Goal: Transaction & Acquisition: Purchase product/service

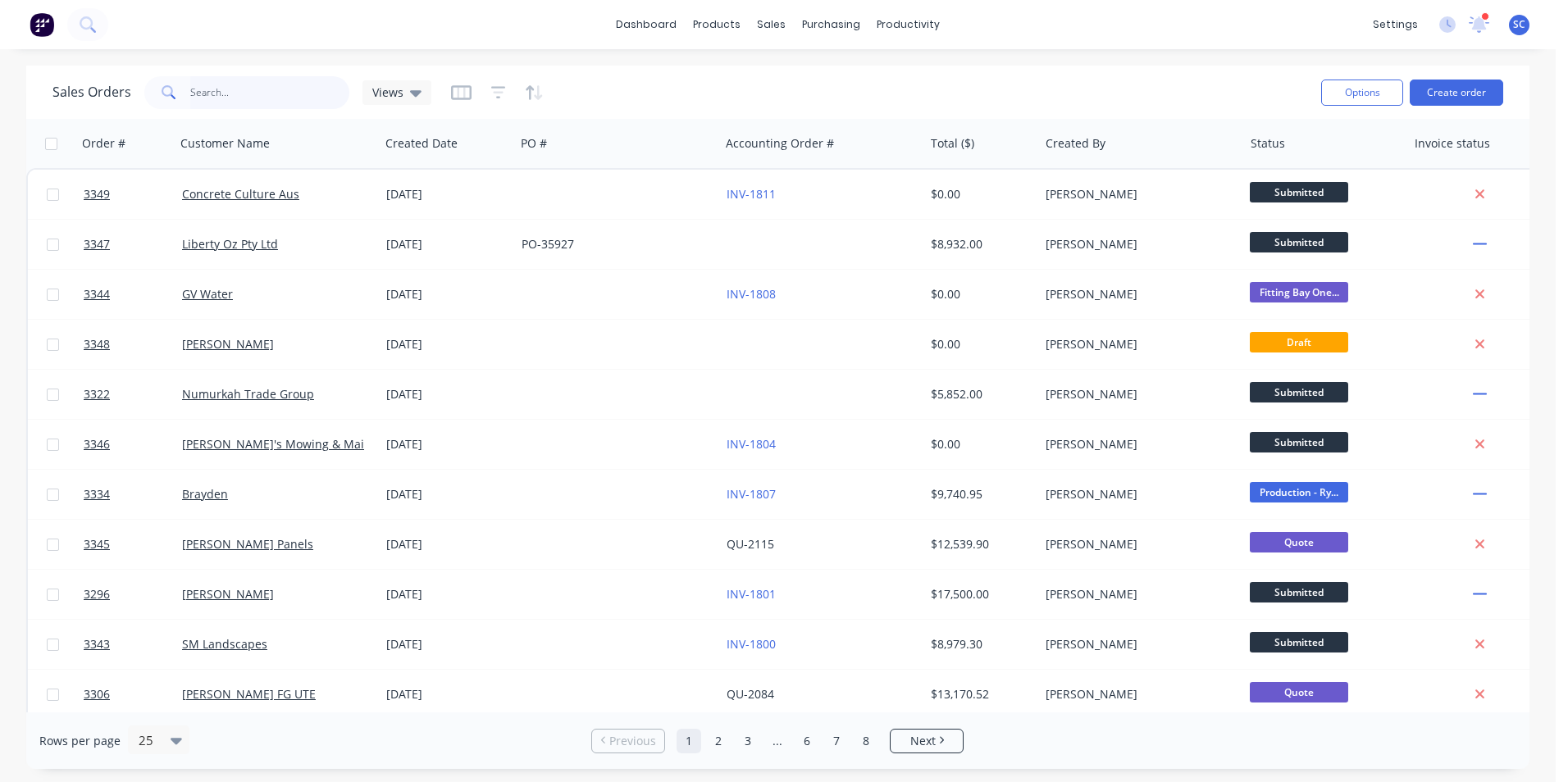
click at [196, 95] on input "text" at bounding box center [270, 92] width 160 height 33
type input "shepp"
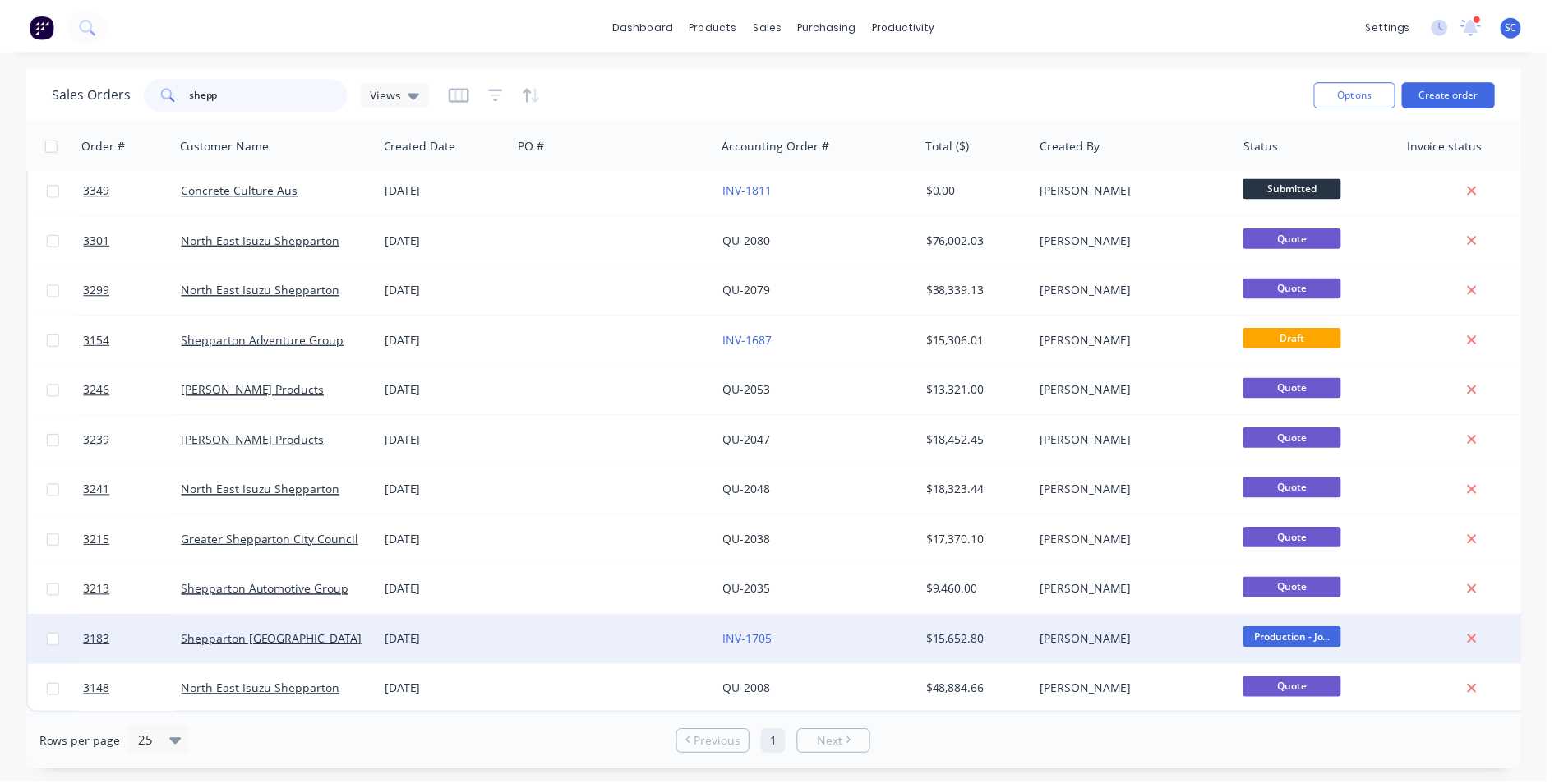
scroll to position [14, 0]
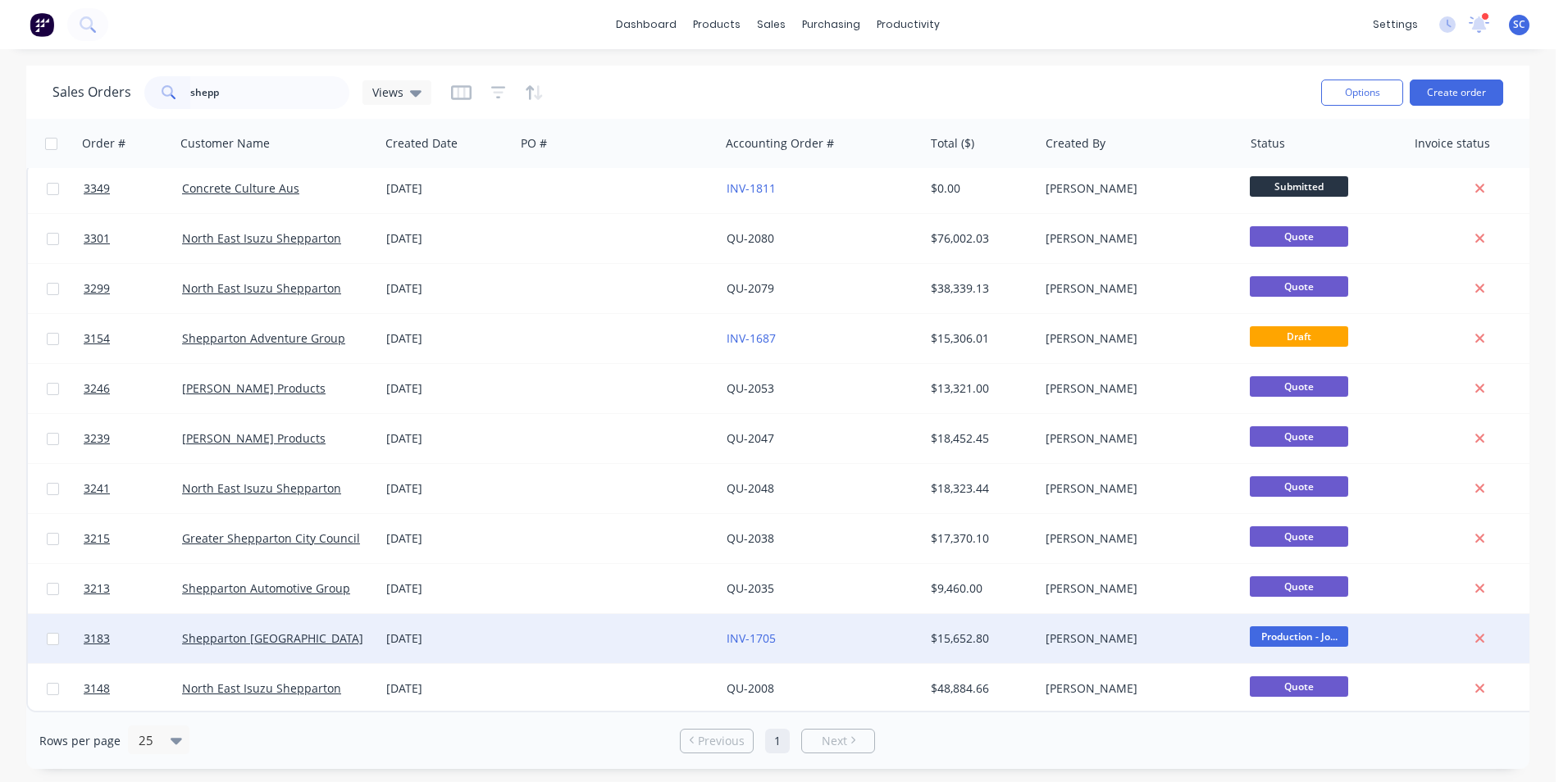
click at [396, 630] on div "[DATE]" at bounding box center [447, 639] width 123 height 17
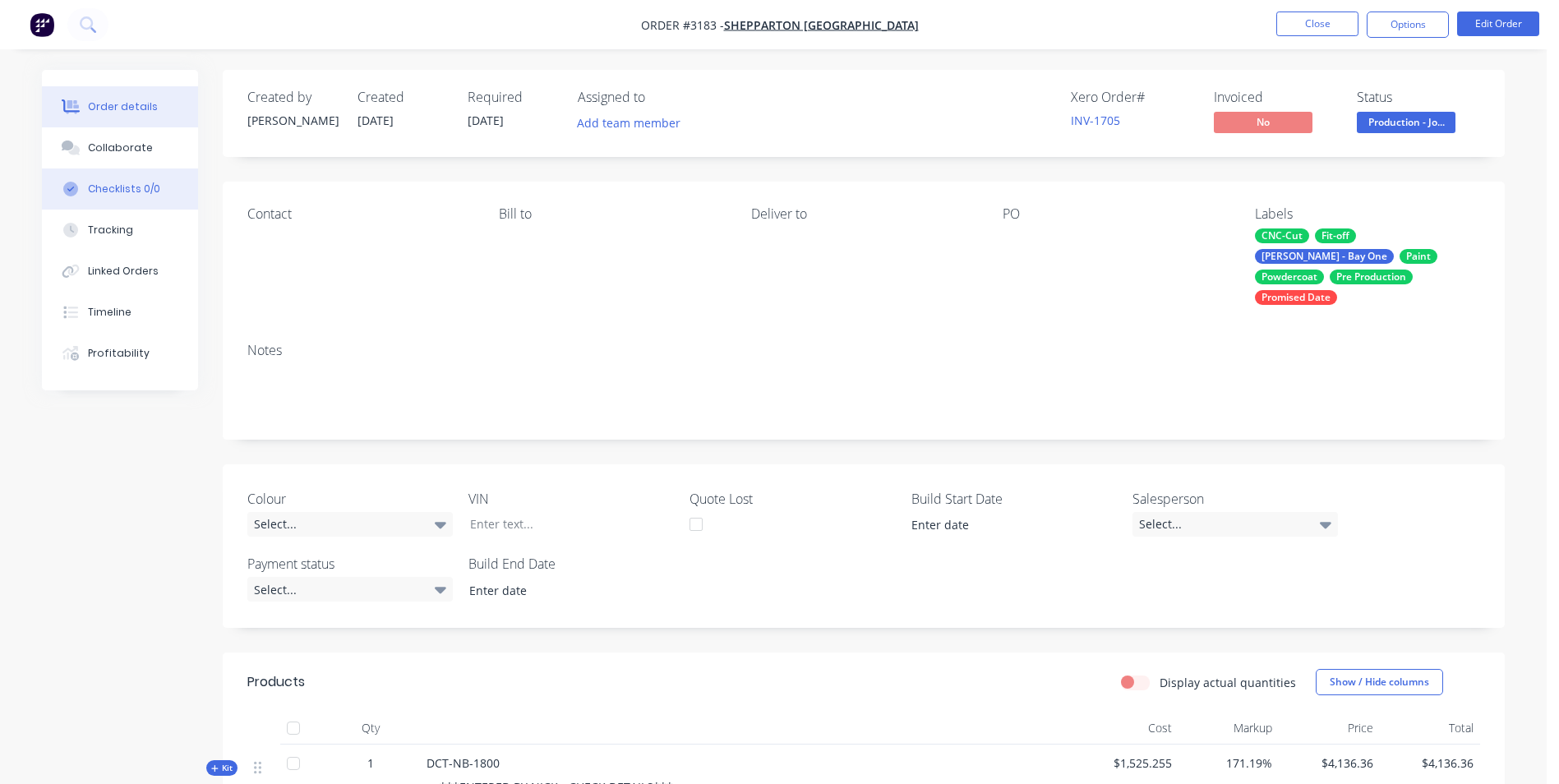
click at [114, 189] on div "Checklists 0/0" at bounding box center [125, 189] width 72 height 15
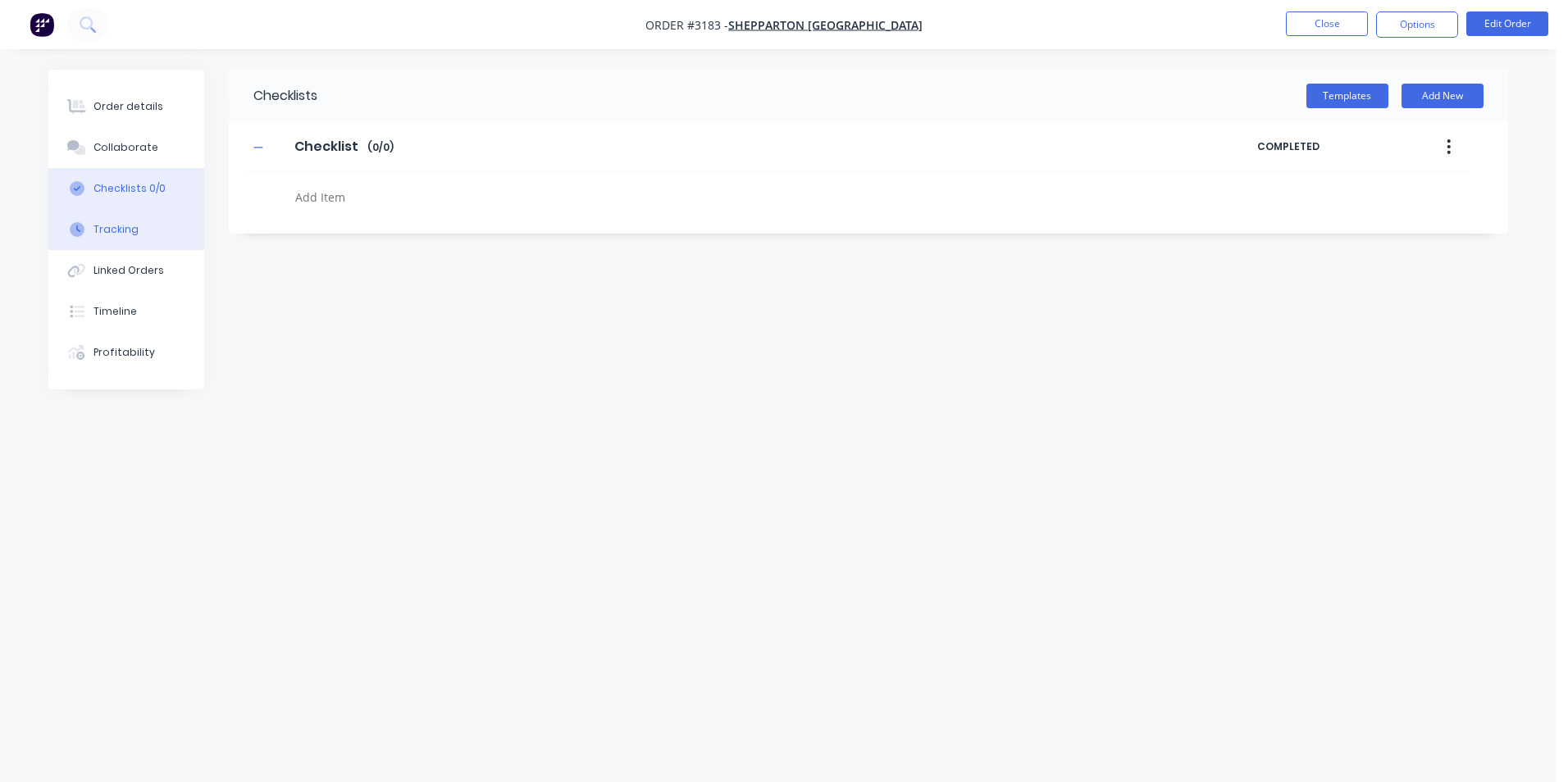
click at [109, 227] on div "Tracking" at bounding box center [116, 230] width 45 height 15
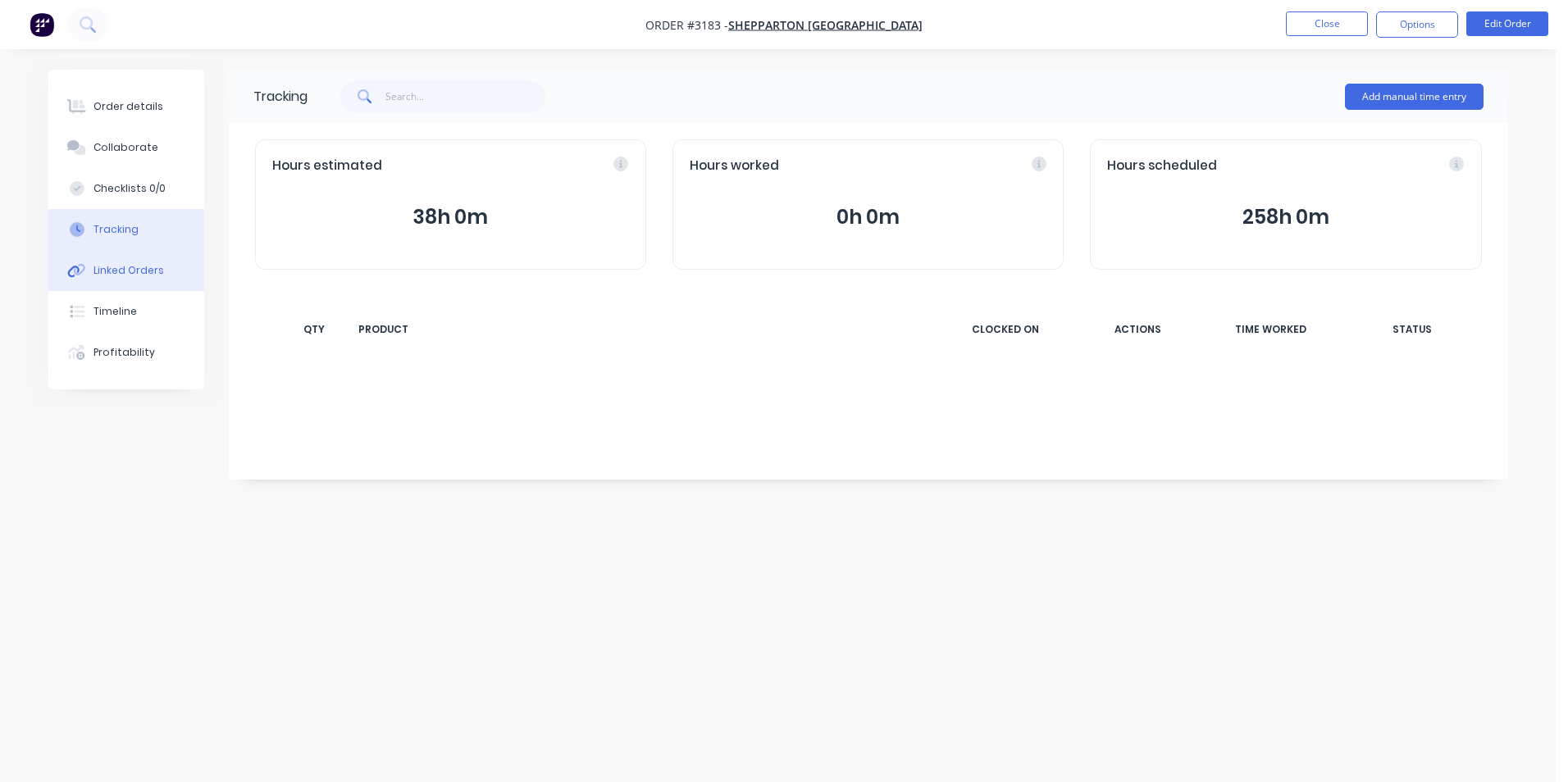
click at [112, 250] on button "Linked Orders" at bounding box center [127, 270] width 156 height 41
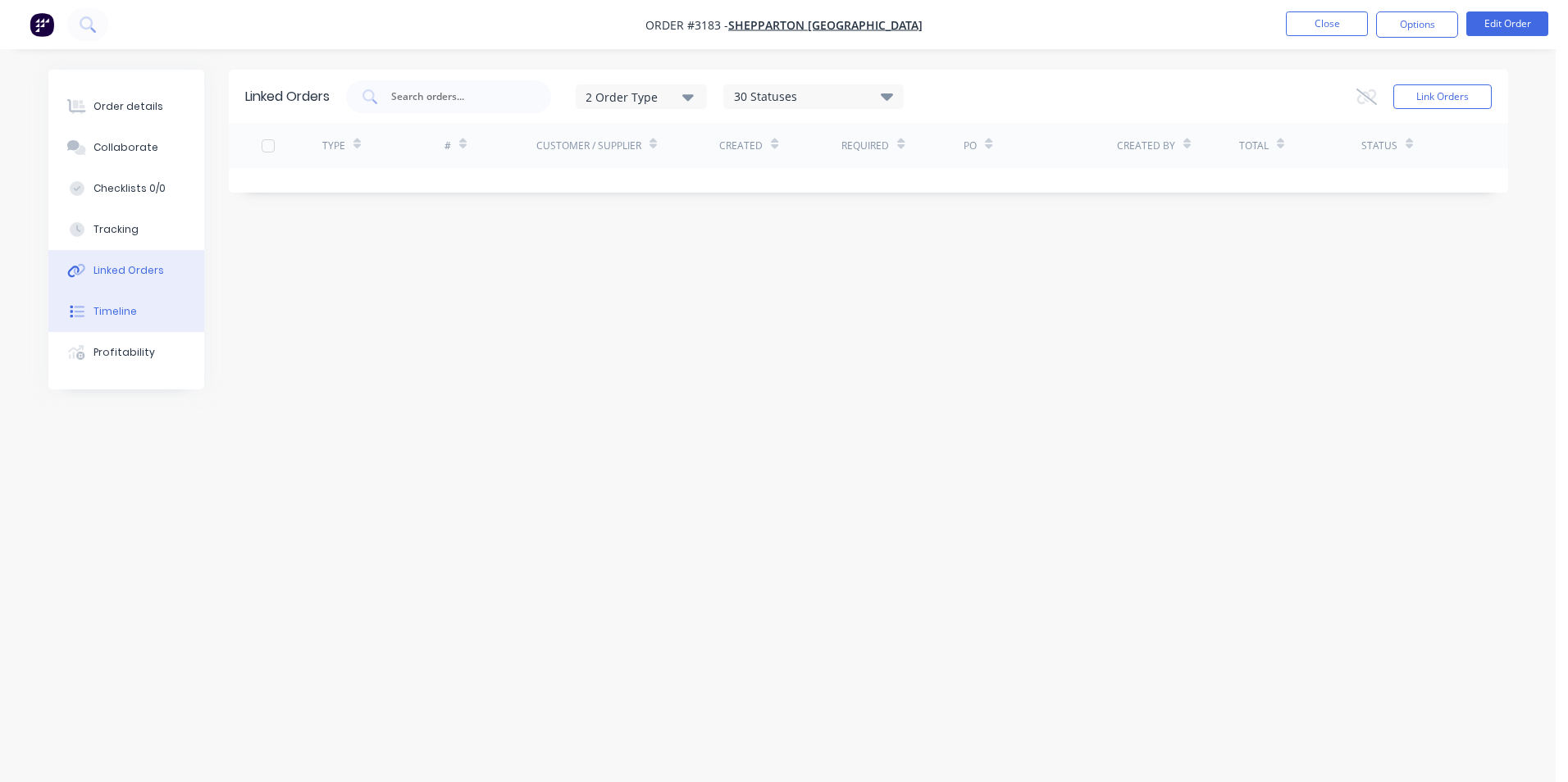
click at [101, 319] on button "Timeline" at bounding box center [127, 311] width 156 height 41
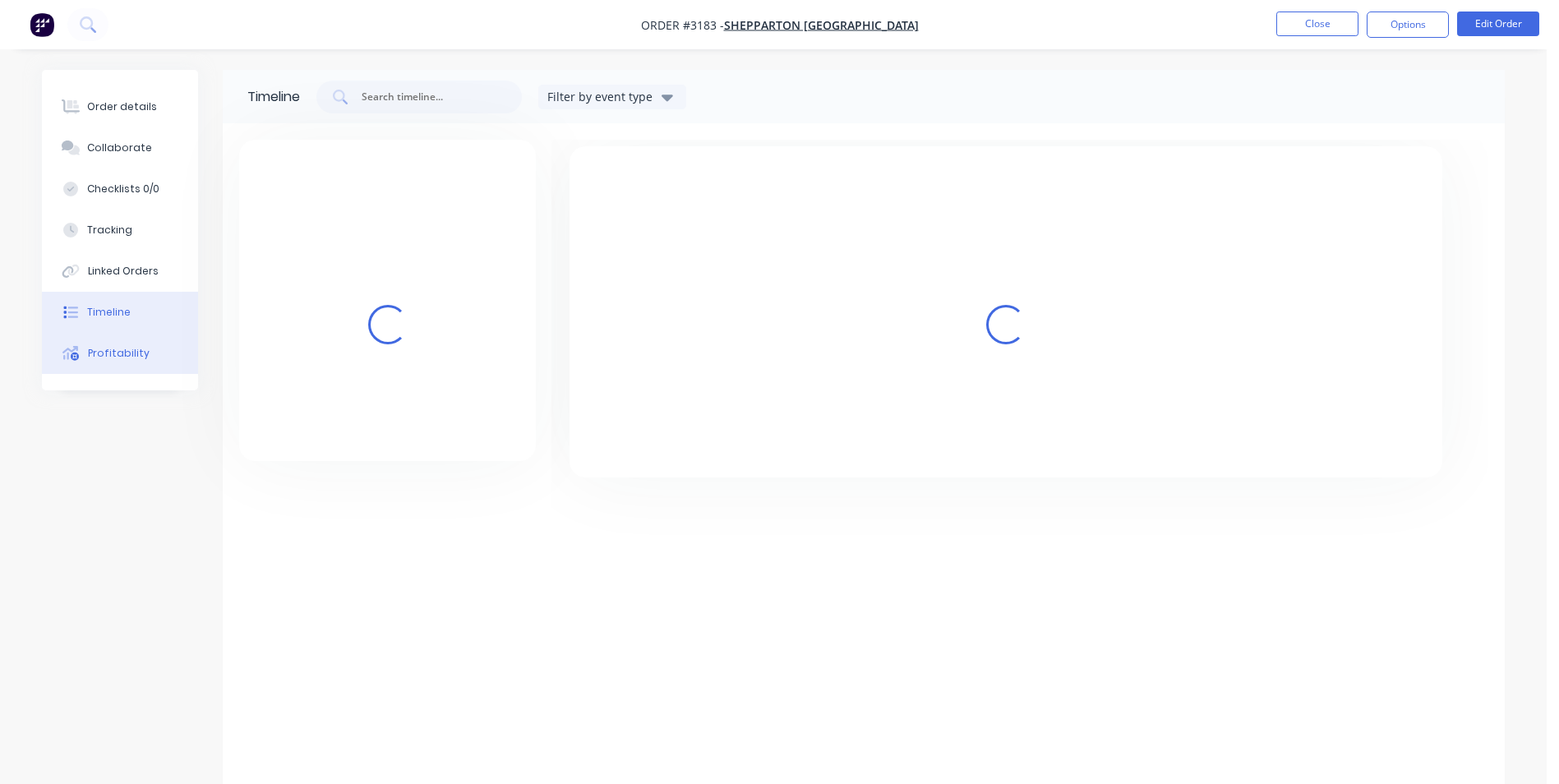
click at [100, 360] on div "Profitability" at bounding box center [119, 353] width 61 height 15
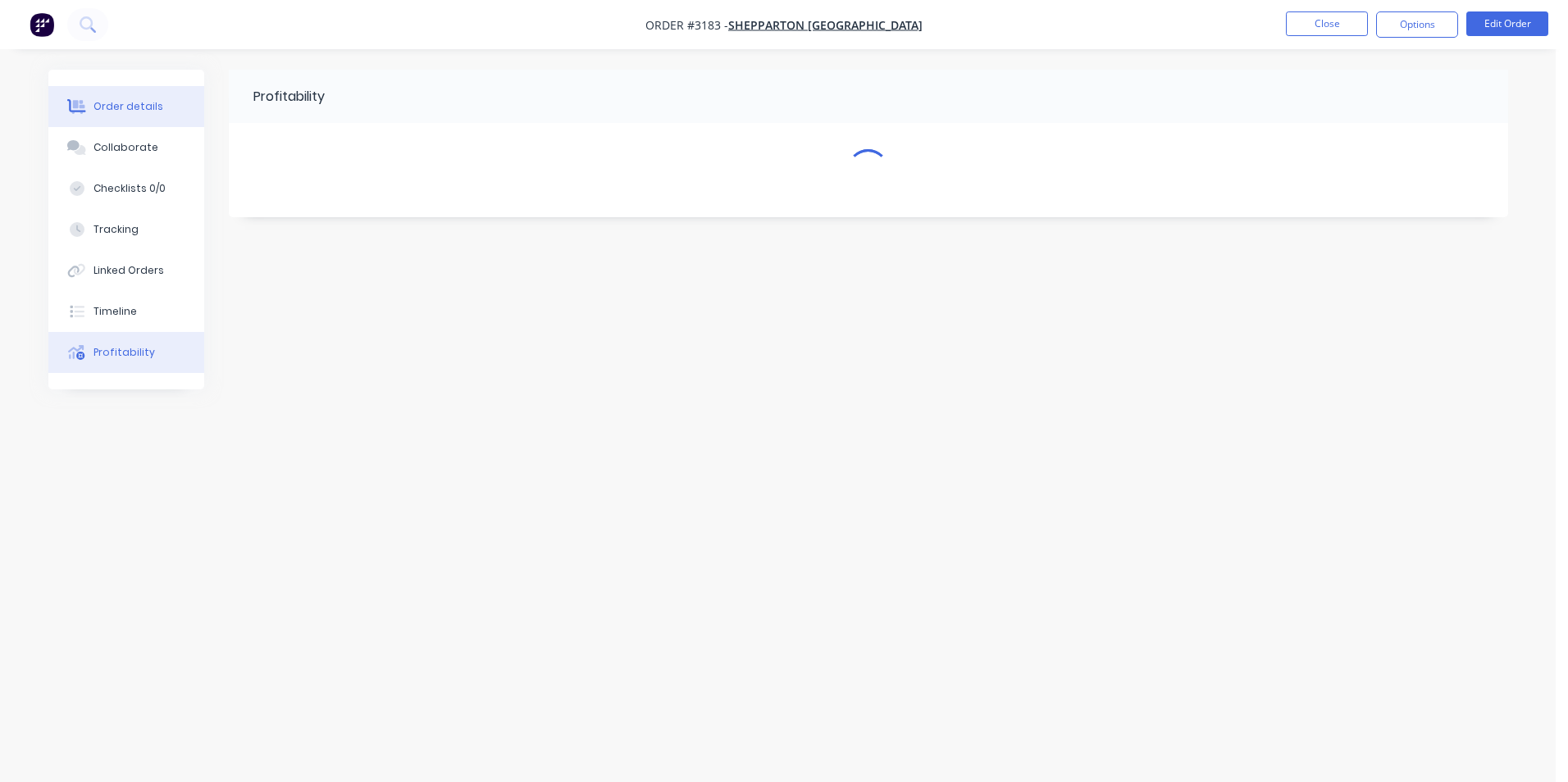
click at [125, 101] on div "Order details" at bounding box center [128, 107] width 70 height 15
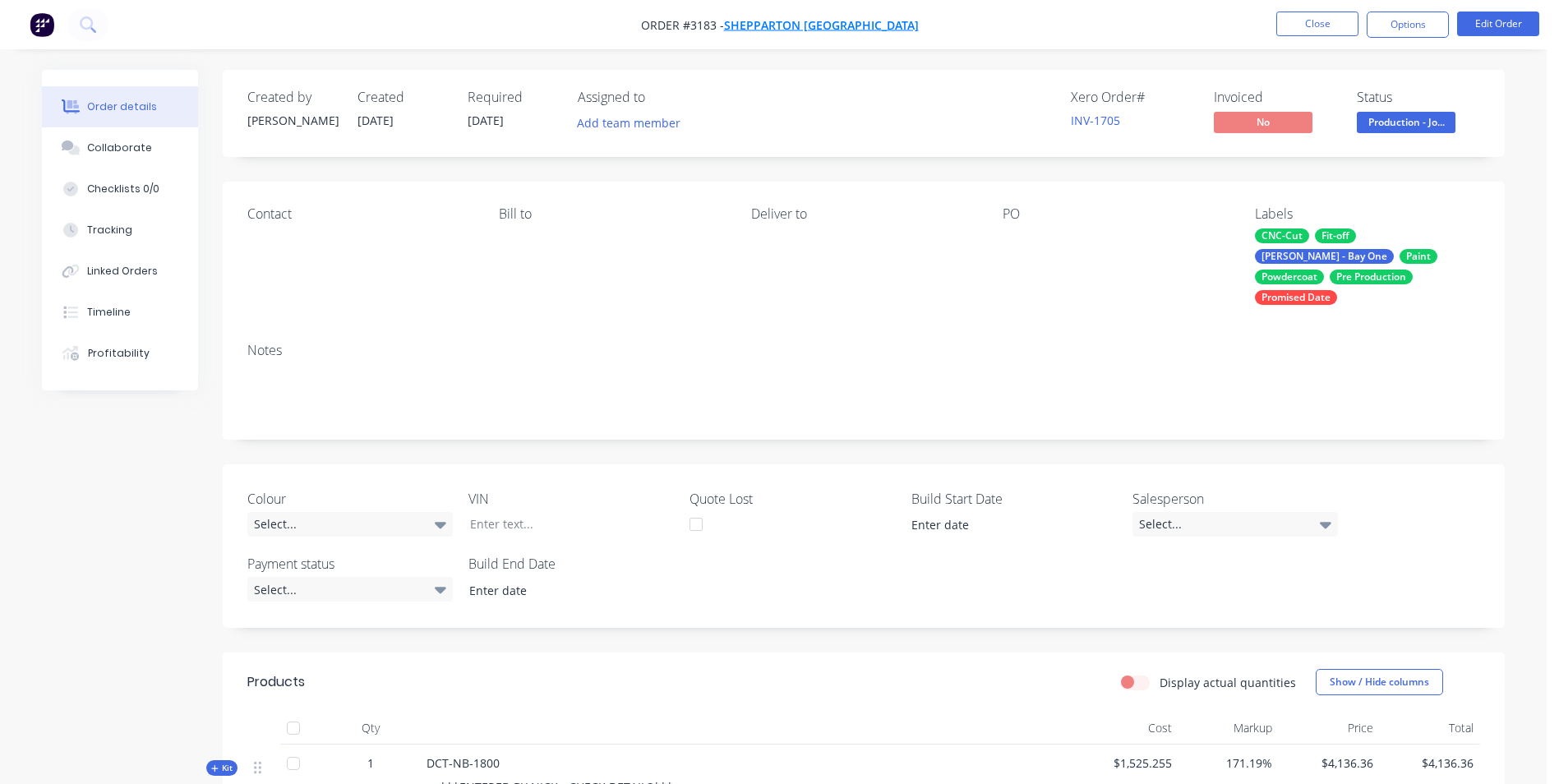
click at [804, 22] on span "Shepparton [GEOGRAPHIC_DATA]" at bounding box center [822, 25] width 195 height 16
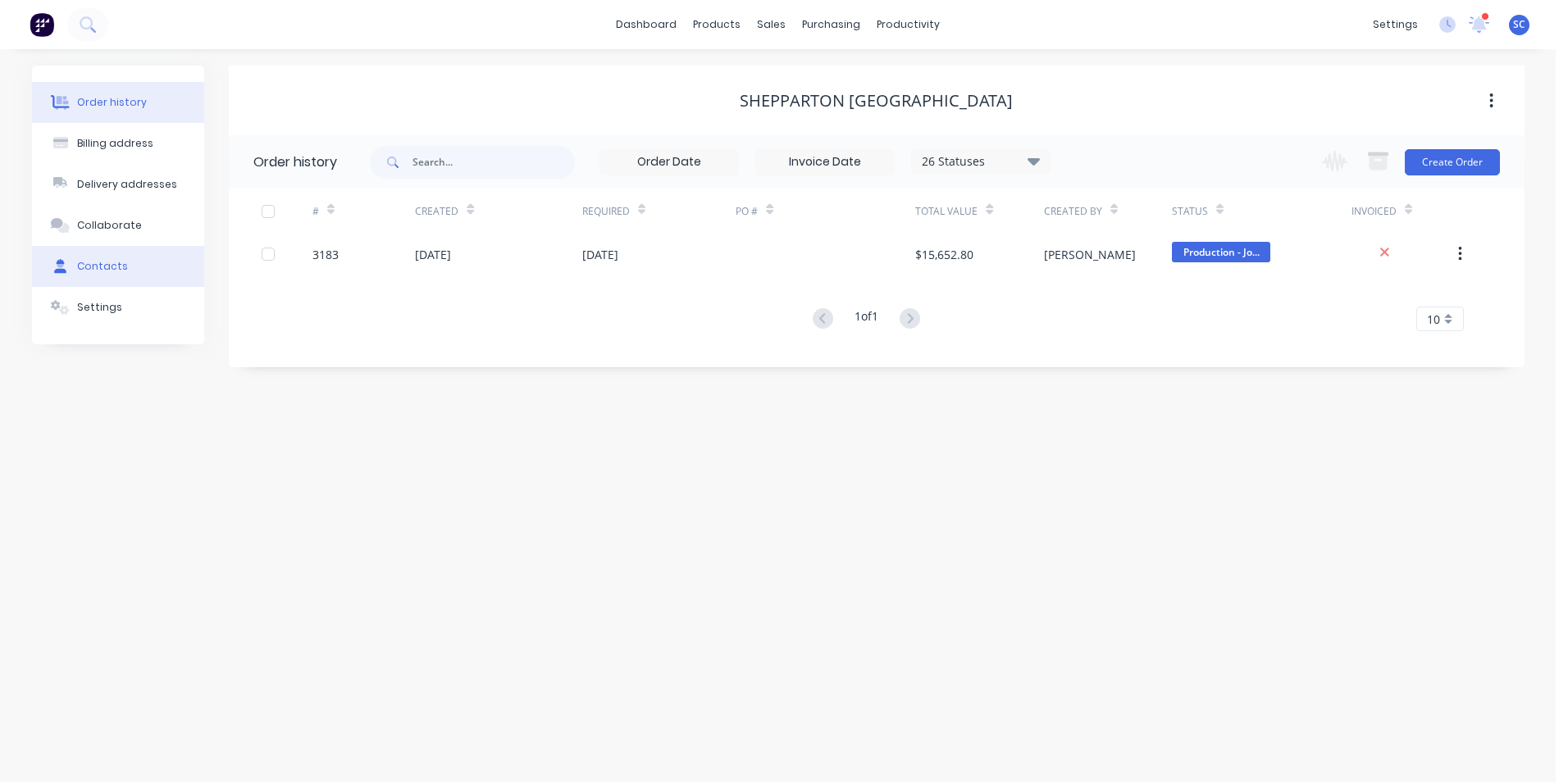
click at [110, 263] on div "Contacts" at bounding box center [102, 267] width 51 height 15
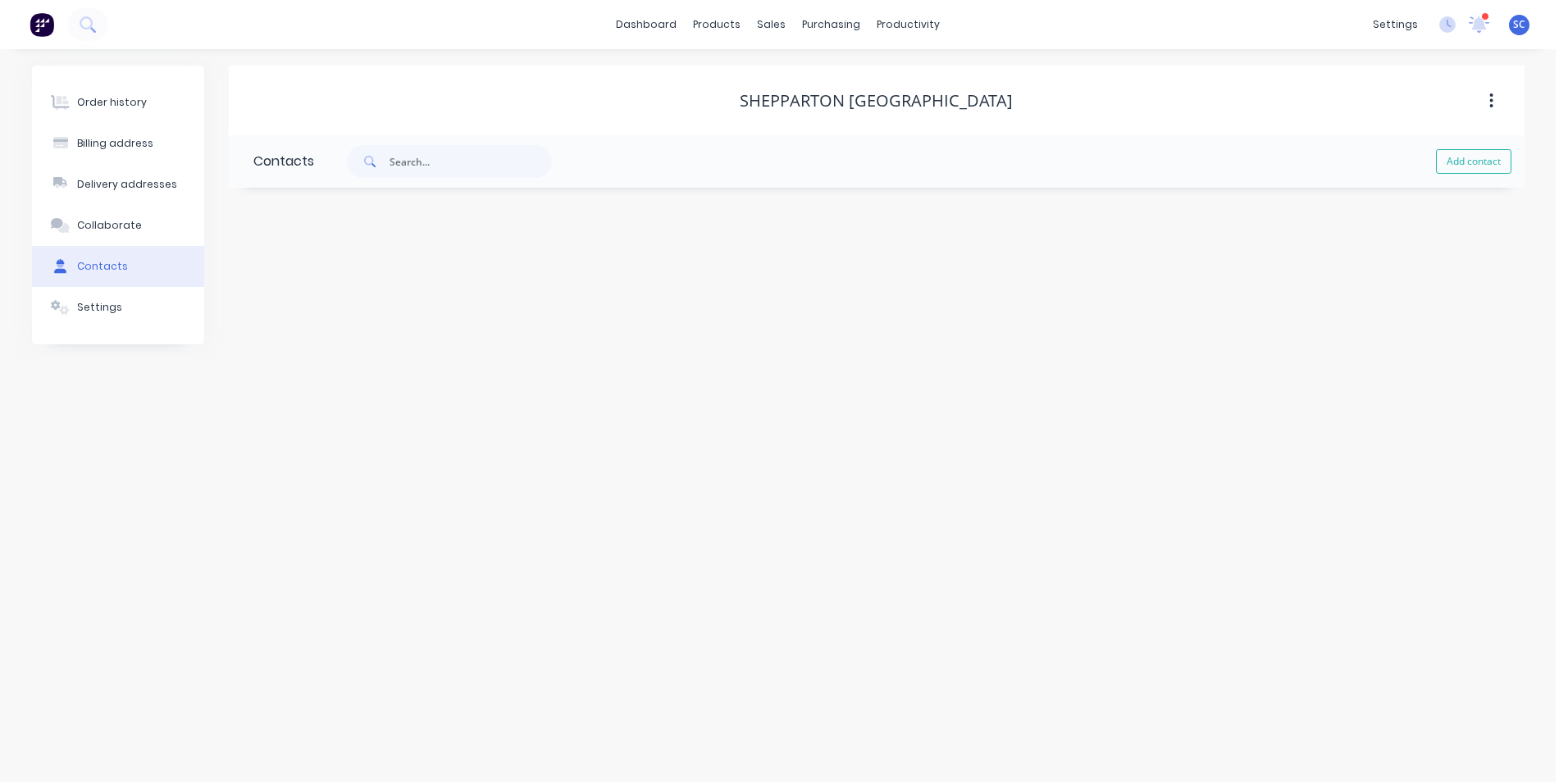
click at [469, 178] on div "Add contact" at bounding box center [919, 161] width 1210 height 53
click at [384, 154] on span at bounding box center [368, 161] width 43 height 33
click at [86, 294] on button "Settings" at bounding box center [118, 307] width 172 height 41
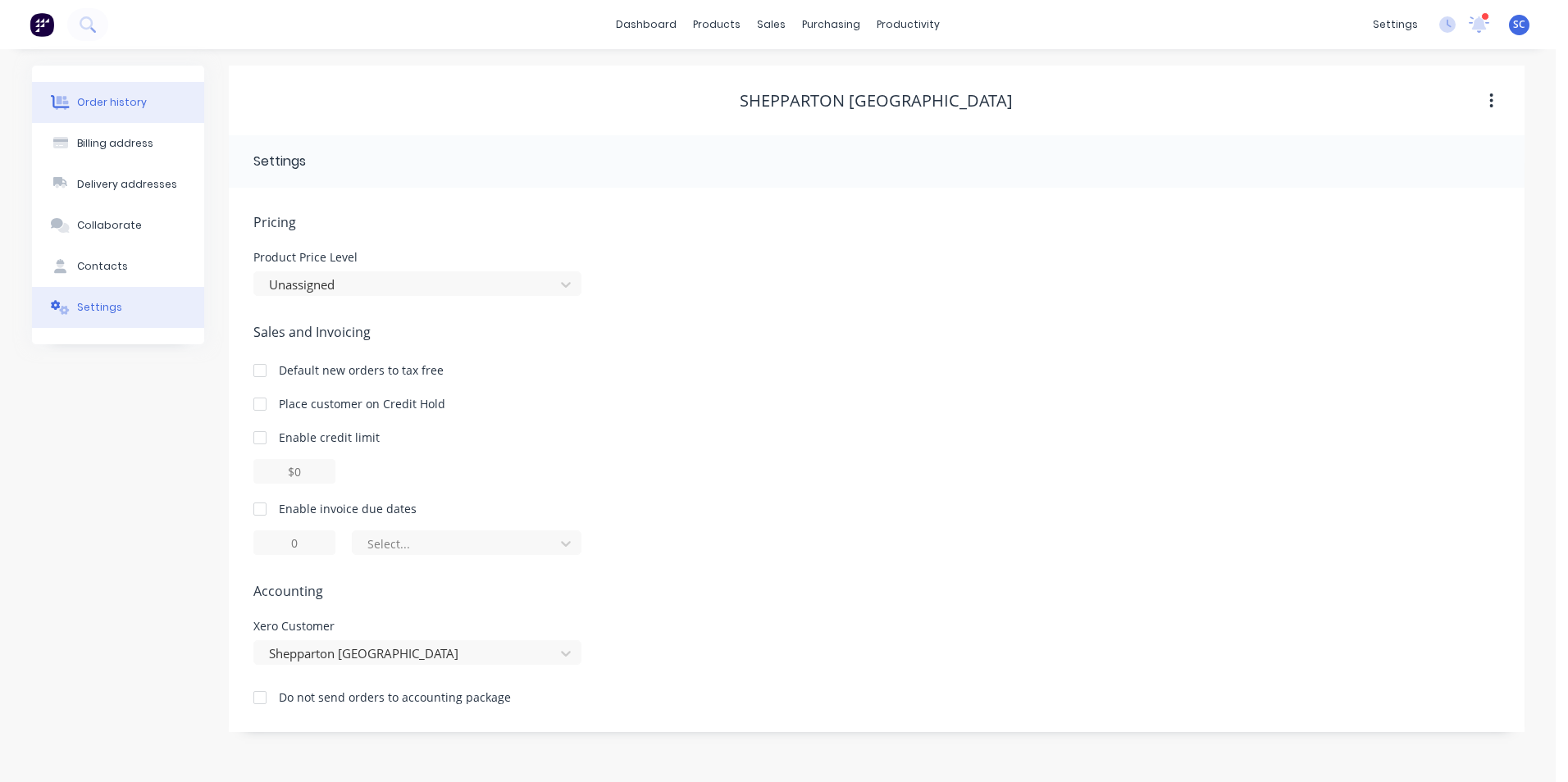
click at [79, 98] on div "Order history" at bounding box center [112, 102] width 70 height 15
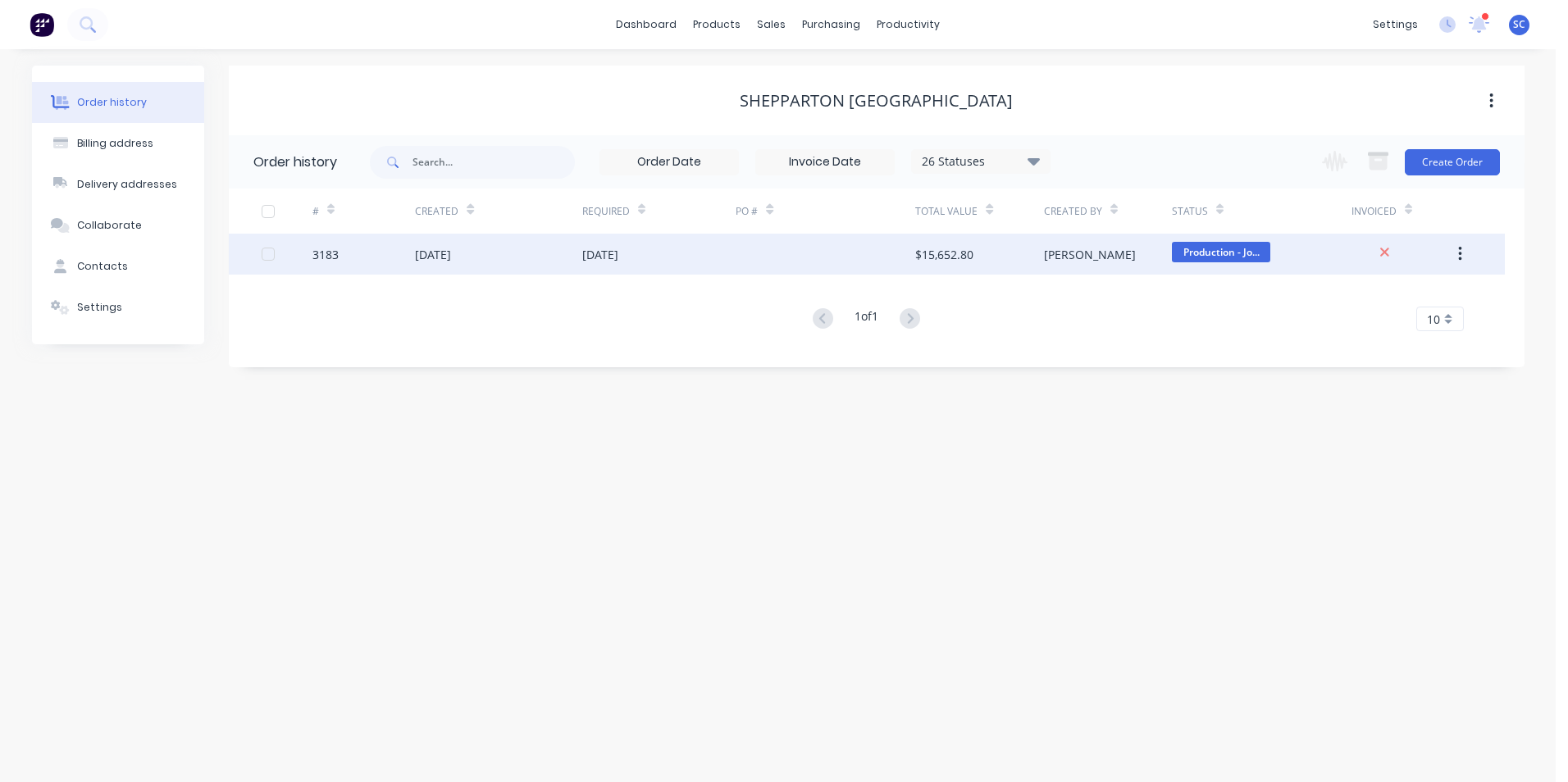
click at [616, 254] on div "[DATE]" at bounding box center [600, 254] width 36 height 18
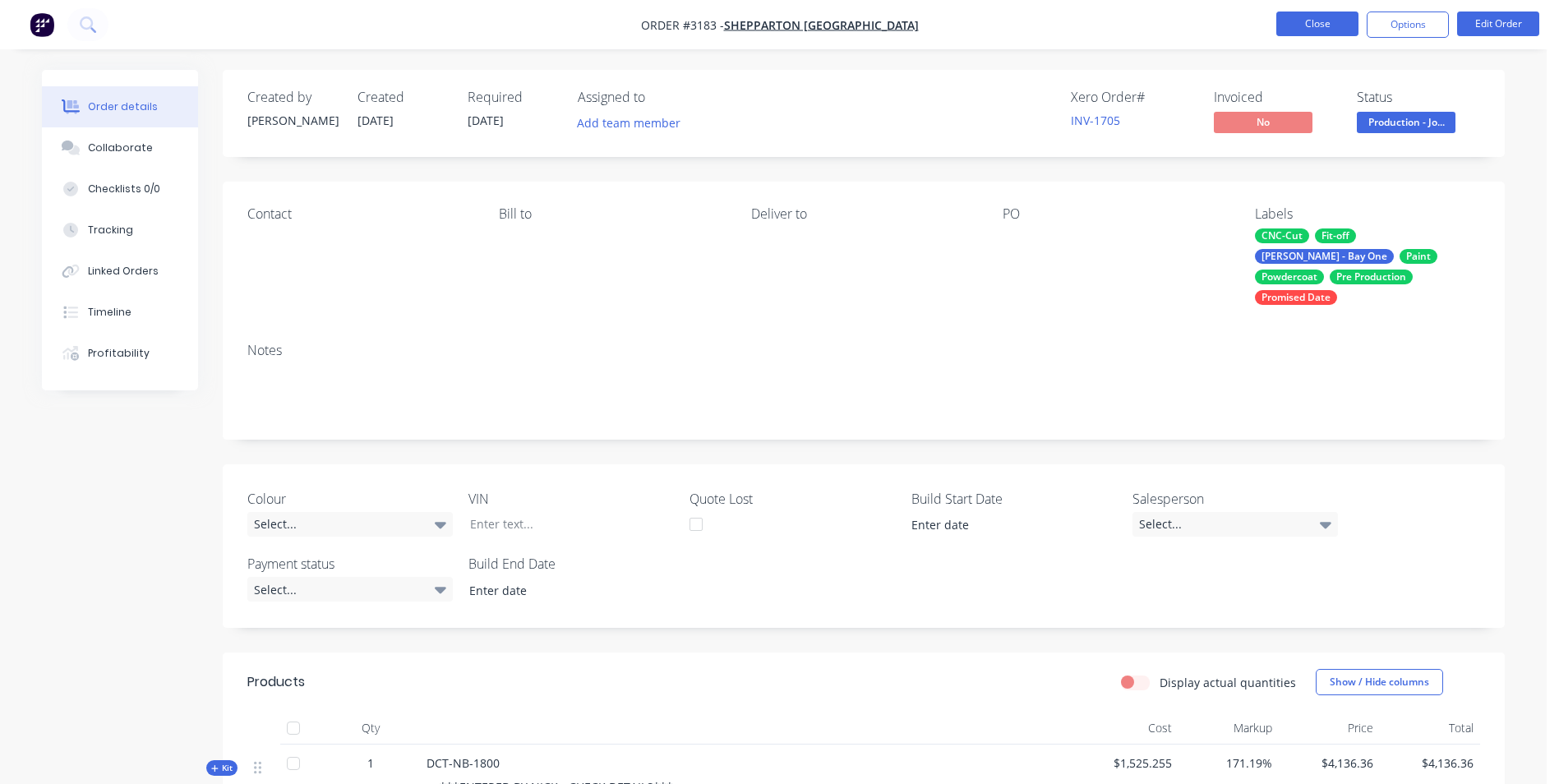
click at [1298, 27] on button "Close" at bounding box center [1318, 24] width 82 height 24
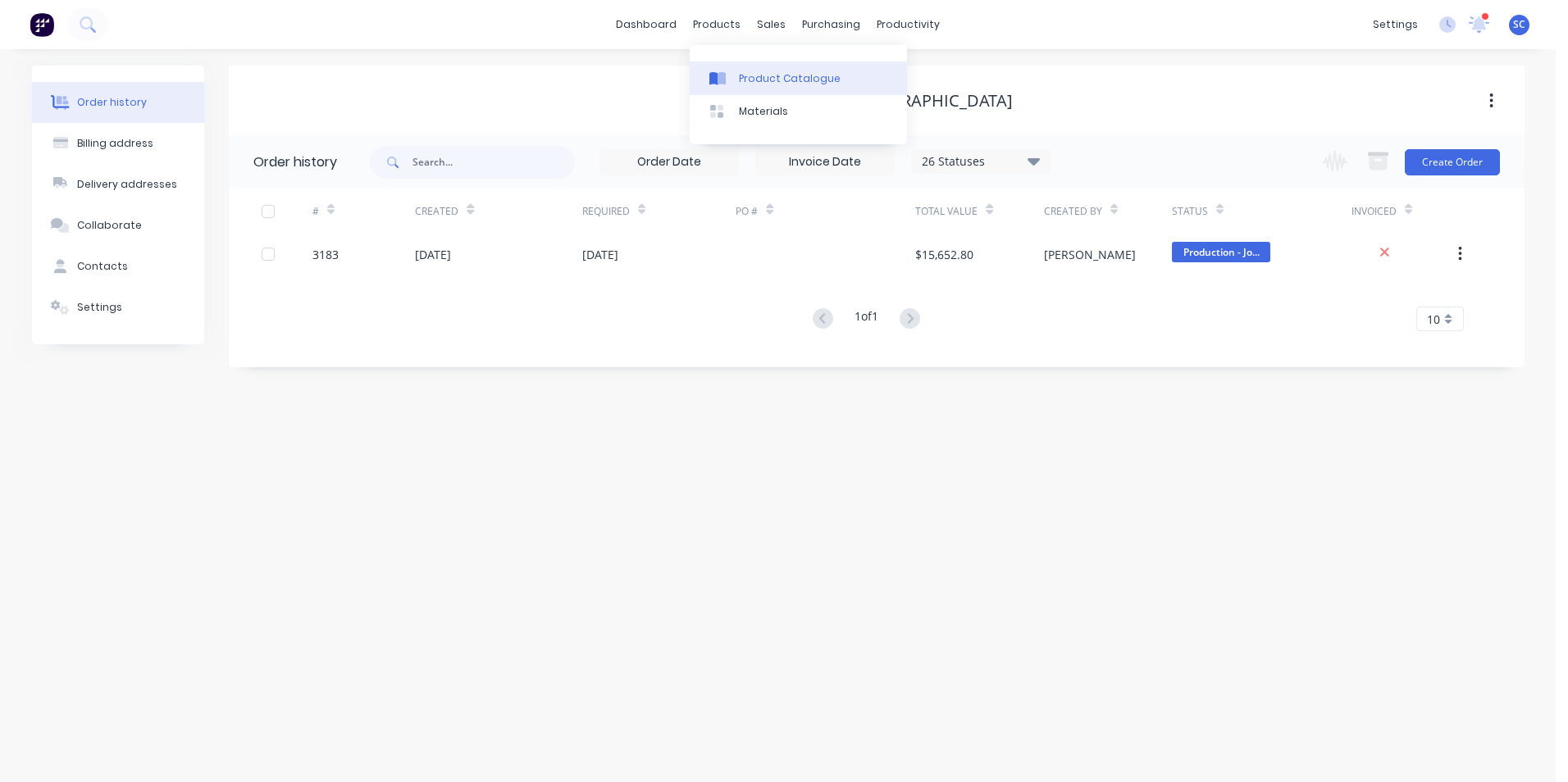
click at [760, 77] on div "Product Catalogue" at bounding box center [789, 79] width 102 height 15
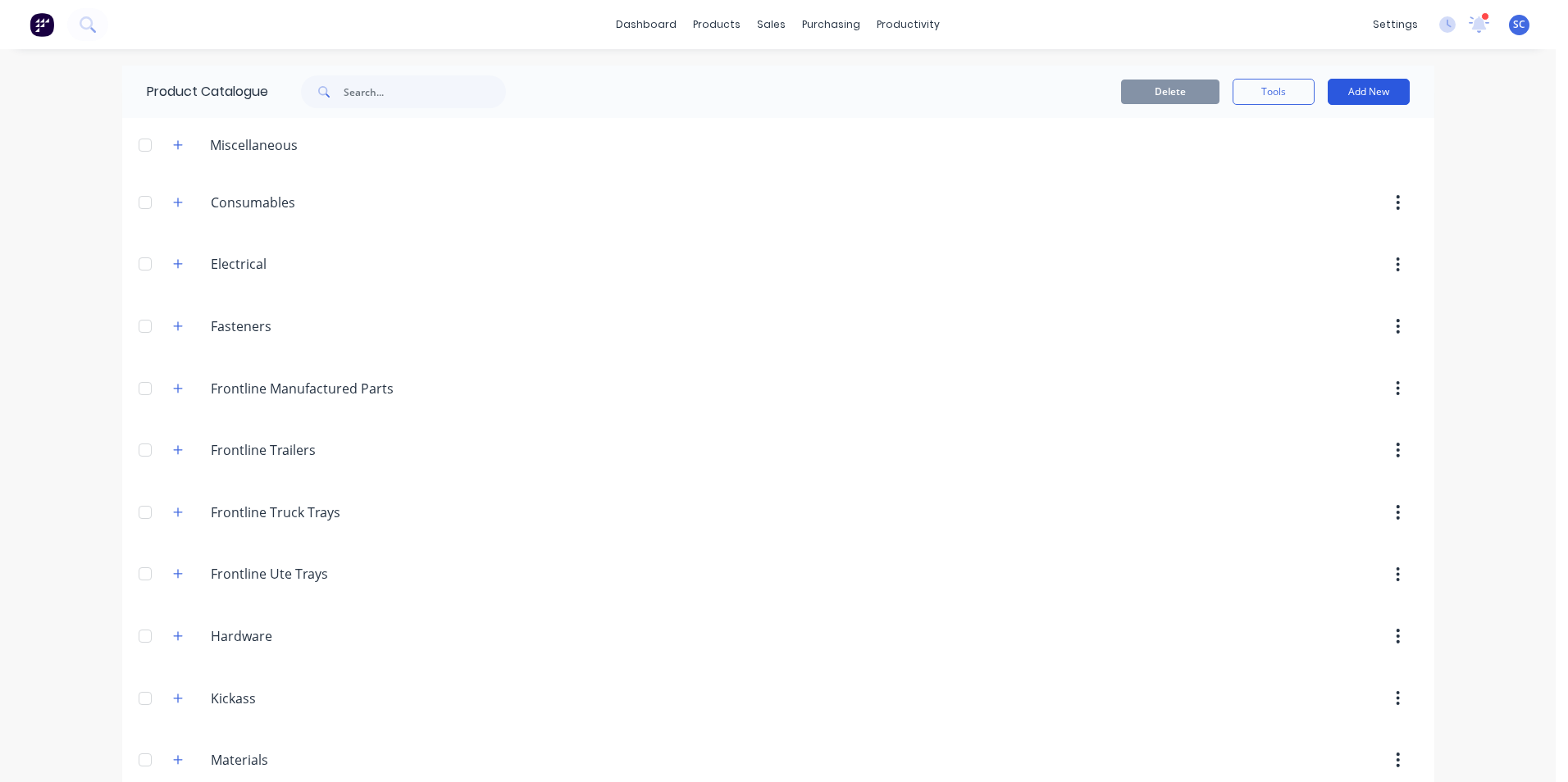
click at [1351, 93] on button "Add New" at bounding box center [1369, 91] width 82 height 26
click at [1303, 167] on div "Product" at bounding box center [1331, 167] width 126 height 23
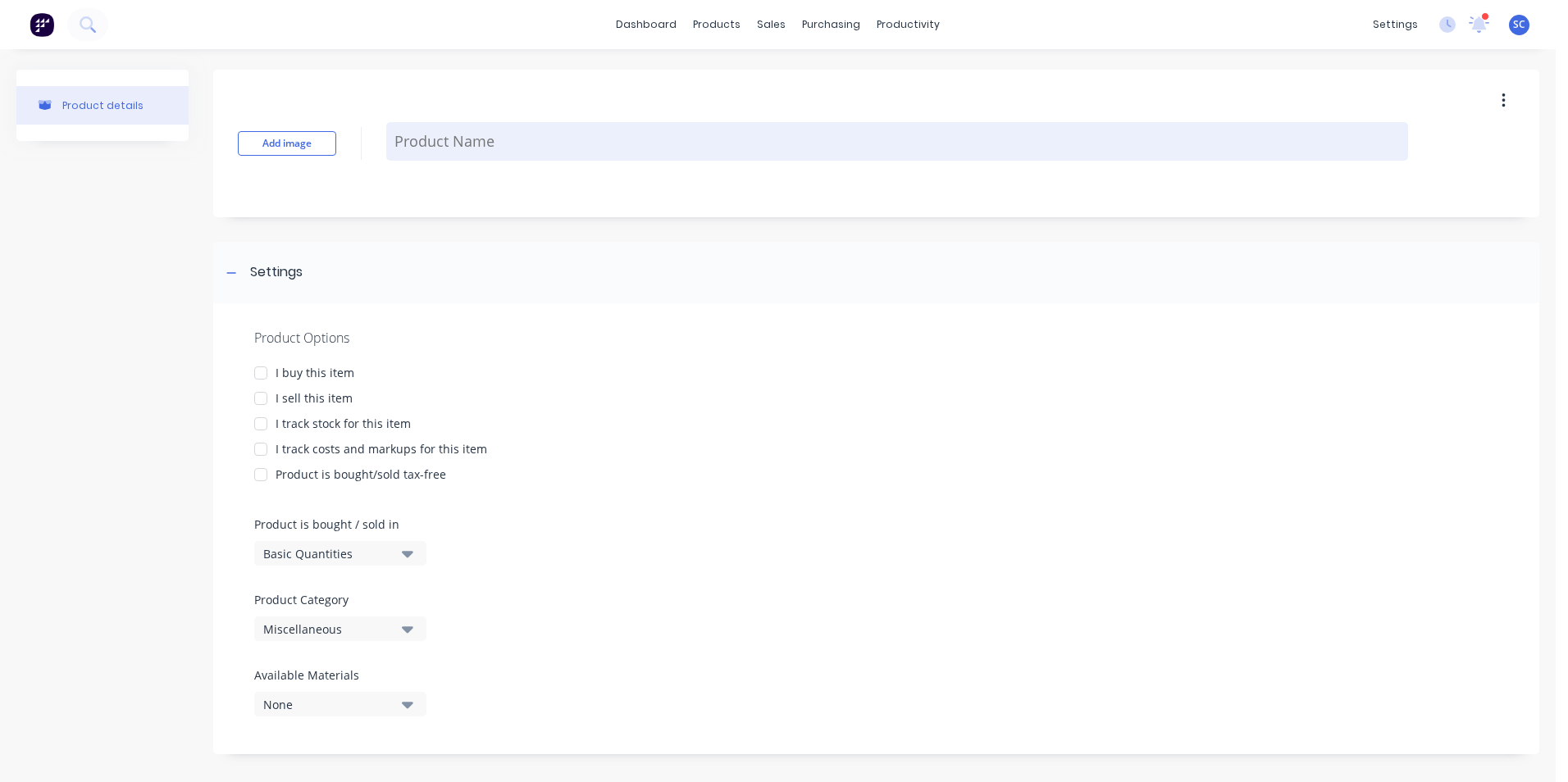
click at [410, 137] on textarea at bounding box center [896, 142] width 1022 height 39
type textarea "x"
type textarea "S"
type textarea "x"
type textarea "SL"
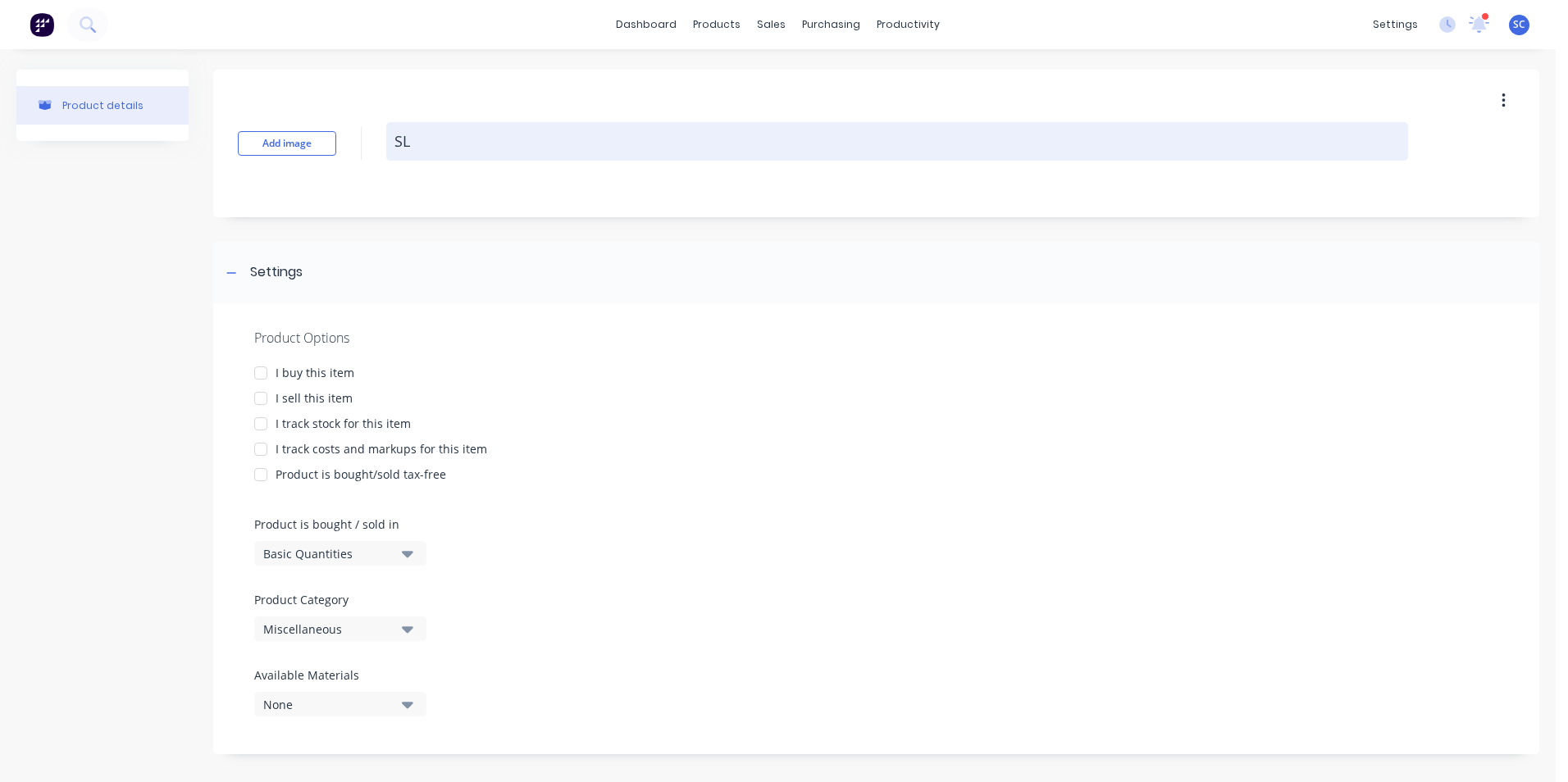
type textarea "x"
type textarea "SLI"
type textarea "x"
type textarea "SLID"
type textarea "x"
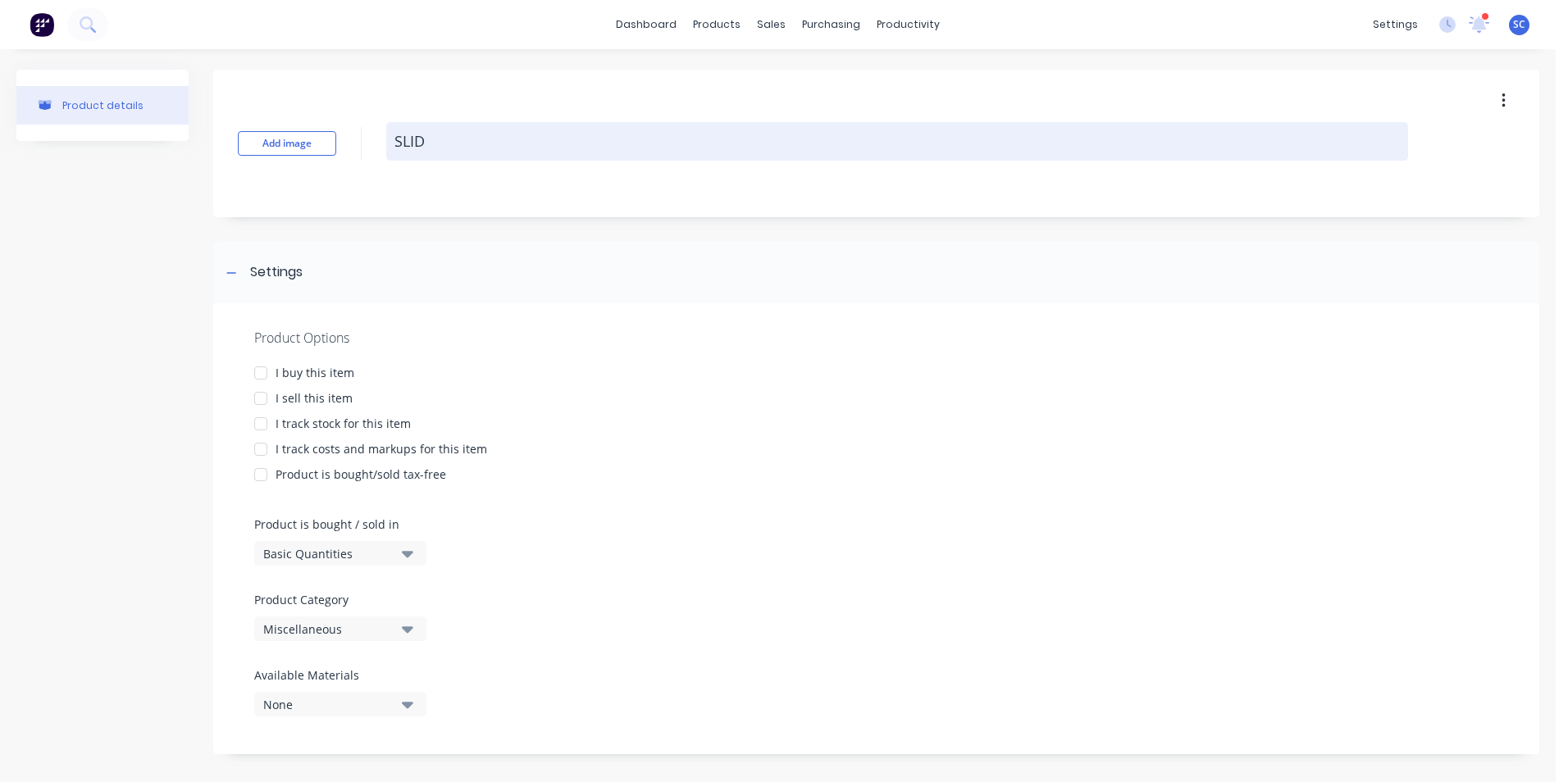
type textarea "SLIDI"
type textarea "x"
type textarea "SLIDIN"
type textarea "x"
type textarea "SLIDING"
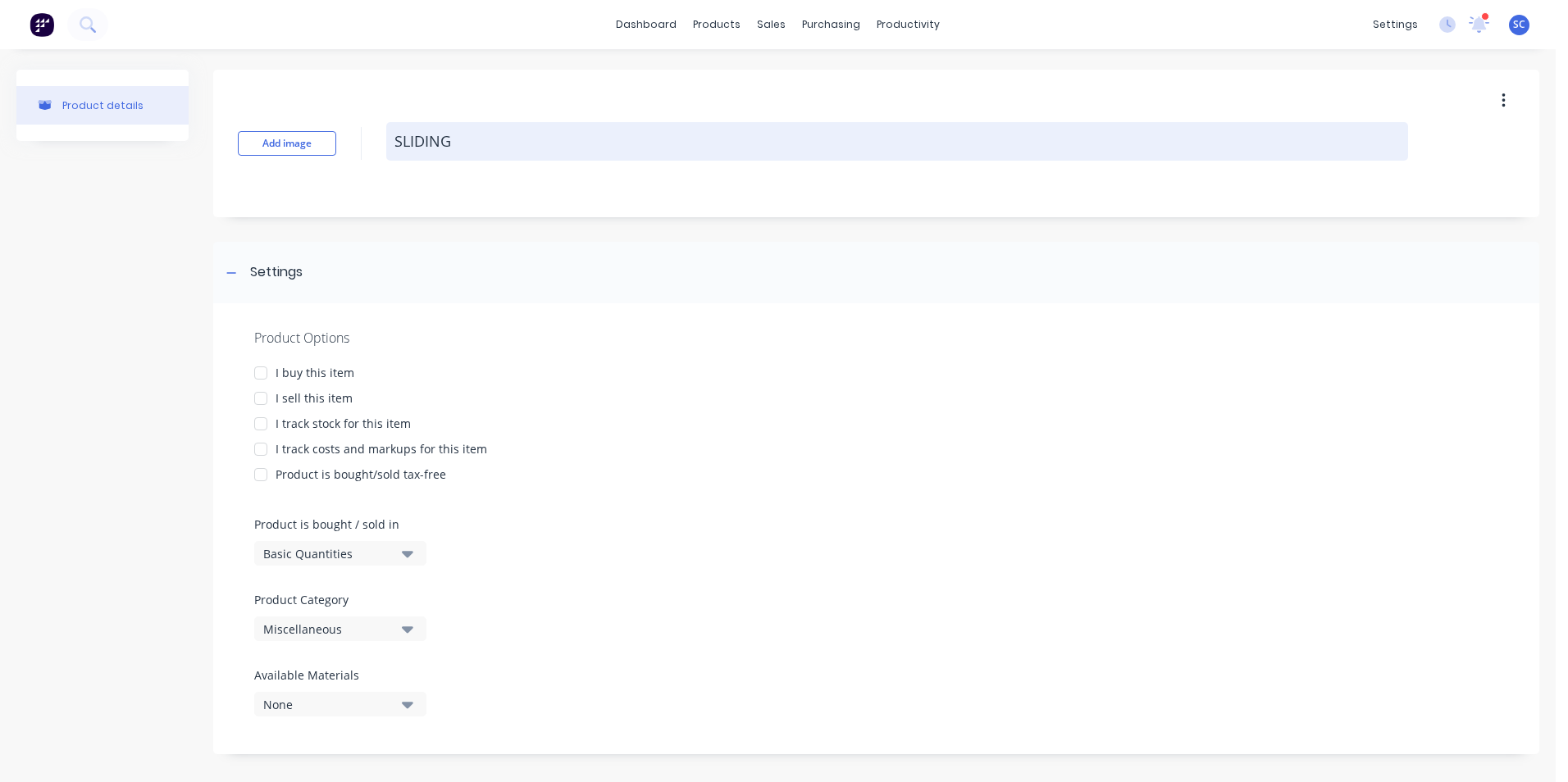
type textarea "x"
type textarea "SLIDING"
type textarea "x"
type textarea "SLIDING 9"
type textarea "x"
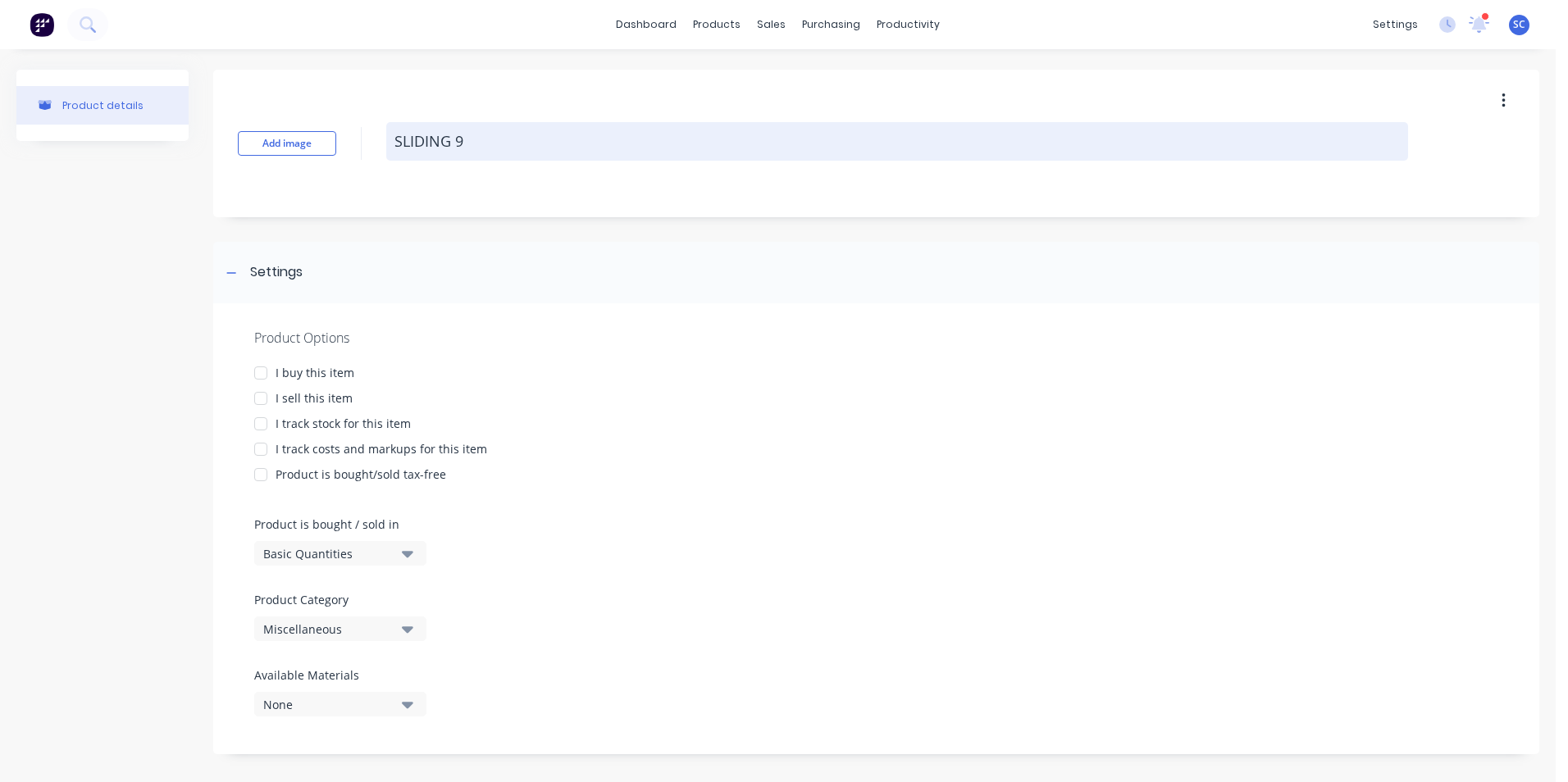
type textarea "SLIDING 9m"
type textarea "x"
type textarea "SLIDING 9m"
type textarea "x"
type textarea "SLIDING 9m"
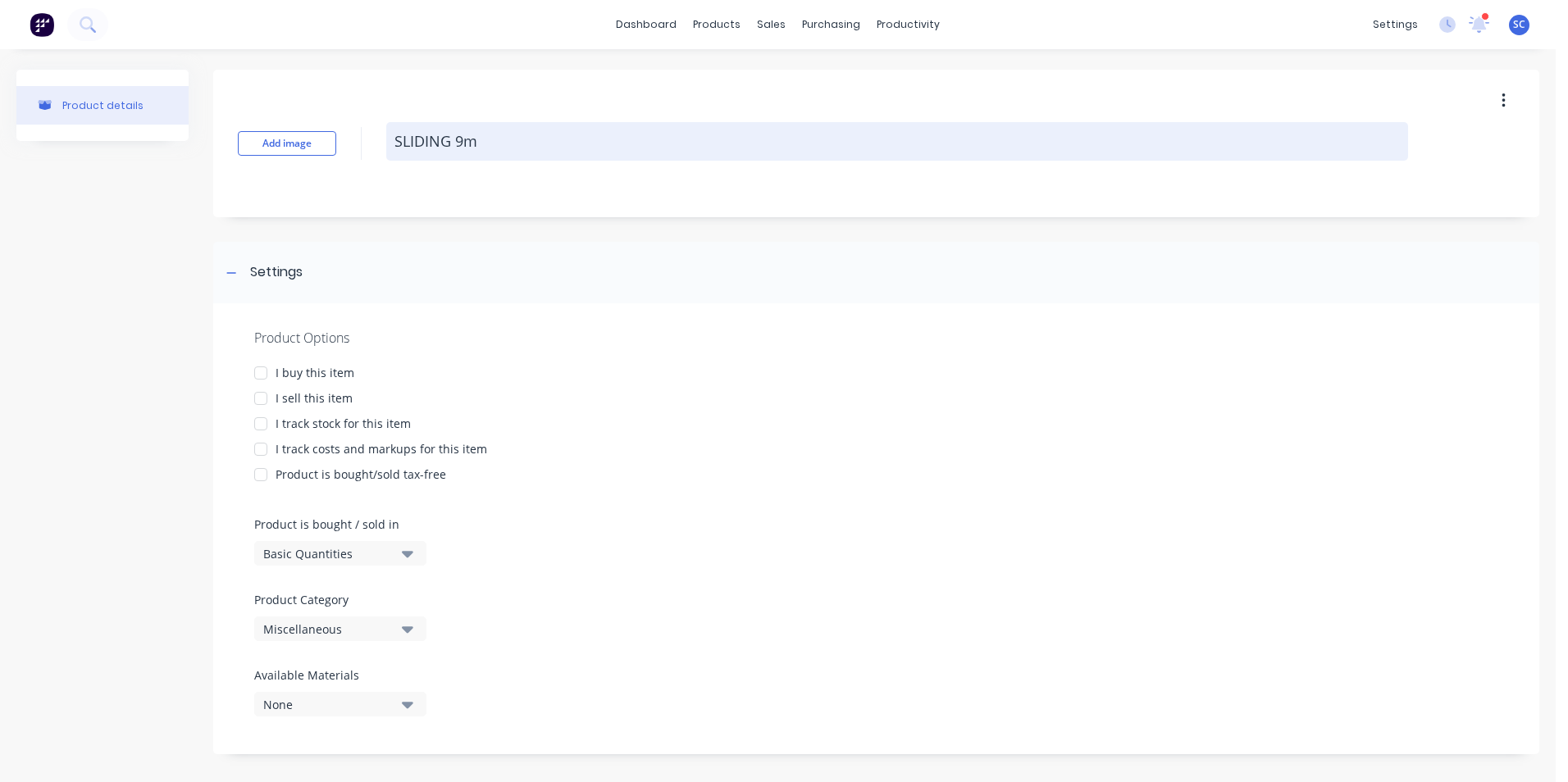
type textarea "x"
type textarea "SLIDING 9"
type textarea "x"
type textarea "SLIDING 9M"
type textarea "x"
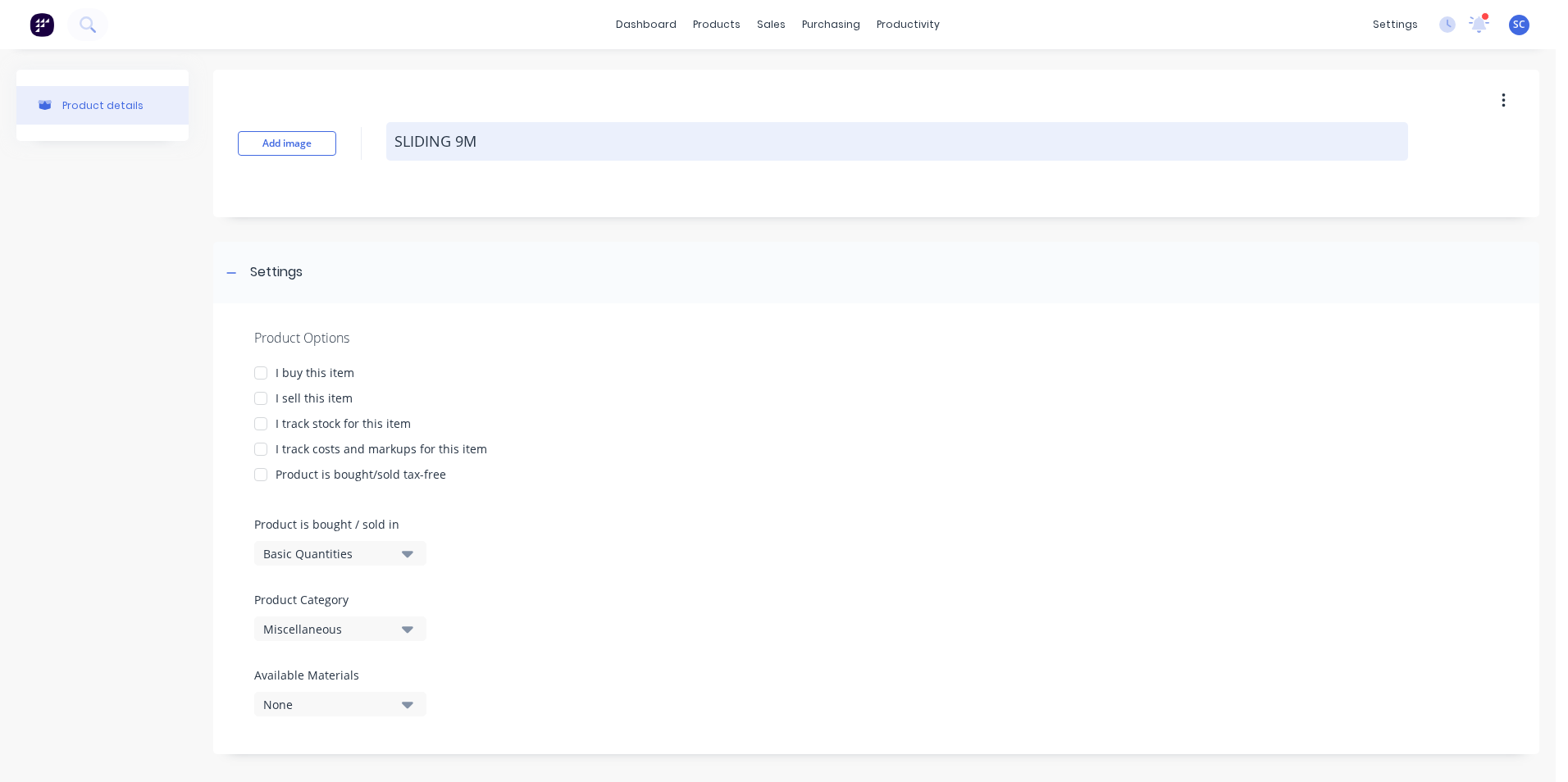
type textarea "SLIDING 9M"
type textarea "x"
type textarea "SLIDING 9M W"
type textarea "x"
type textarea "SLIDING 9M WI"
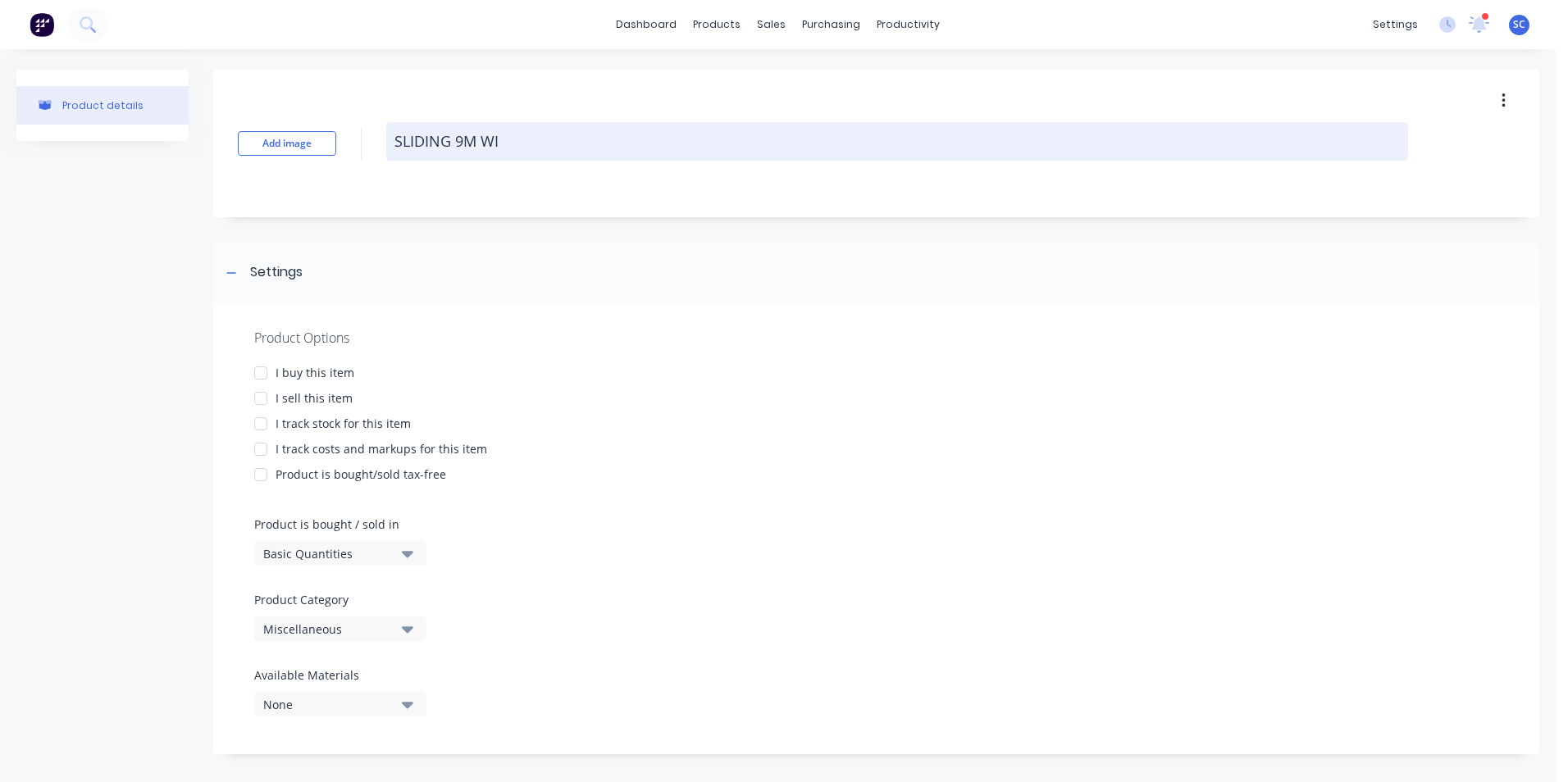
type textarea "x"
type textarea "SLIDING 9M WIN"
type textarea "x"
type textarea "SLIDING 9M WINC"
type textarea "x"
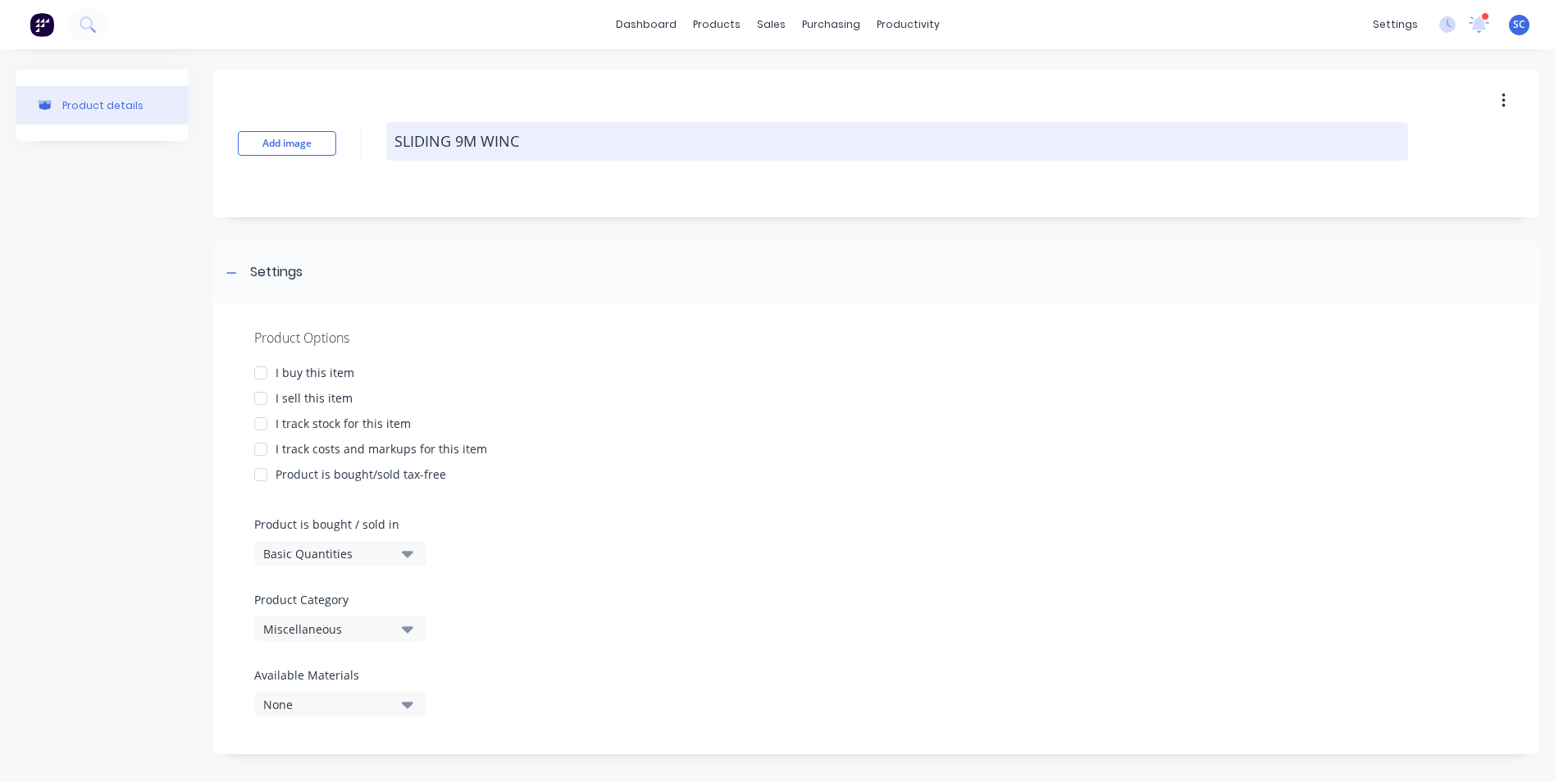
type textarea "SLIDING 9M WINCH"
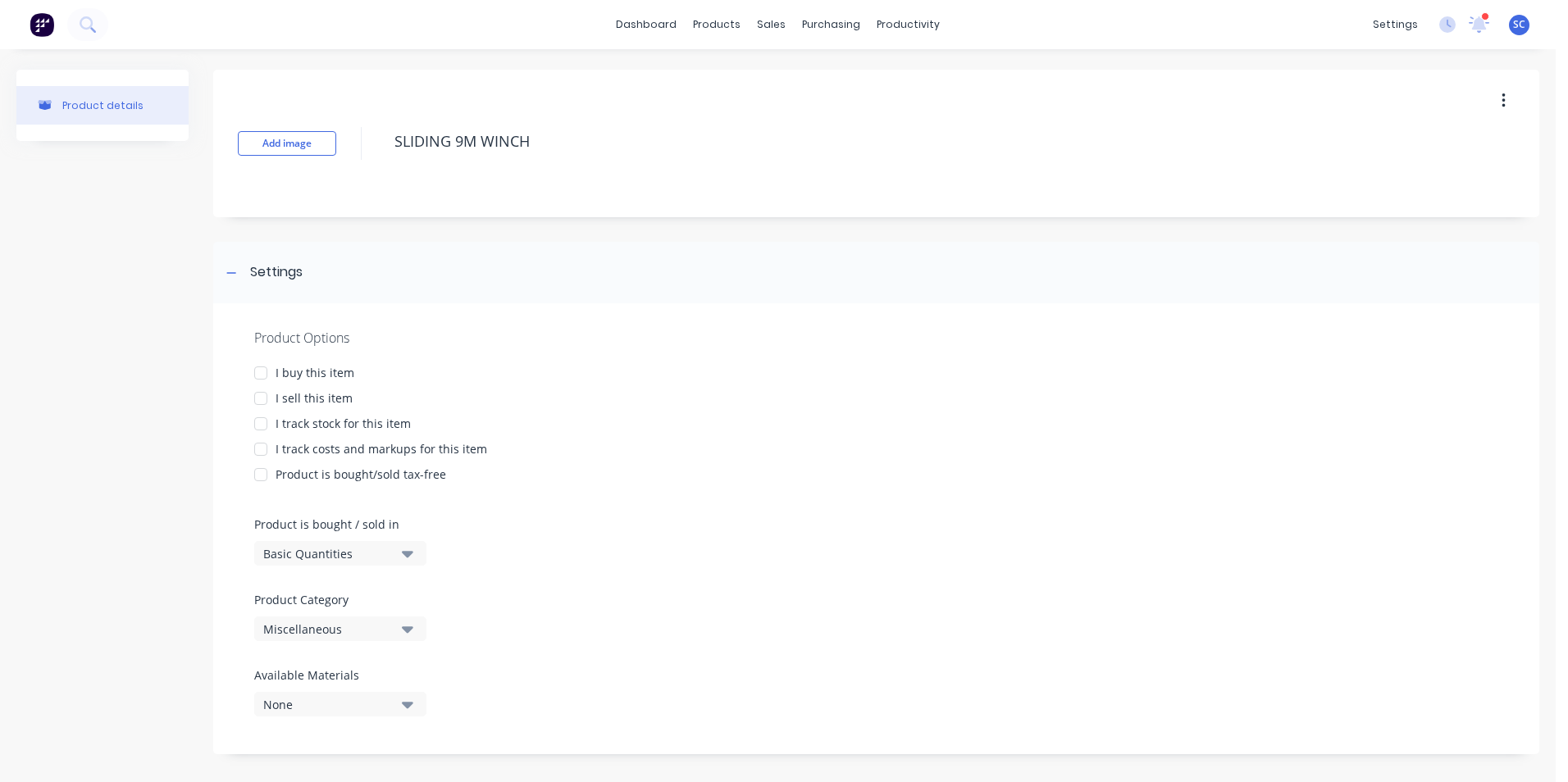
click at [257, 370] on div at bounding box center [260, 373] width 33 height 33
click at [258, 399] on div at bounding box center [260, 398] width 33 height 33
click at [261, 419] on div at bounding box center [260, 424] width 33 height 33
click at [264, 444] on div at bounding box center [260, 449] width 33 height 33
type textarea "x"
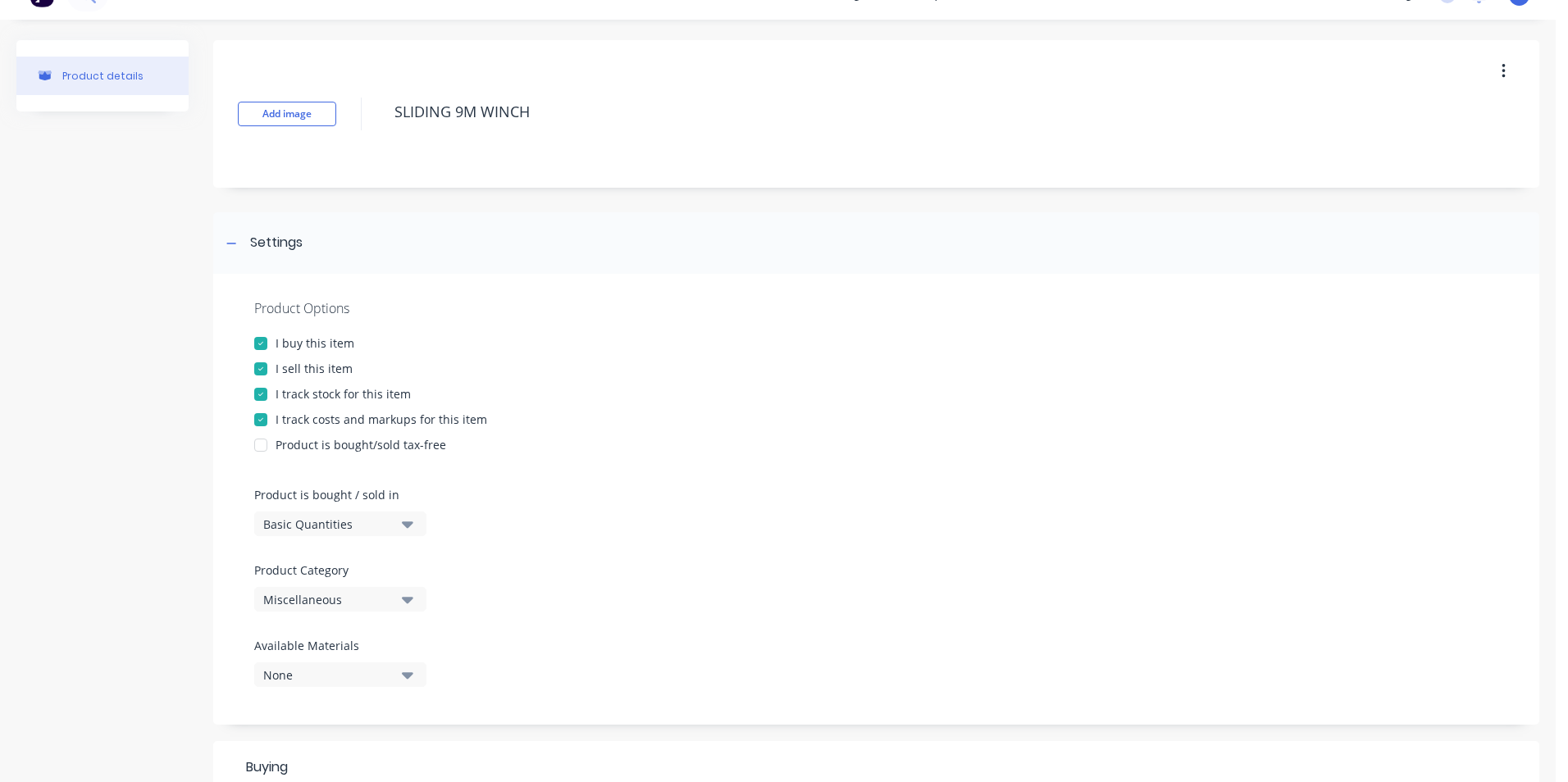
scroll to position [82, 0]
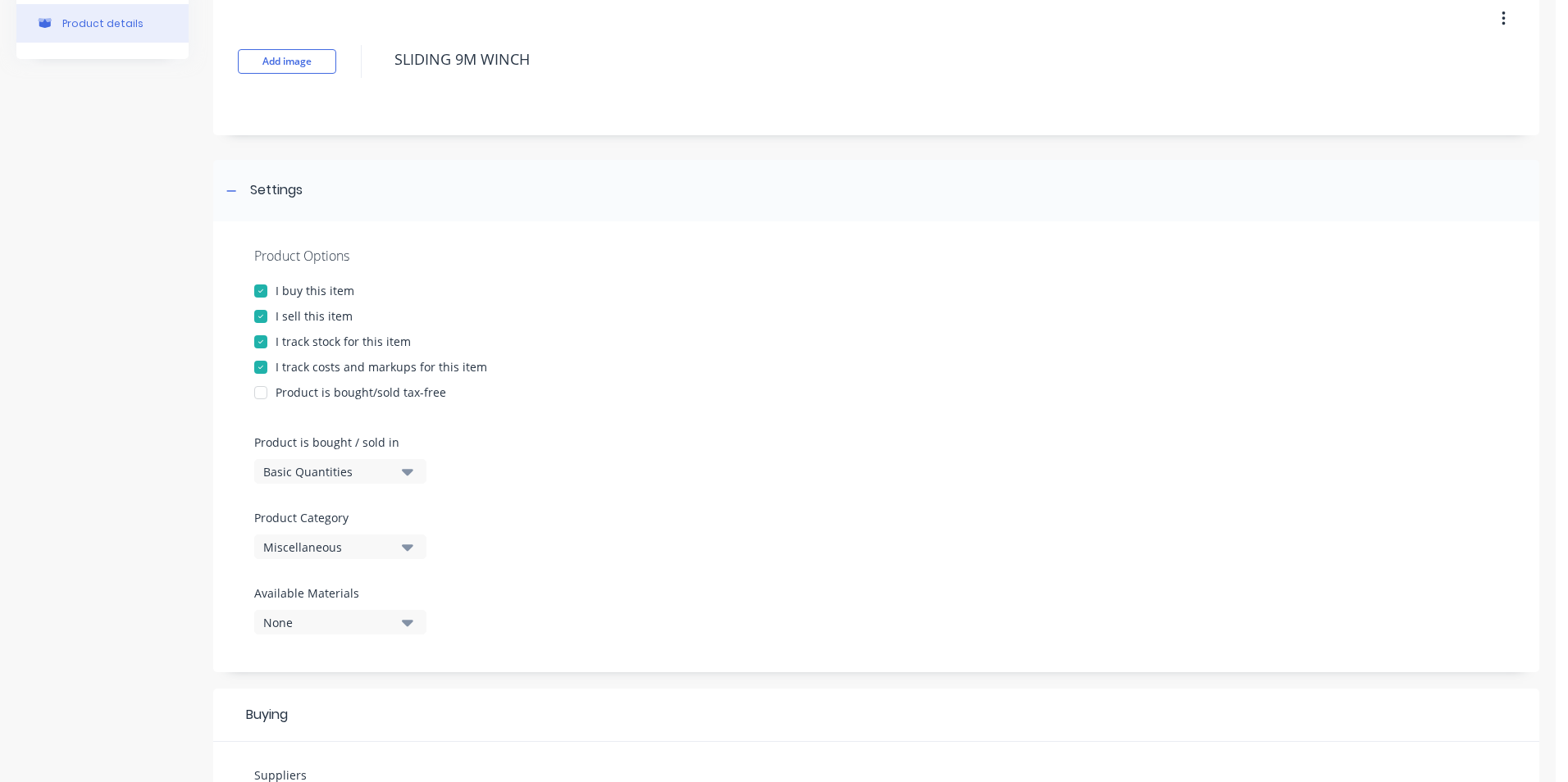
type textarea "SLIDING 9M WINCH"
type textarea "x"
type textarea "SLIDING 9M WINCH"
click at [352, 546] on div "Miscellaneous" at bounding box center [329, 547] width 131 height 18
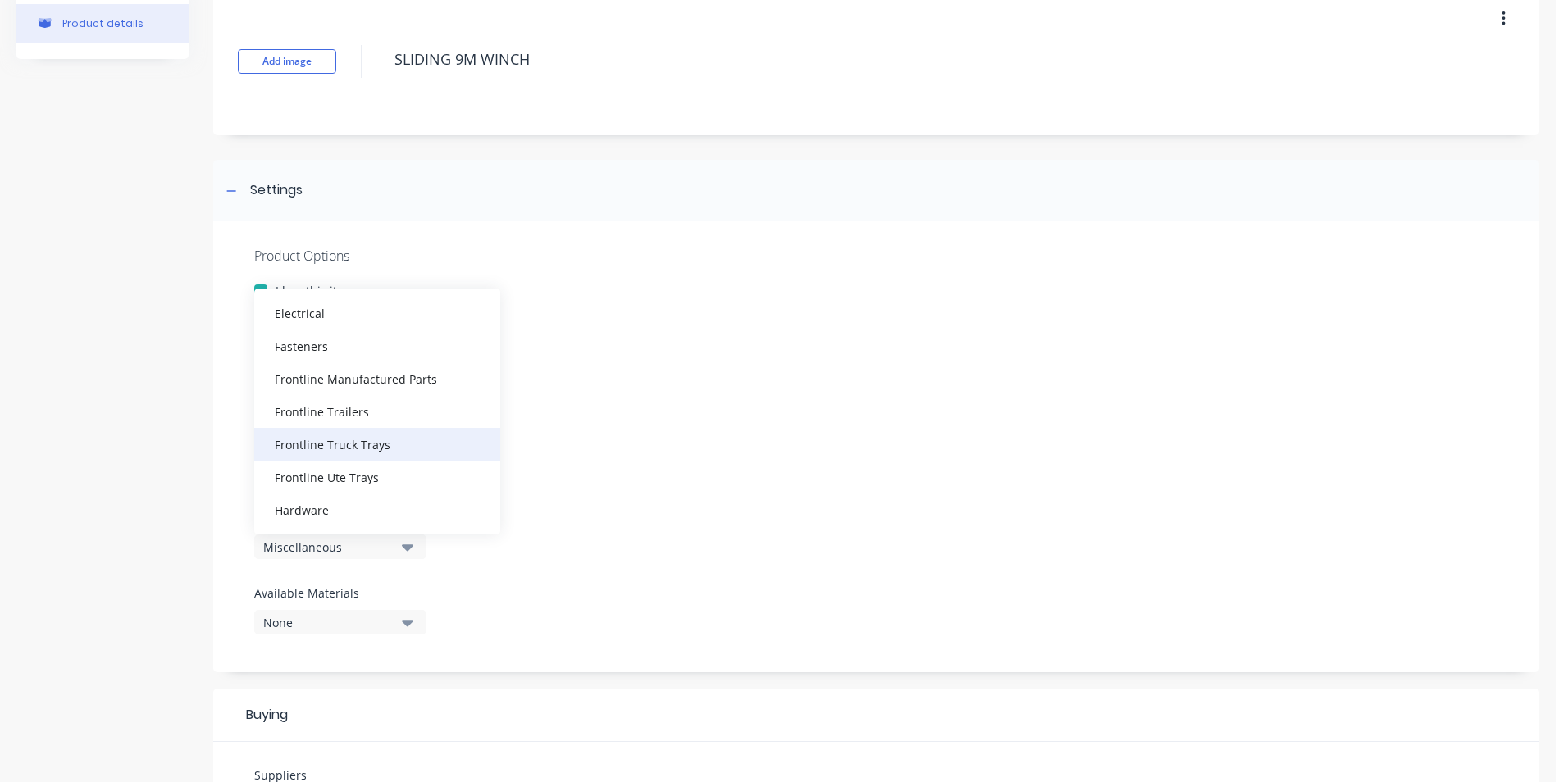
click at [365, 442] on div "Frontline Truck Trays" at bounding box center [377, 444] width 246 height 33
type textarea "x"
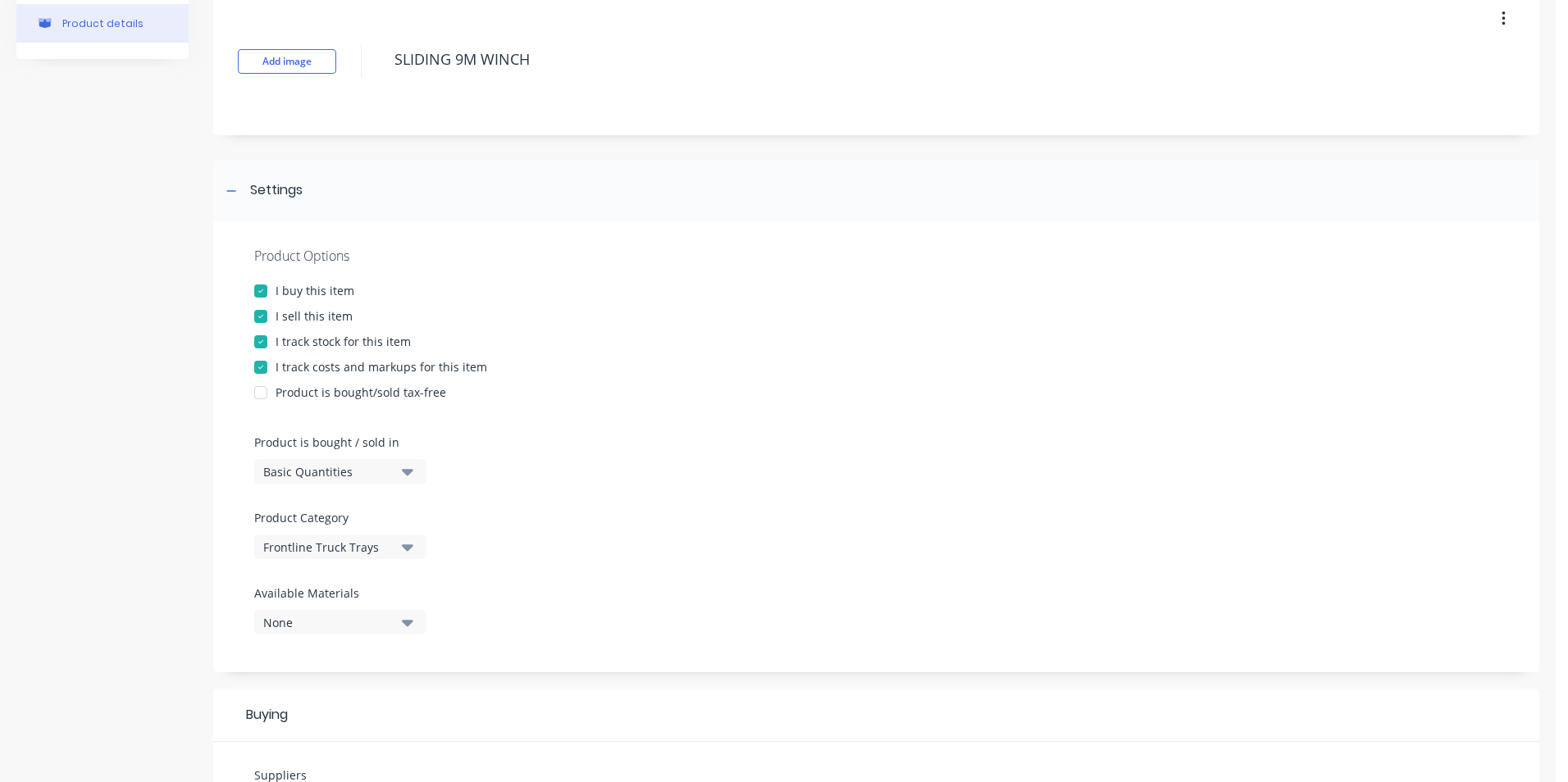
click at [353, 543] on div "Frontline Truck Trays" at bounding box center [329, 547] width 131 height 18
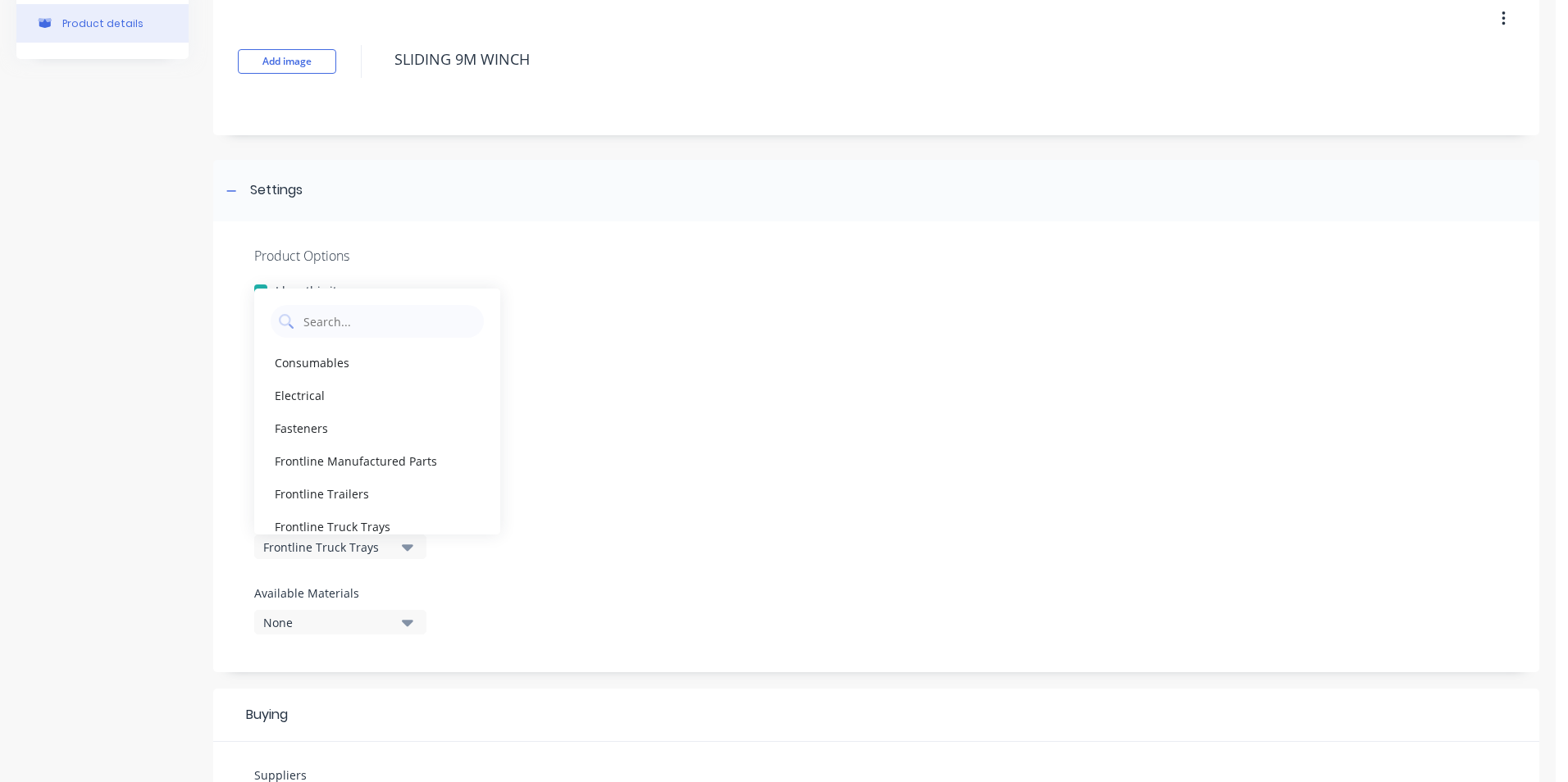
click at [557, 610] on div "Product Options I buy this item I sell this item I track stock for this item I …" at bounding box center [876, 446] width 1326 height 451
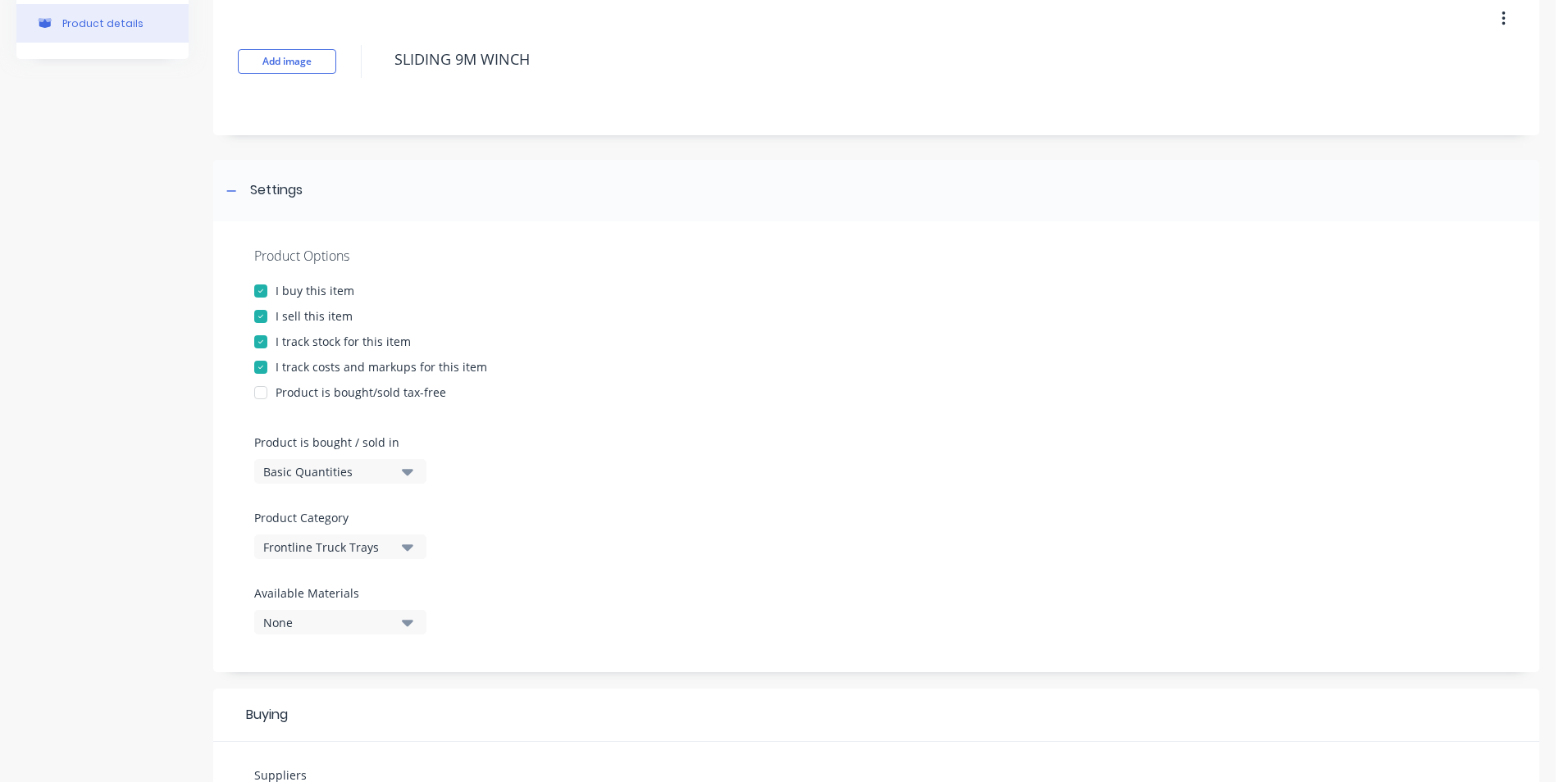
click at [332, 626] on div "None" at bounding box center [329, 623] width 131 height 18
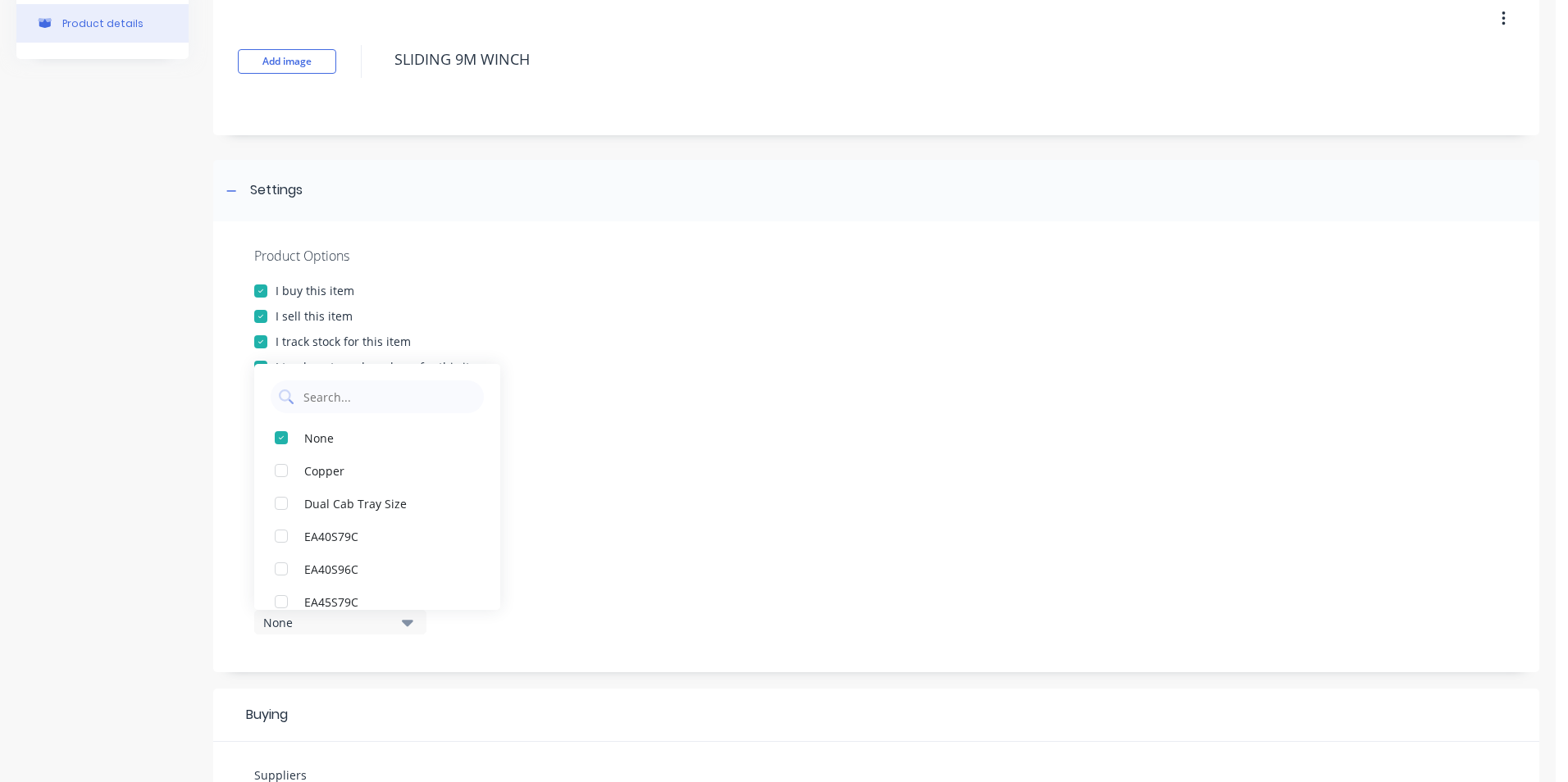
click at [618, 595] on div "Product Options I buy this item I sell this item I track stock for this item I …" at bounding box center [876, 446] width 1326 height 451
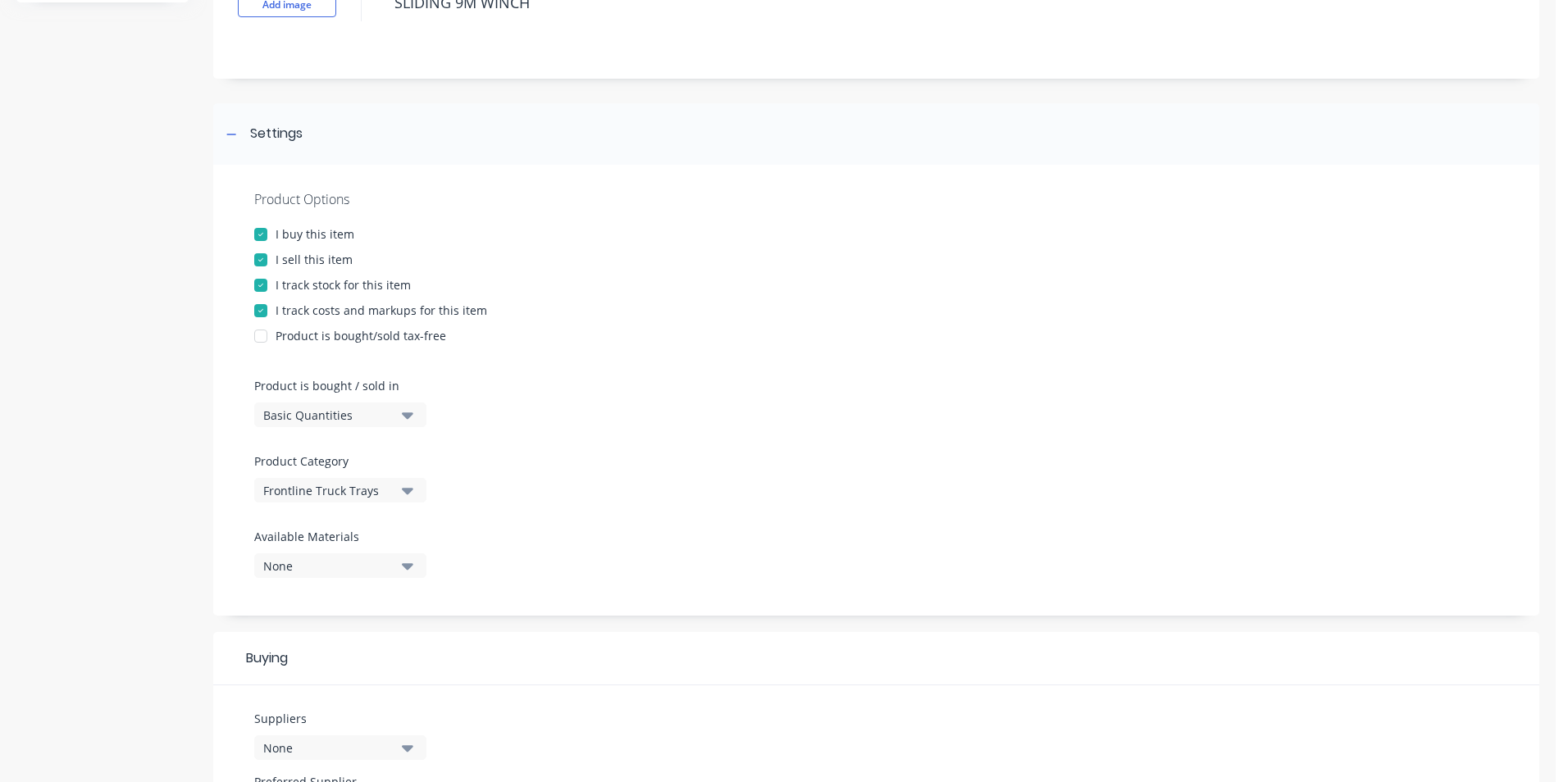
scroll to position [410, 0]
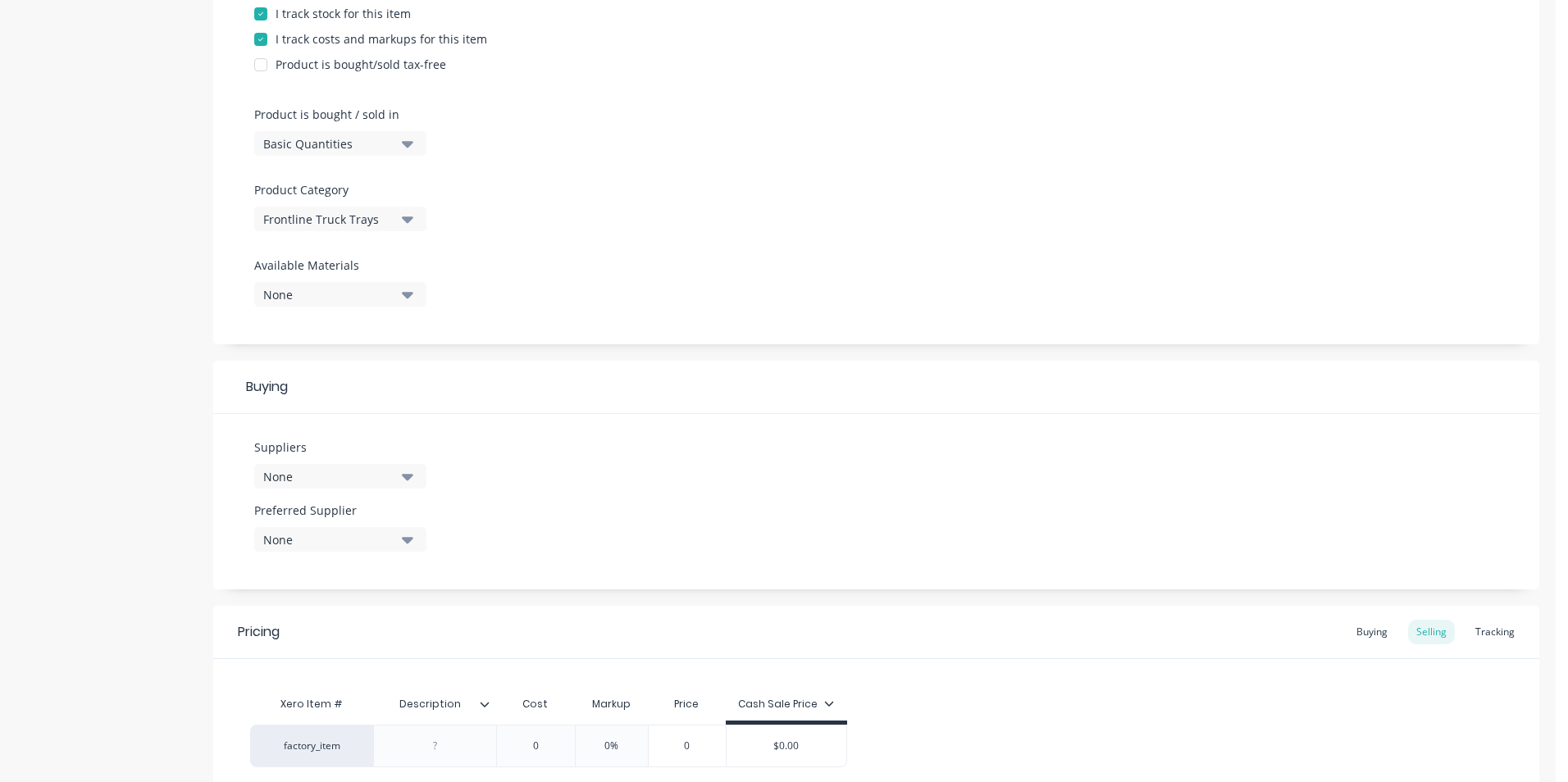
click at [344, 486] on button "None" at bounding box center [340, 476] width 172 height 24
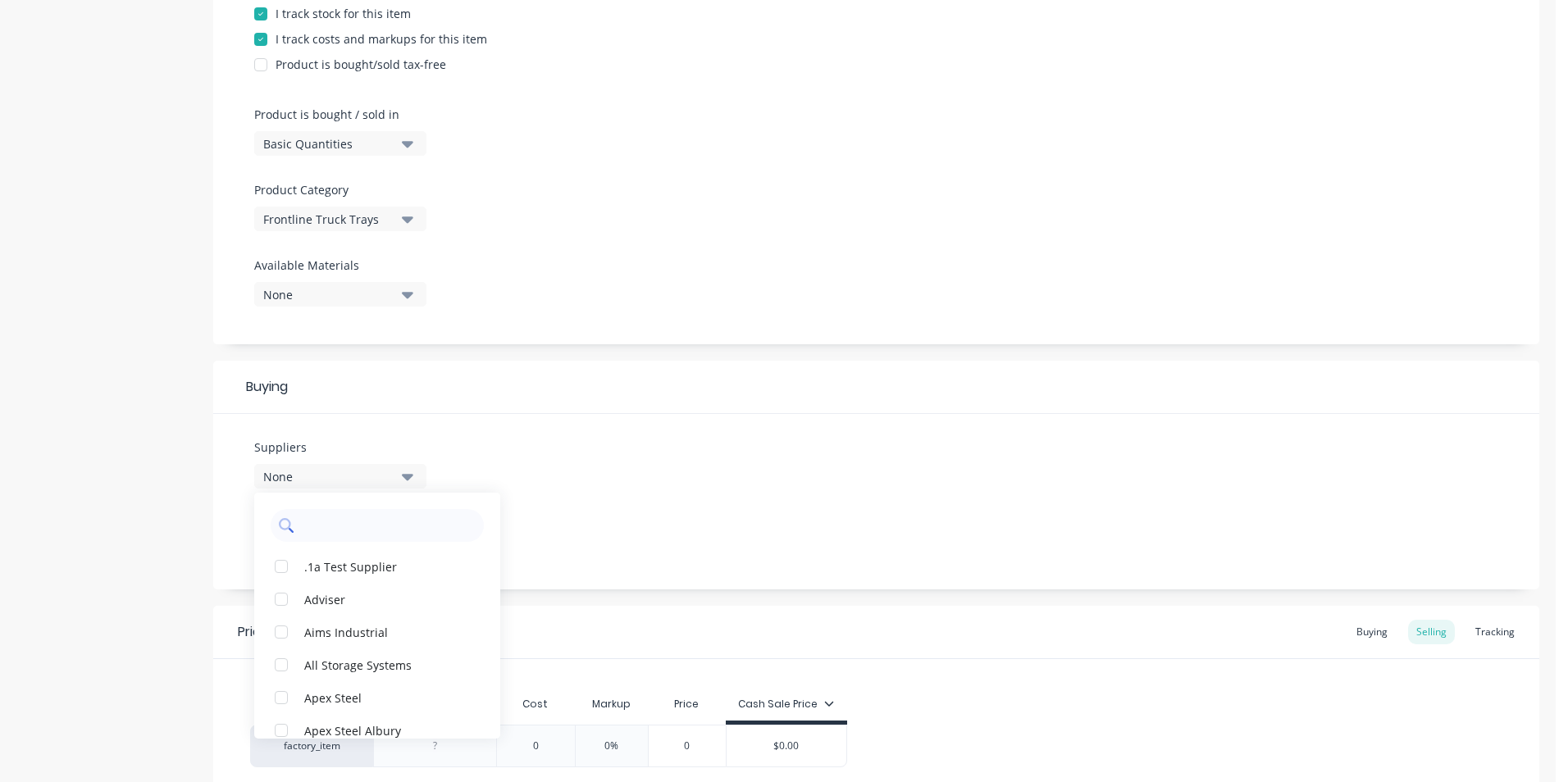
click at [358, 533] on input "text" at bounding box center [389, 525] width 174 height 33
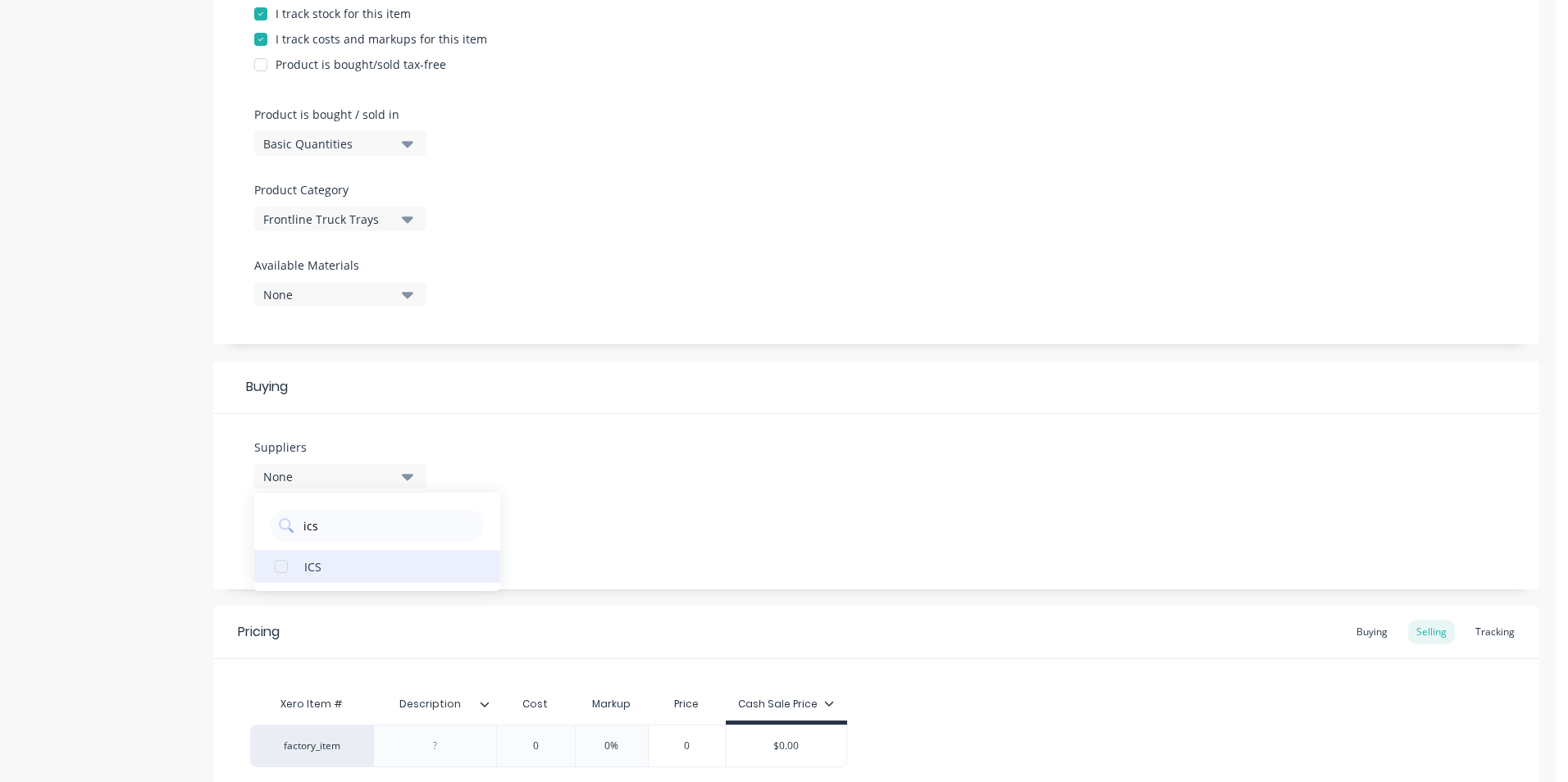
type input "ics"
click at [337, 564] on div "ICS" at bounding box center [385, 566] width 164 height 18
click at [554, 491] on div "Suppliers 1 suppliers selected ics ICS Preferred Supplier None" at bounding box center [876, 501] width 1326 height 175
click at [384, 540] on div "None" at bounding box center [329, 540] width 131 height 18
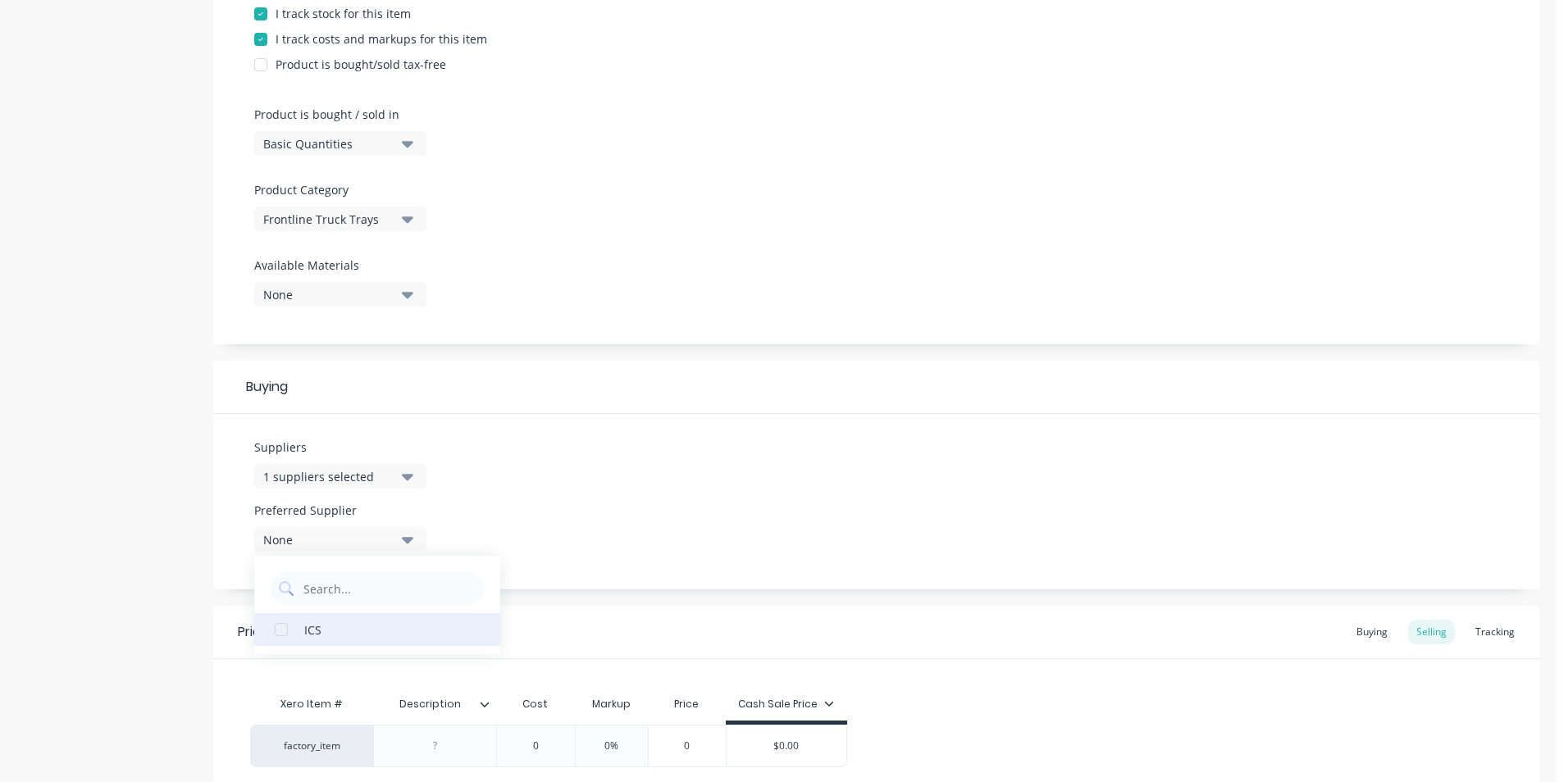
click at [379, 623] on div "ICS" at bounding box center [385, 629] width 164 height 18
type textarea "x"
click at [830, 424] on div "Suppliers 1 suppliers selected ics Preferred Supplier ICS ICS" at bounding box center [876, 501] width 1326 height 175
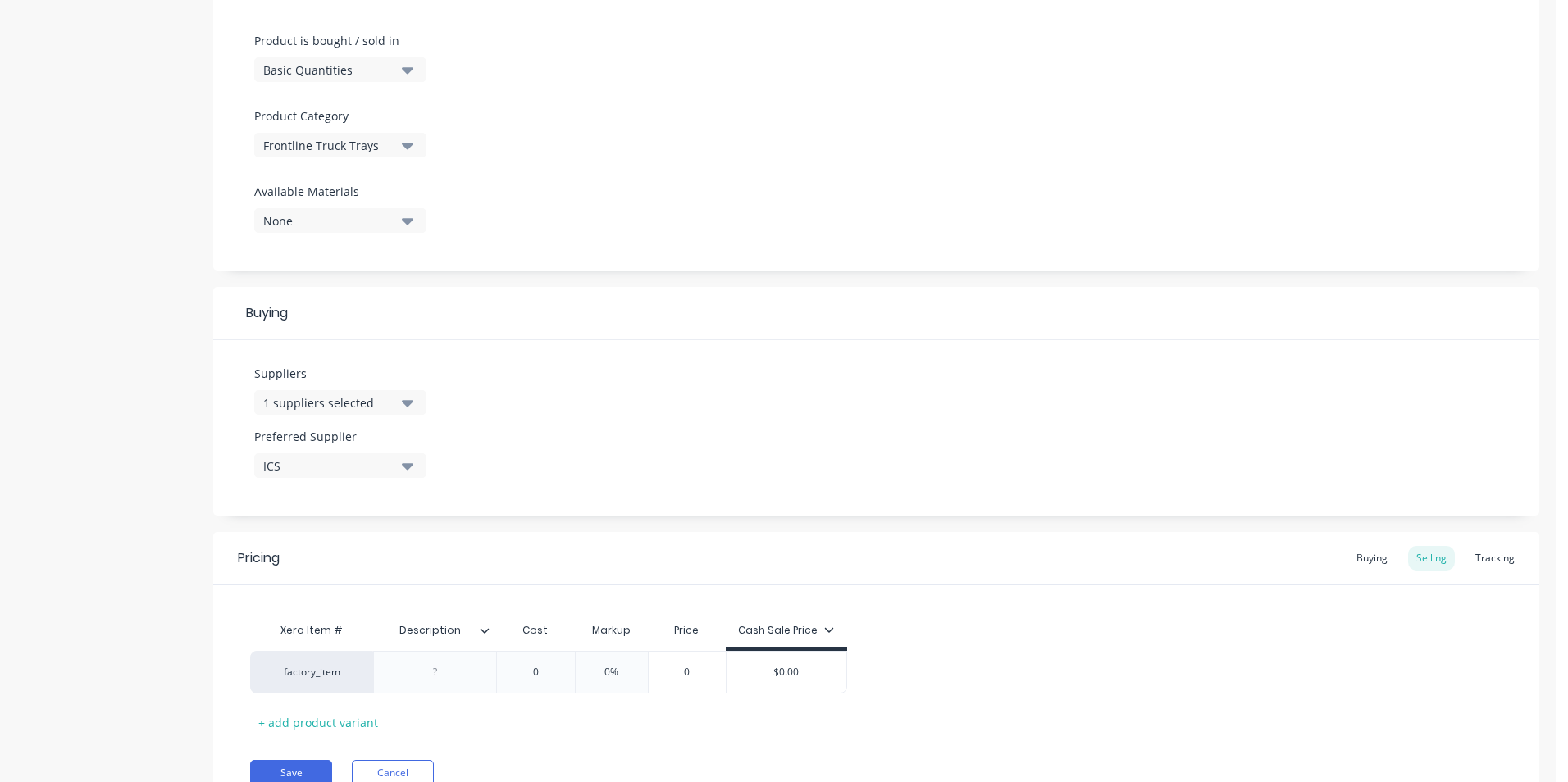
scroll to position [557, 0]
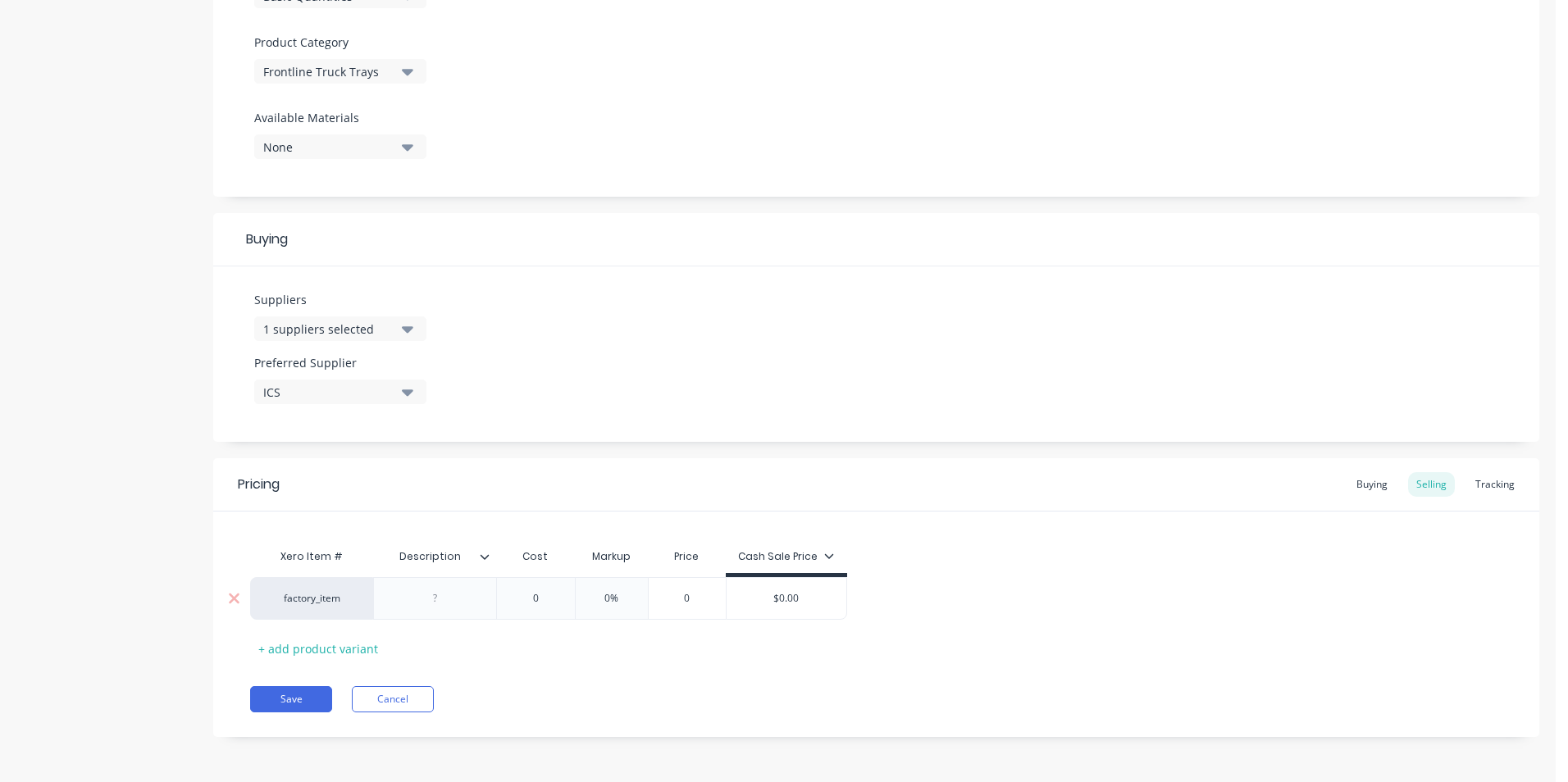
click at [446, 602] on div at bounding box center [436, 598] width 82 height 21
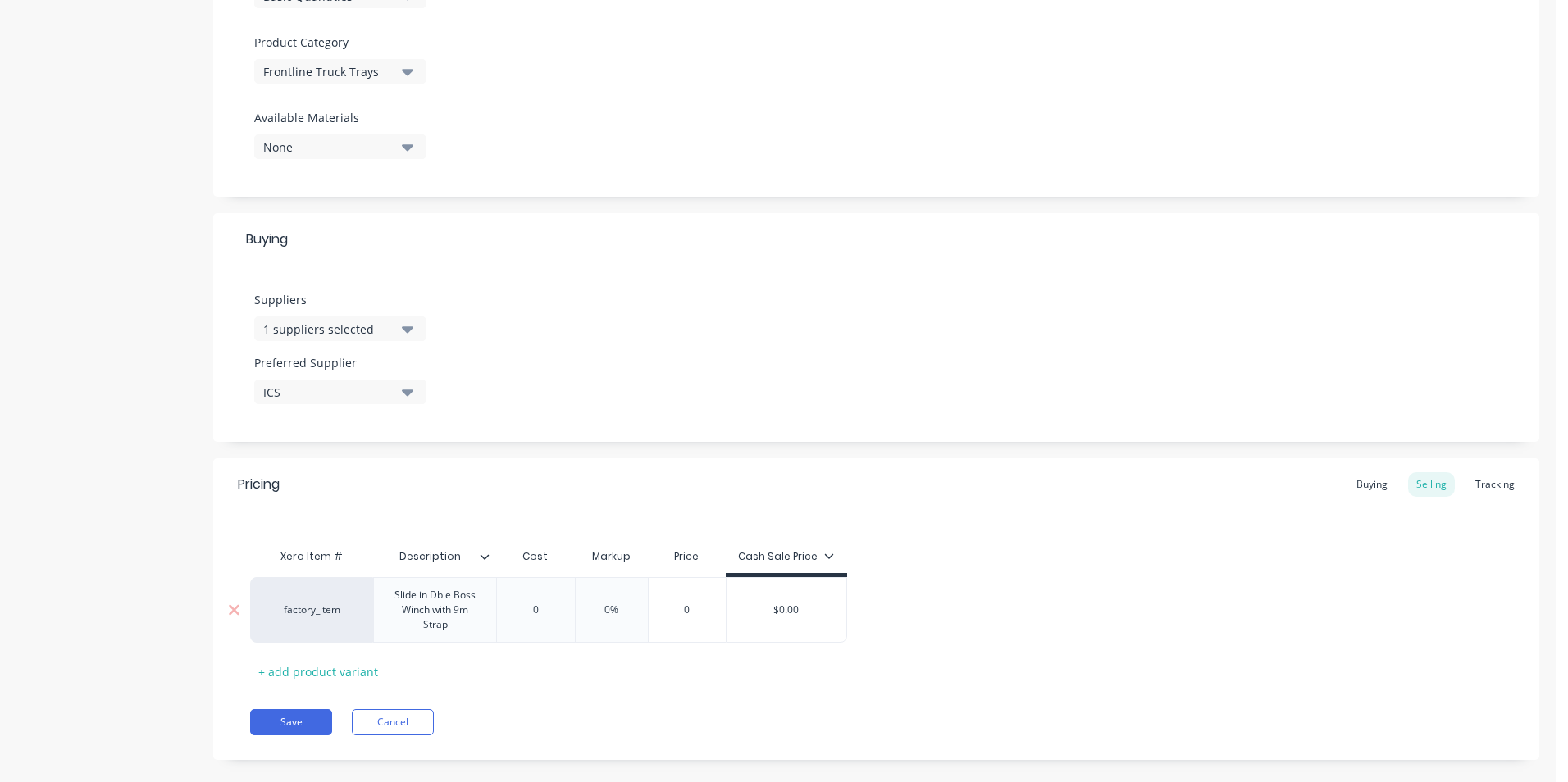
type textarea "x"
type input "0"
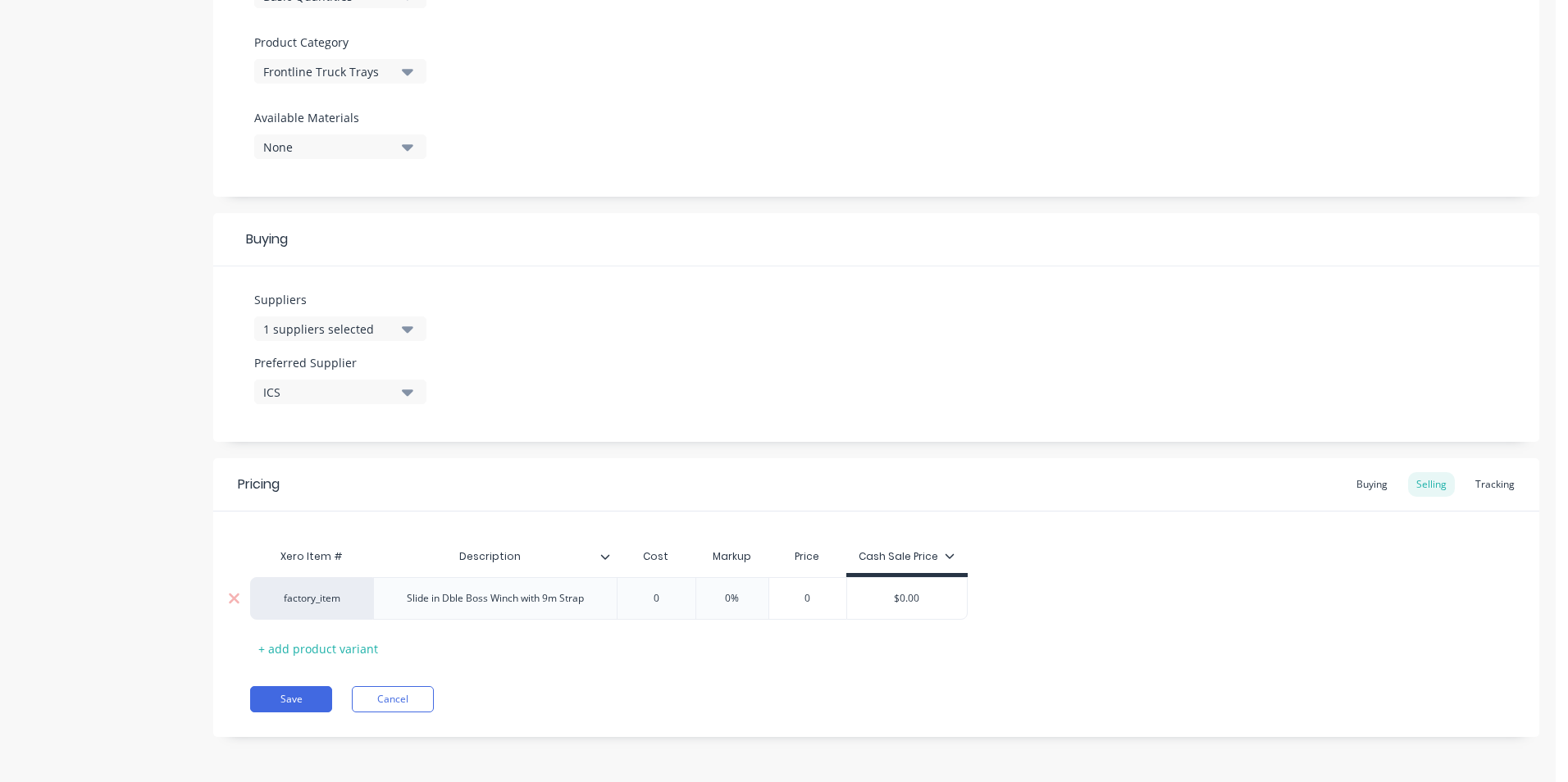
click at [536, 607] on div "factory_item Slide in Dble Boss Winch with 9m Strap 0 0 0% 0 $0.00" at bounding box center [609, 598] width 718 height 43
click at [662, 596] on input "0" at bounding box center [656, 598] width 82 height 15
type input "3"
type textarea "x"
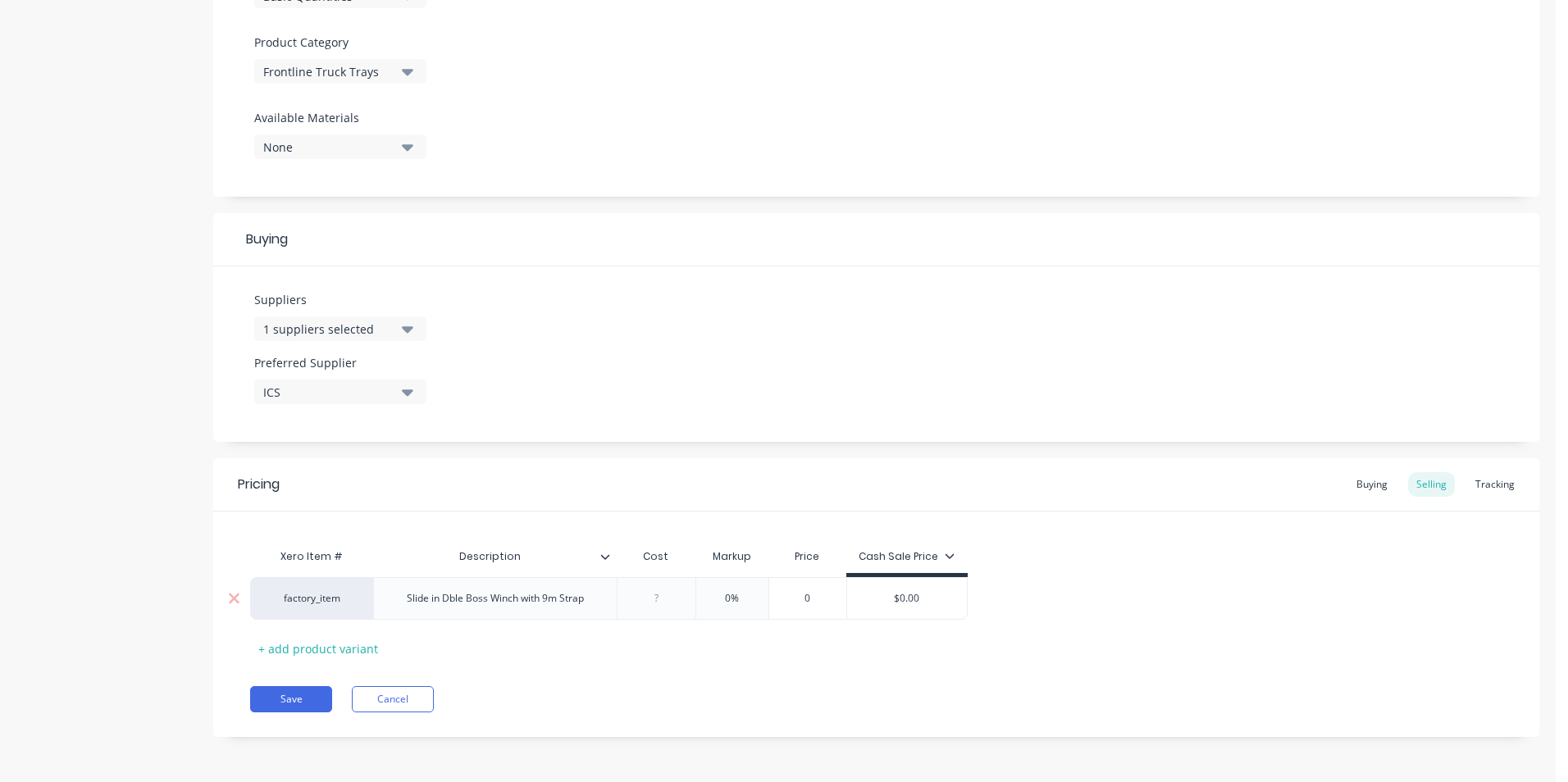
type input "7"
type textarea "x"
type input "75."
type textarea "x"
type input "75.4"
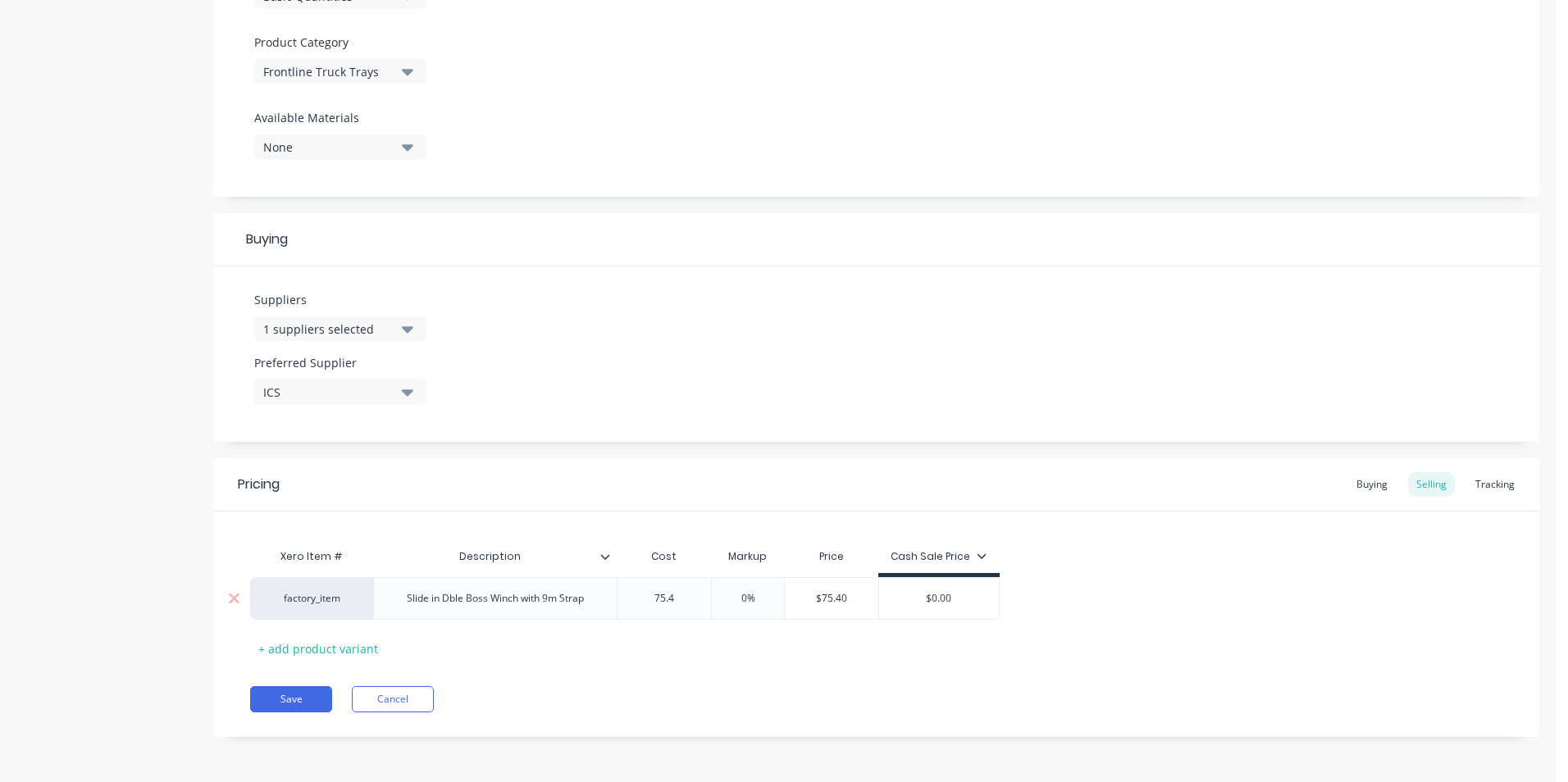
type textarea "x"
type input "75.45"
click at [687, 485] on div "Pricing Buying Selling Tracking" at bounding box center [876, 485] width 1326 height 54
type input "0%"
click at [757, 597] on input "0%" at bounding box center [754, 598] width 82 height 15
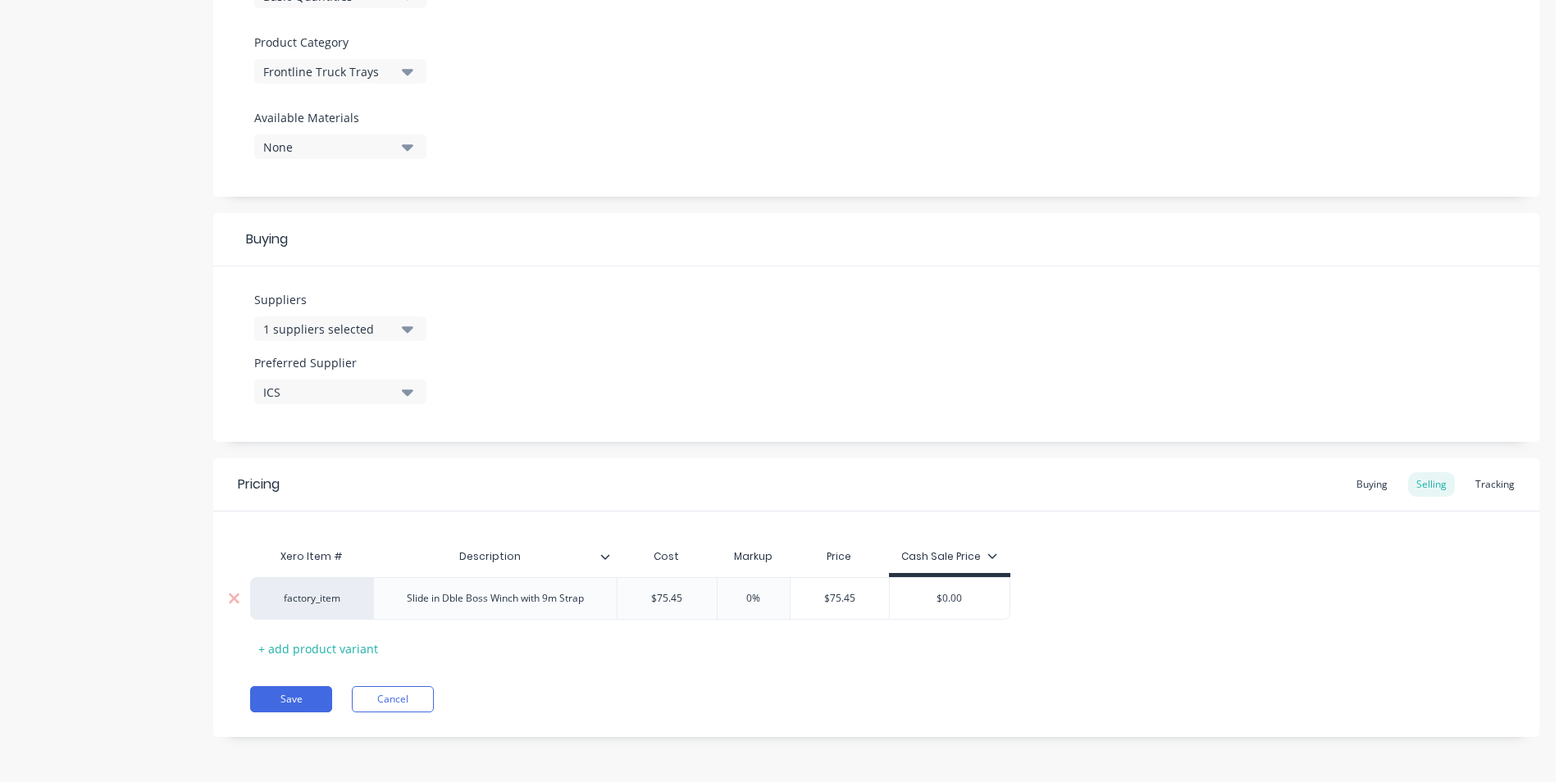
drag, startPoint x: 985, startPoint y: 591, endPoint x: 929, endPoint y: 605, distance: 57.7
click at [929, 605] on input "$0.00" at bounding box center [949, 598] width 120 height 15
type input "1"
type textarea "x"
type input "10"
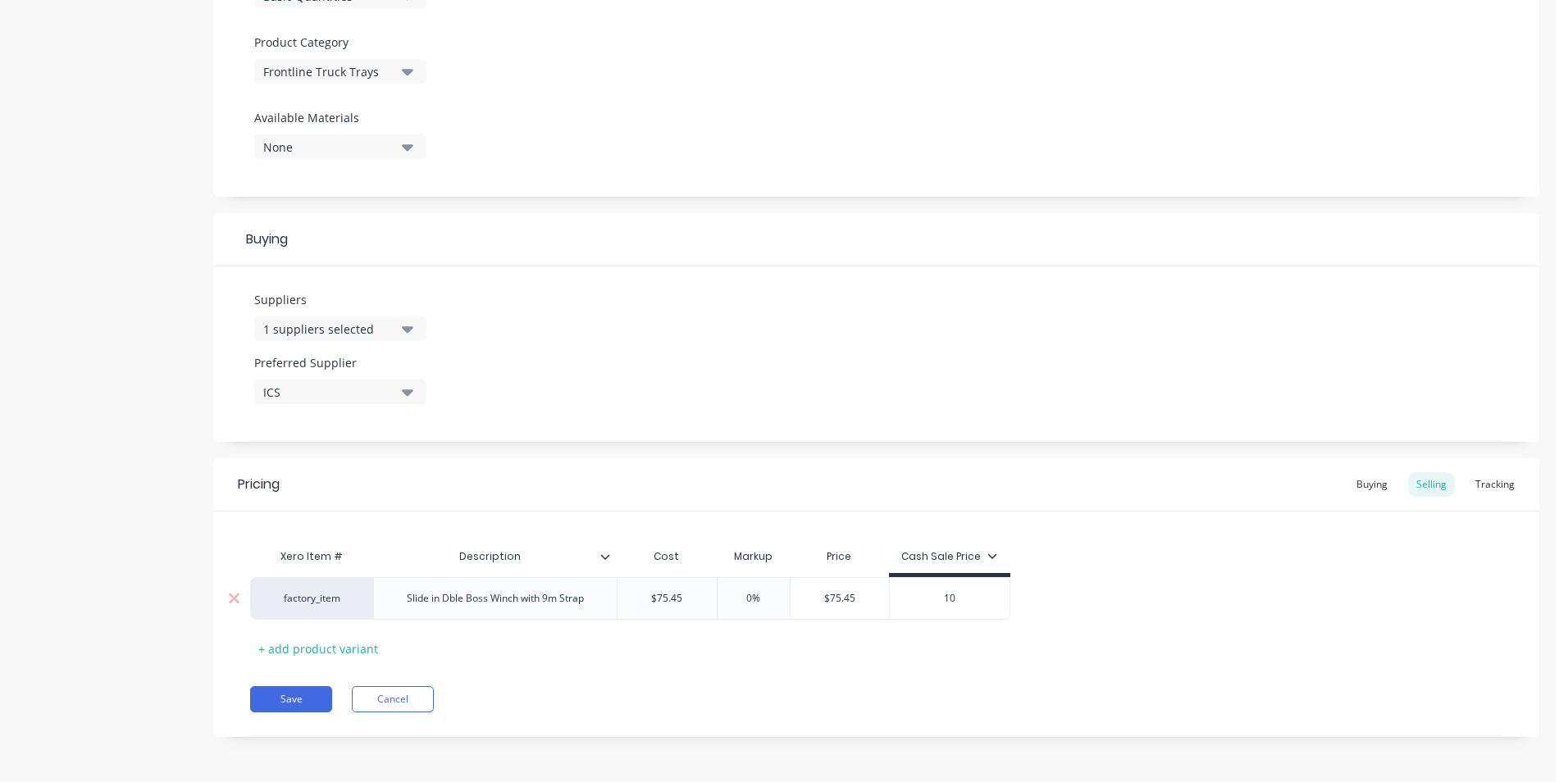
type textarea "x"
type input "1"
type textarea "x"
type input "9"
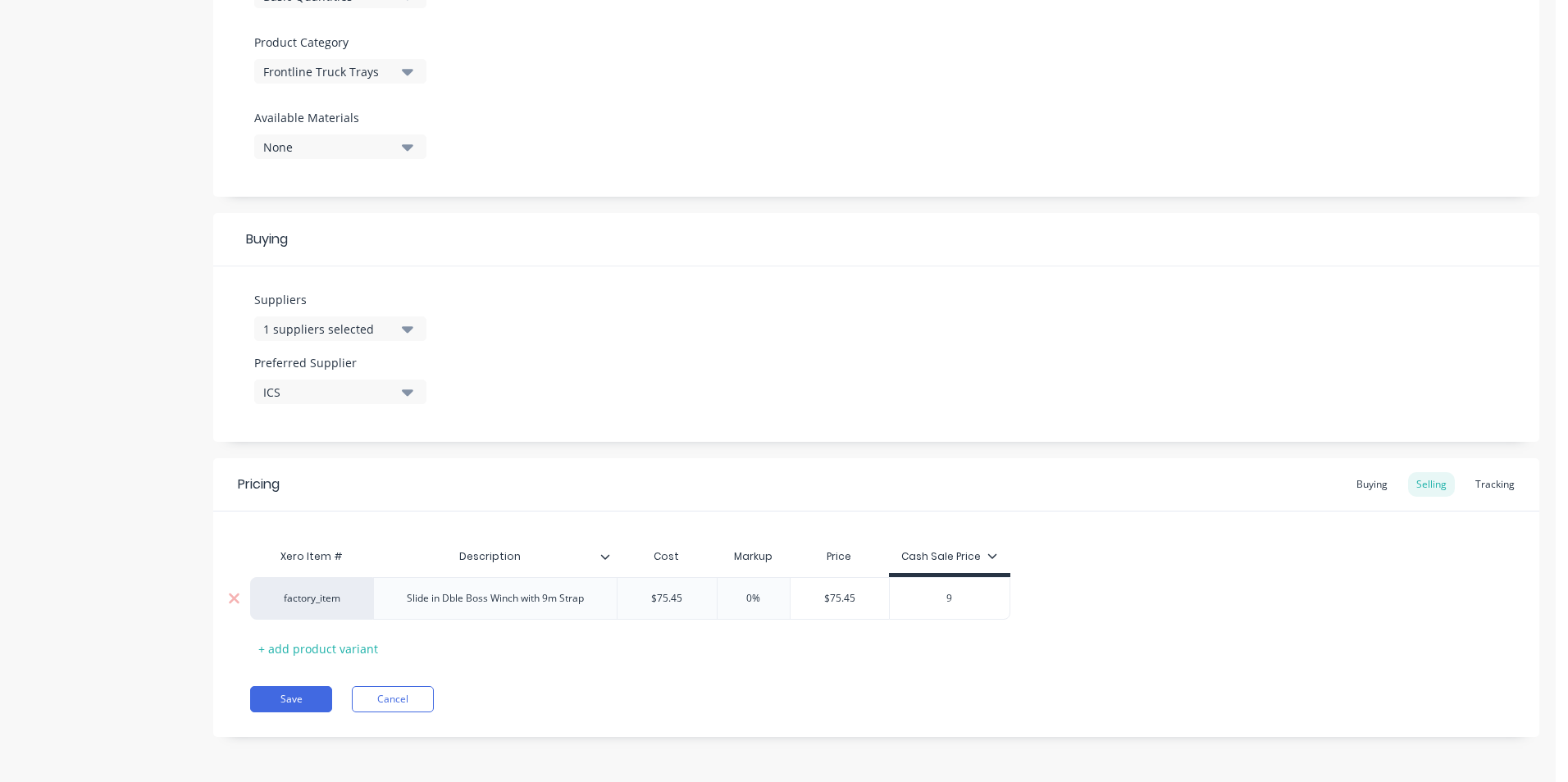
type textarea "x"
type input "99"
click at [1195, 514] on div "Xero Item # Description Cost Markup Price Cash Sale Price factory_item Slide in…" at bounding box center [876, 586] width 1326 height 150
click at [1367, 485] on div "Buying" at bounding box center [1372, 484] width 48 height 24
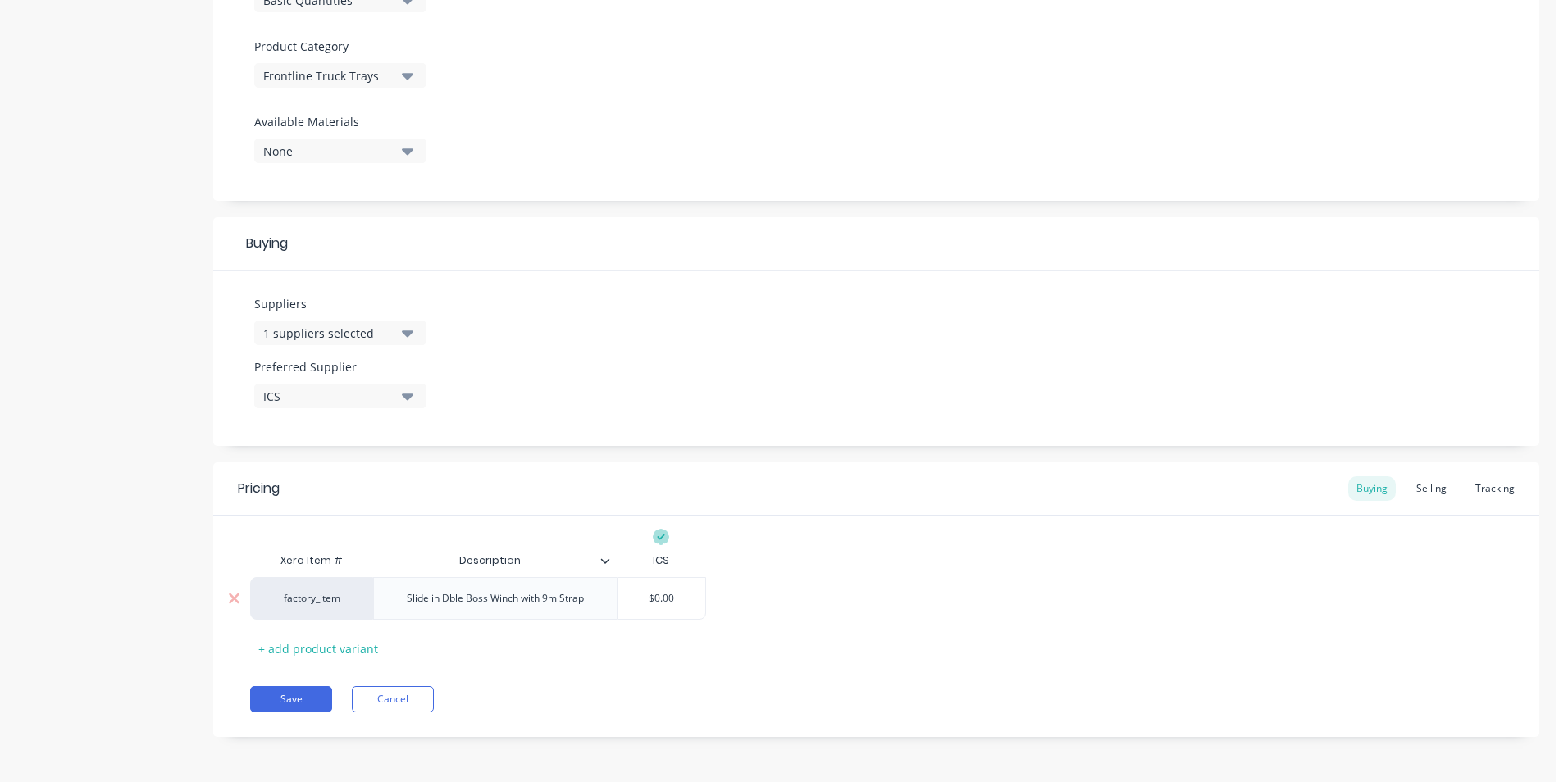
type input "$0.00"
click at [677, 597] on input "$0.00" at bounding box center [661, 598] width 88 height 15
click at [655, 594] on input "$0.00" at bounding box center [661, 598] width 88 height 15
type textarea "x"
type input "$7"
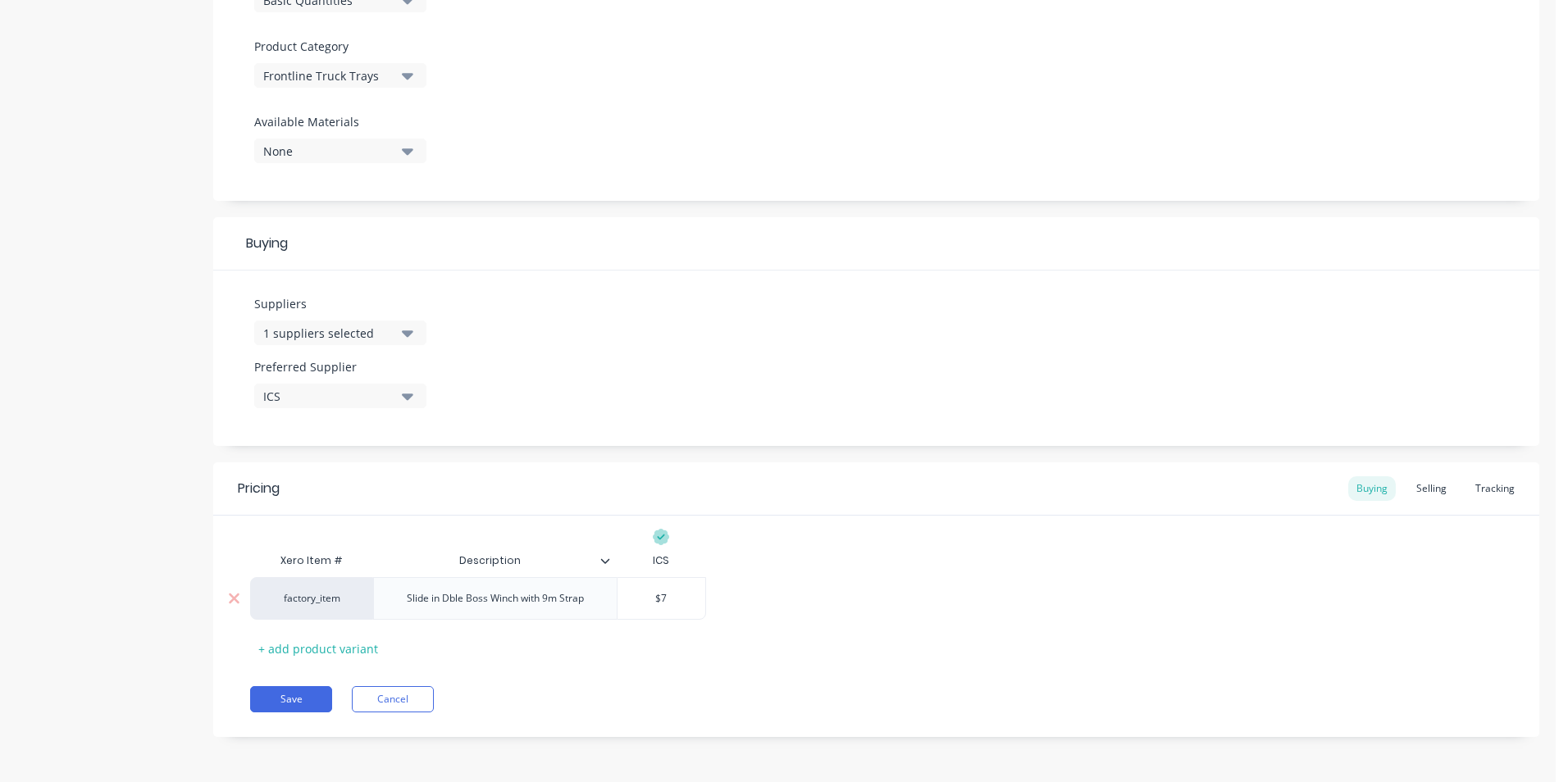
type textarea "x"
type input "$75"
type textarea "x"
type input "$75."
type textarea "x"
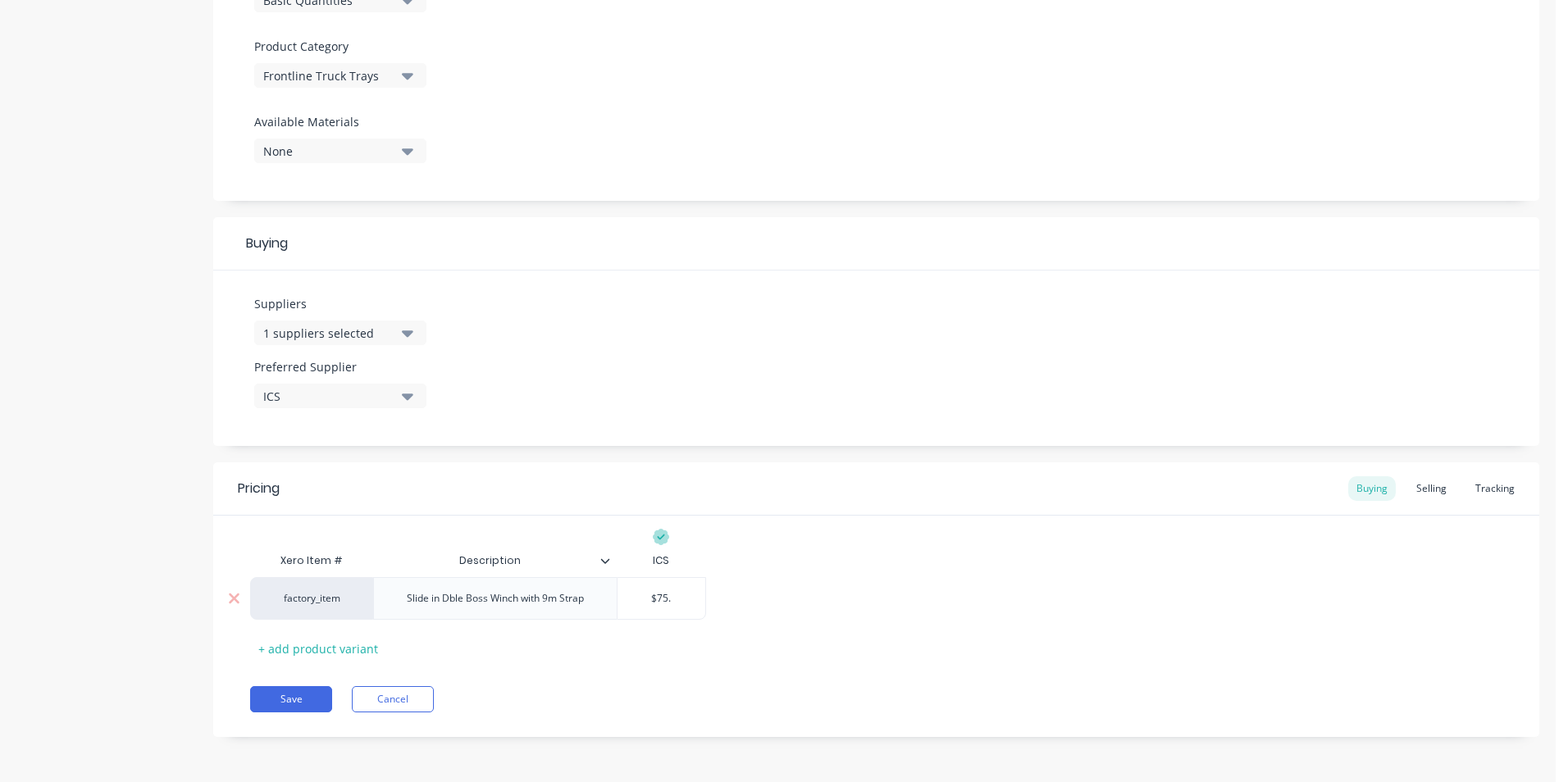
type input "$75.4"
type textarea "x"
type input "$75.45"
type textarea "x"
type input "$75.454"
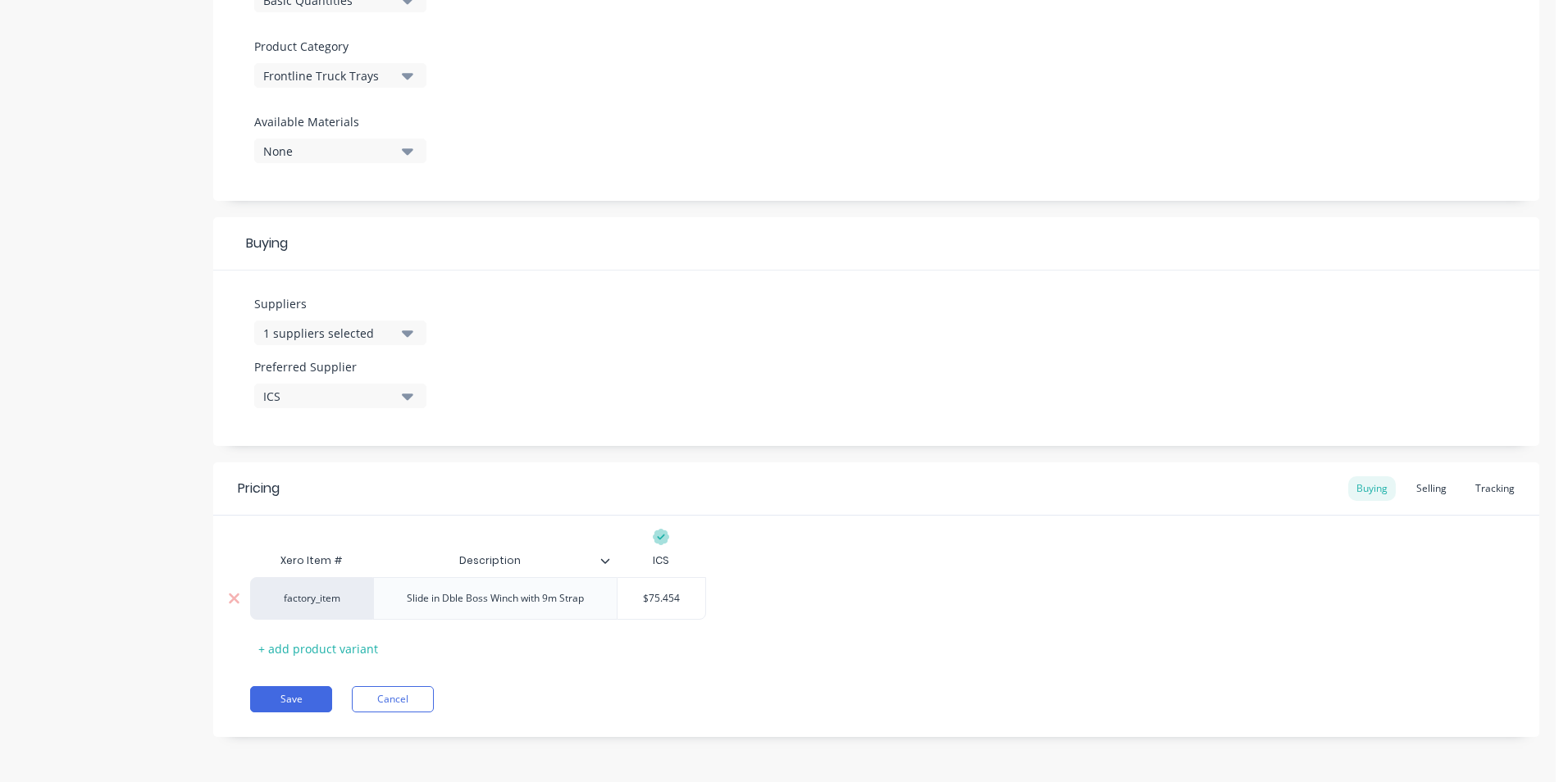
type textarea "x"
type input "$75.4545"
click at [311, 702] on button "Save" at bounding box center [291, 699] width 82 height 26
type textarea "x"
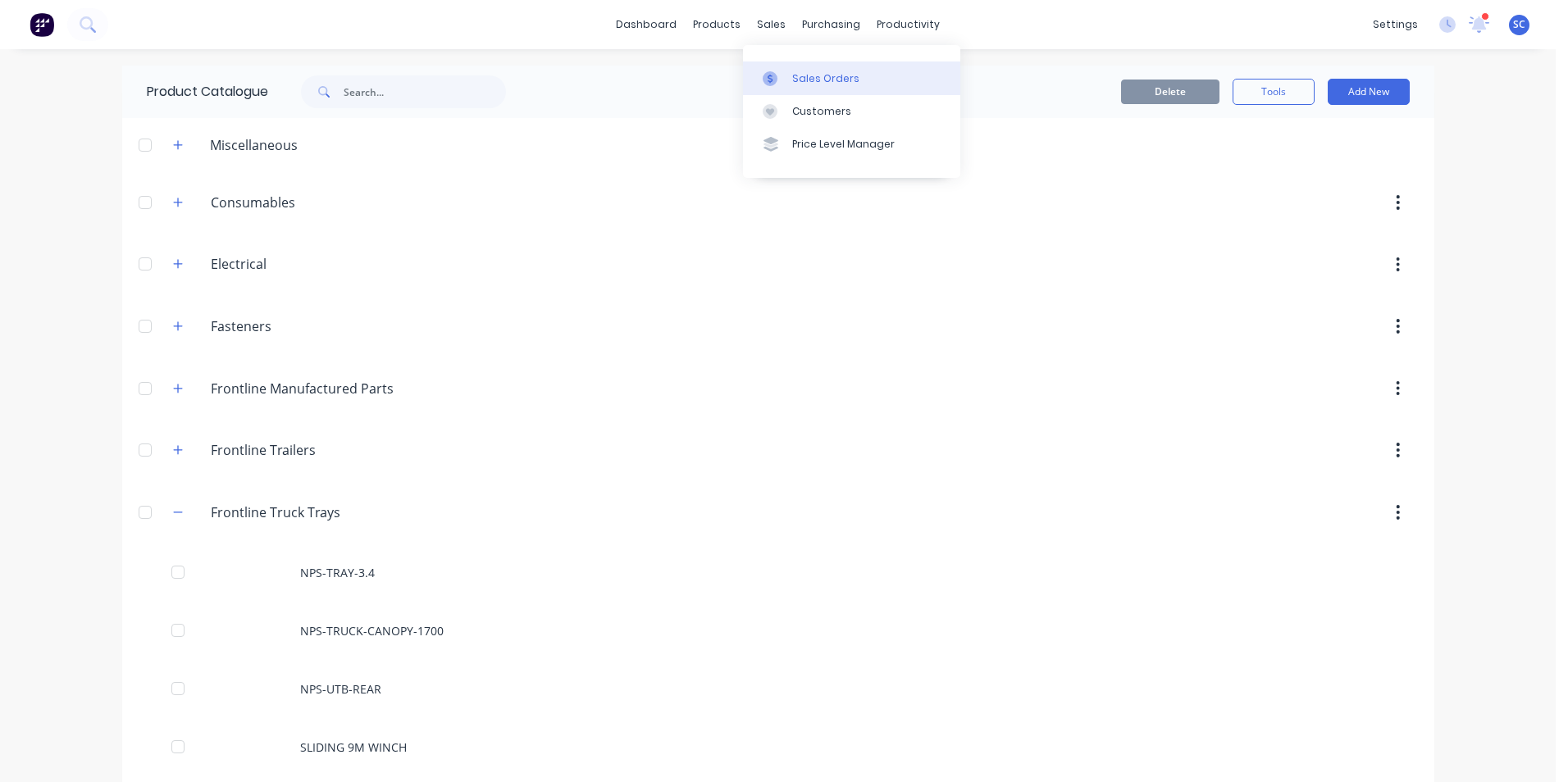
click at [762, 85] on link "Sales Orders" at bounding box center [851, 77] width 217 height 33
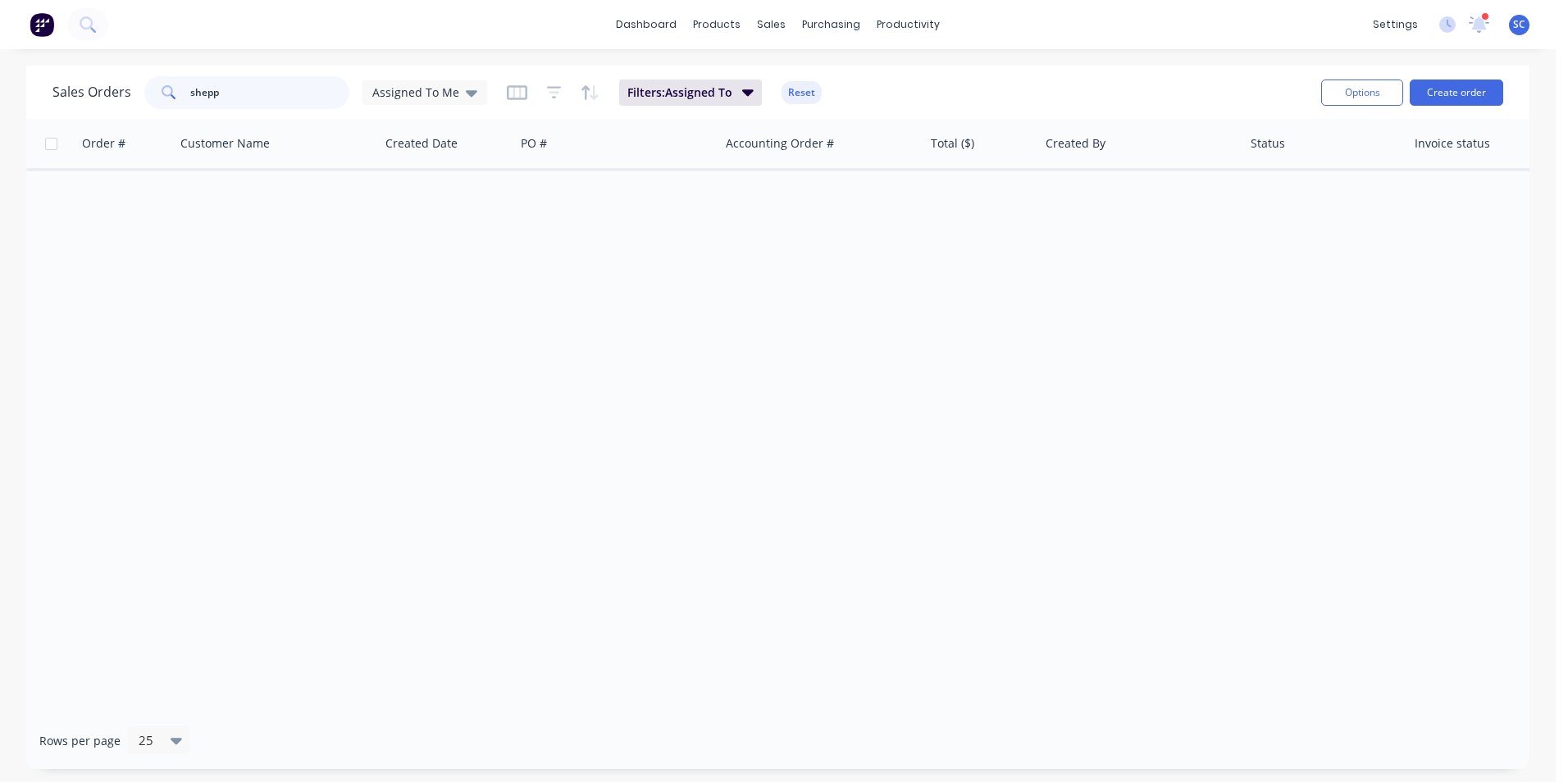
click at [241, 88] on input "shepp" at bounding box center [270, 92] width 160 height 33
click at [410, 95] on span "Assigned To Me" at bounding box center [416, 92] width 87 height 18
click at [406, 239] on button "None" at bounding box center [461, 232] width 187 height 18
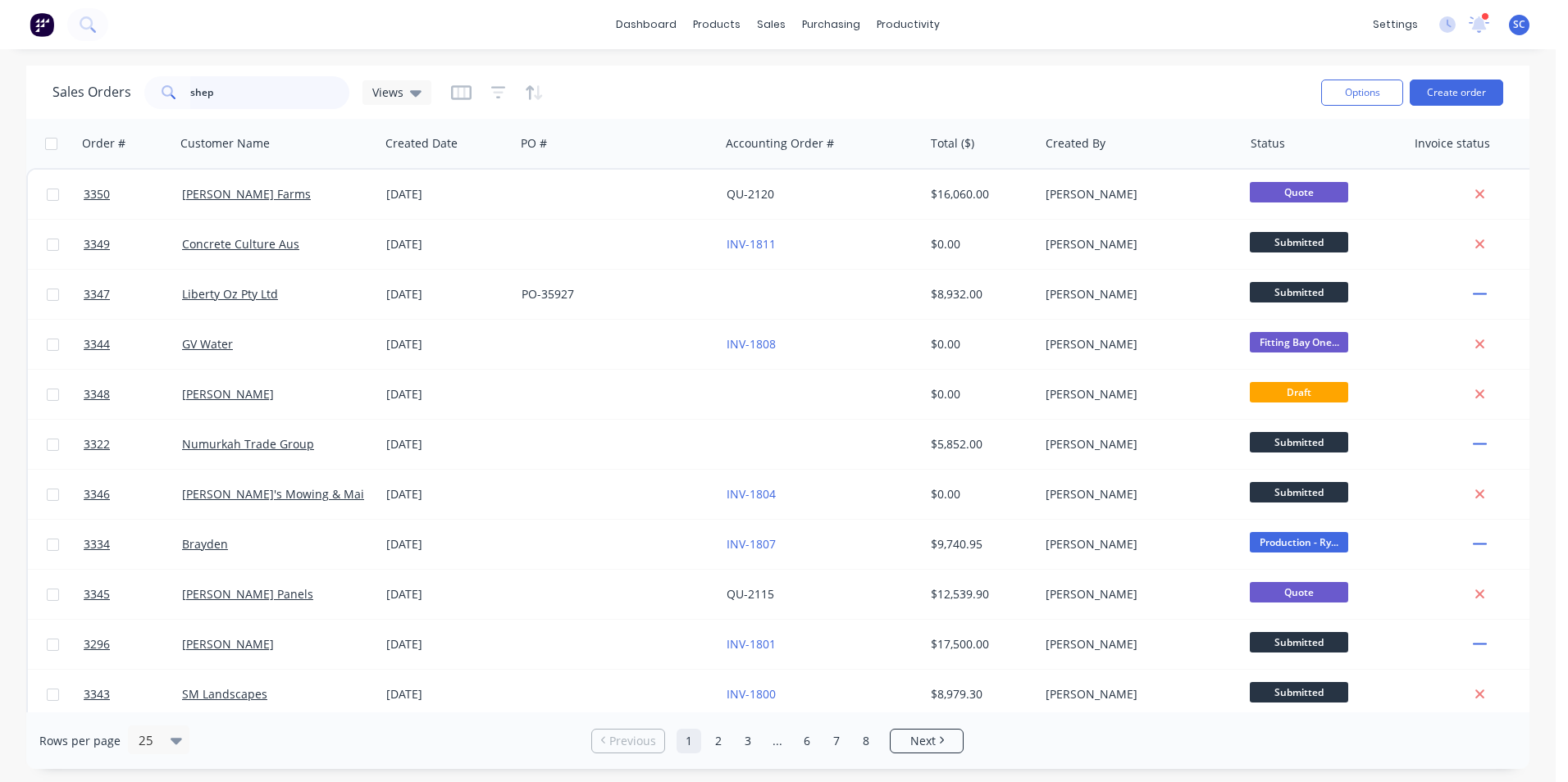
click at [229, 94] on input "shep" at bounding box center [270, 92] width 160 height 33
click at [238, 86] on input "shep" at bounding box center [270, 92] width 160 height 33
type input "shep"
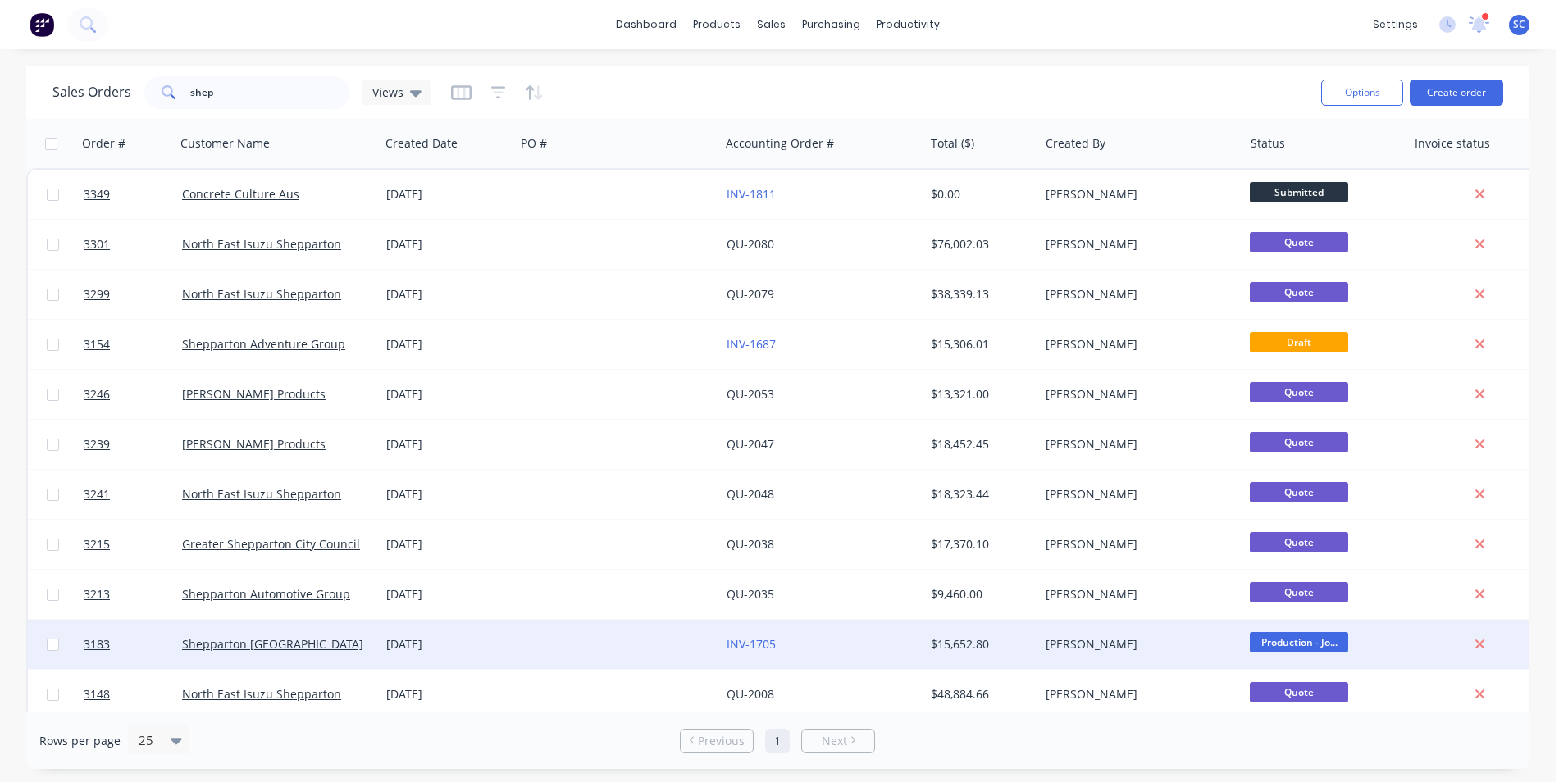
click at [352, 646] on div "Shepparton [GEOGRAPHIC_DATA]" at bounding box center [273, 644] width 182 height 17
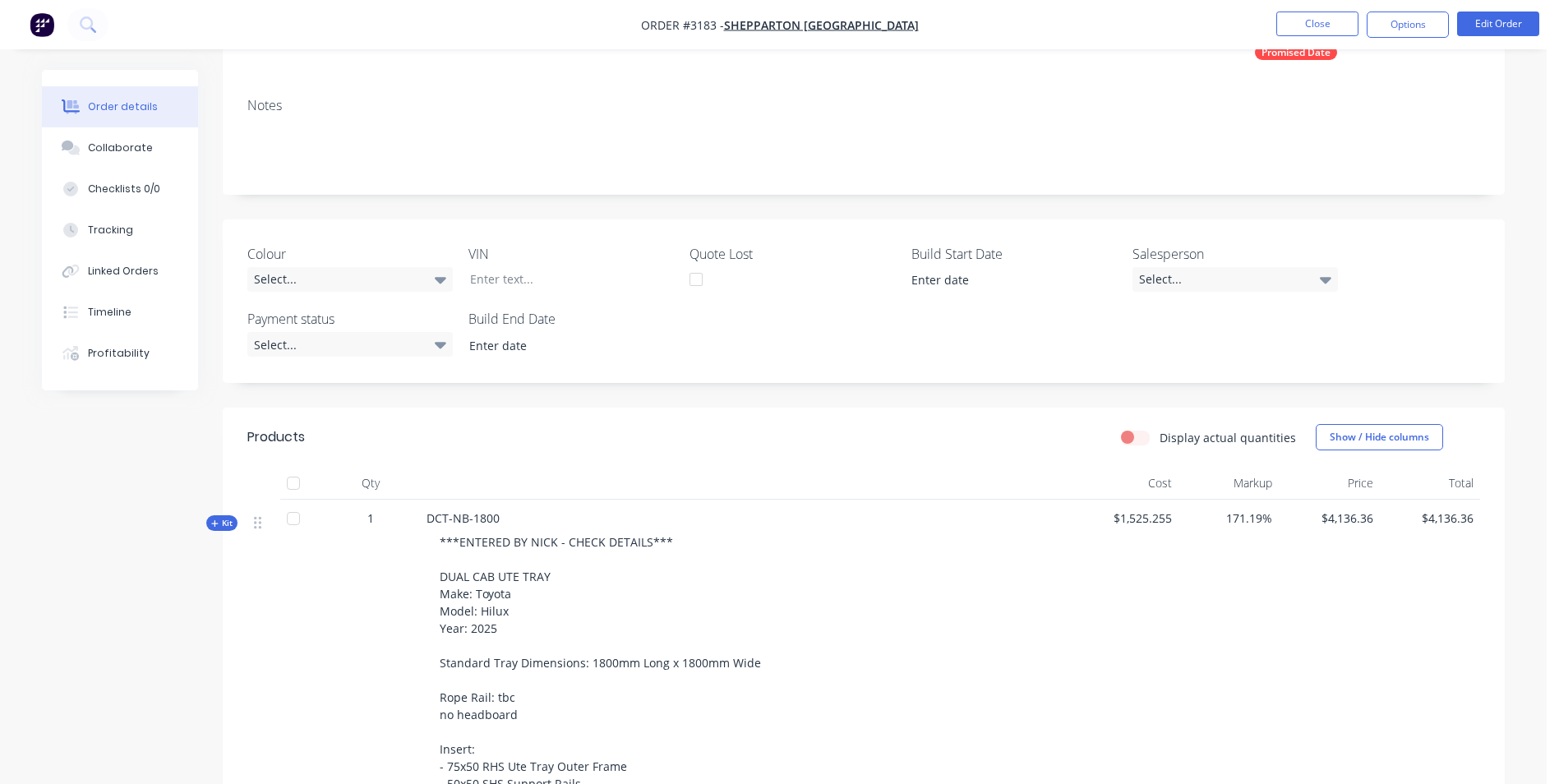
scroll to position [164, 0]
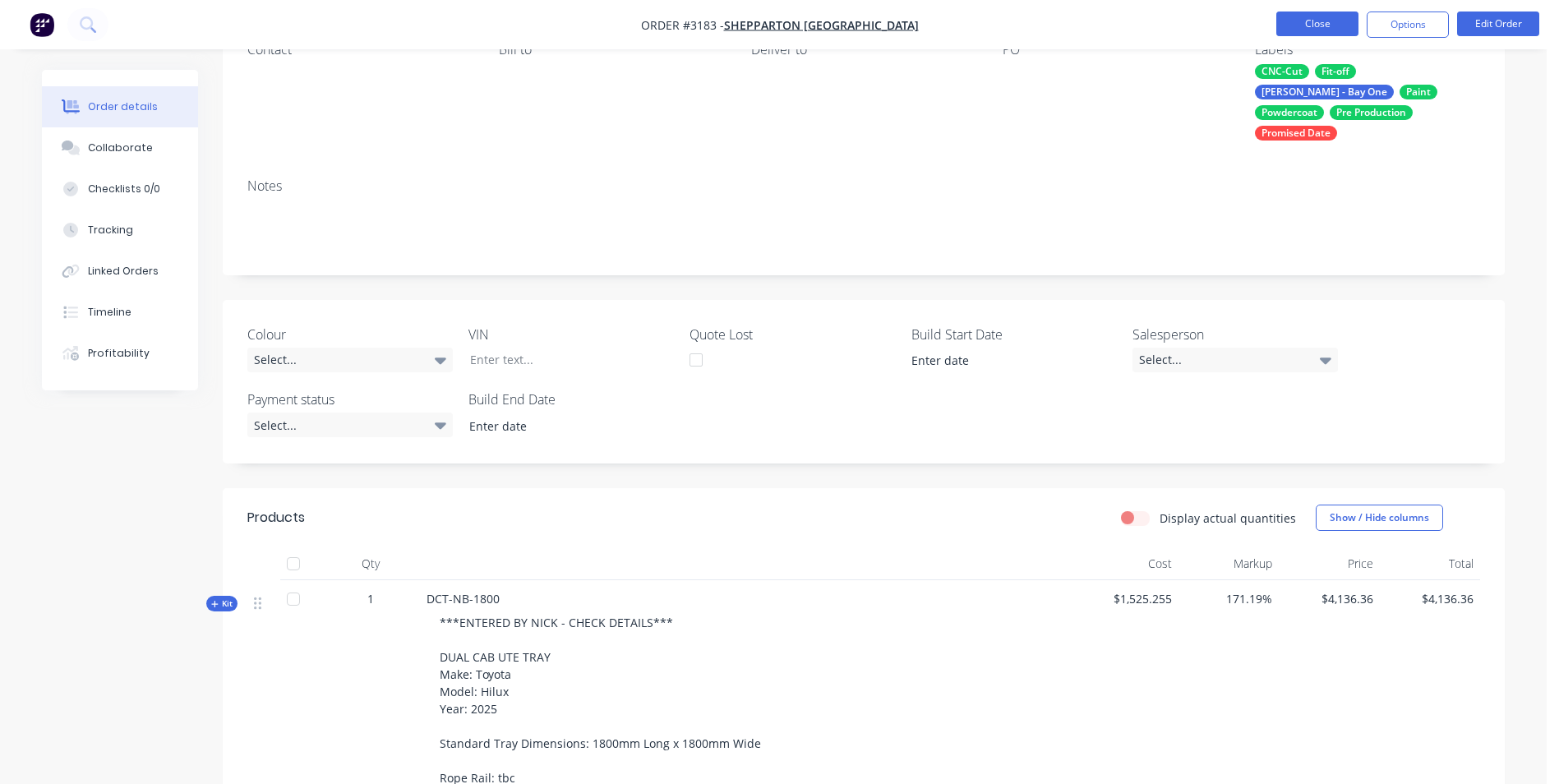
click at [1321, 27] on button "Close" at bounding box center [1318, 24] width 82 height 24
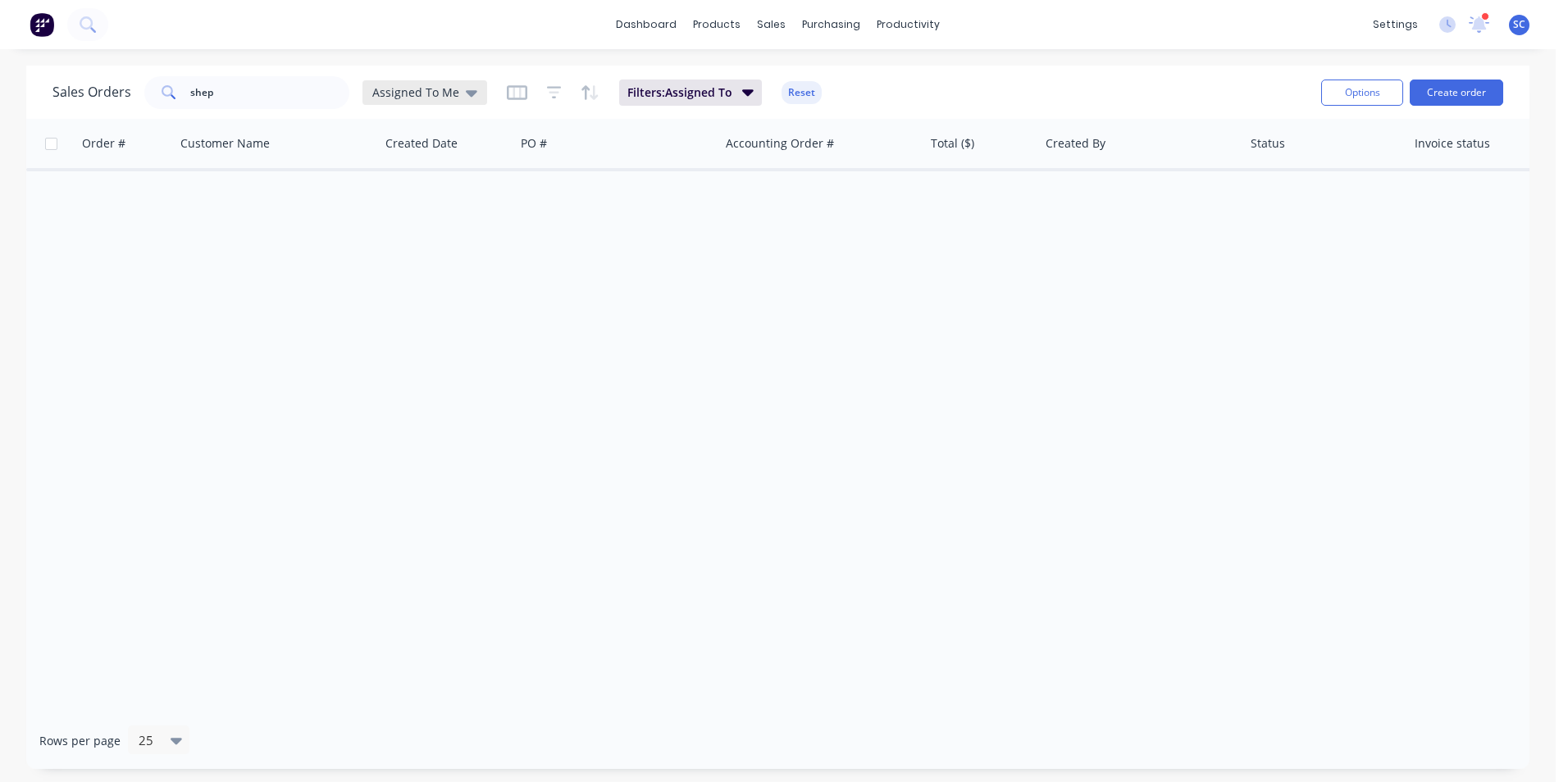
click at [451, 94] on span "Assigned To Me" at bounding box center [416, 92] width 87 height 18
click at [412, 237] on button "None" at bounding box center [461, 232] width 187 height 18
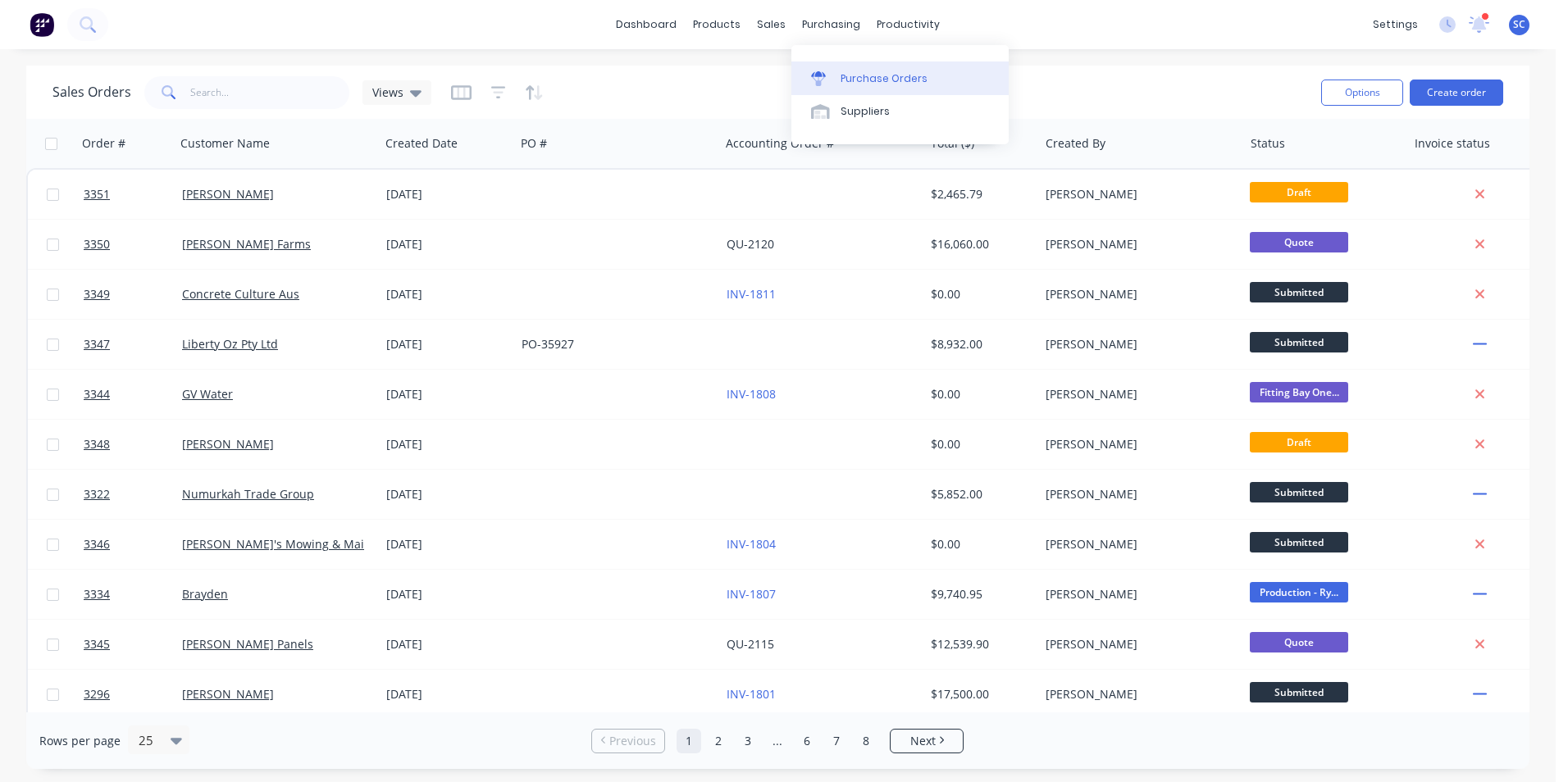
click at [841, 84] on div "Purchase Orders" at bounding box center [884, 79] width 87 height 15
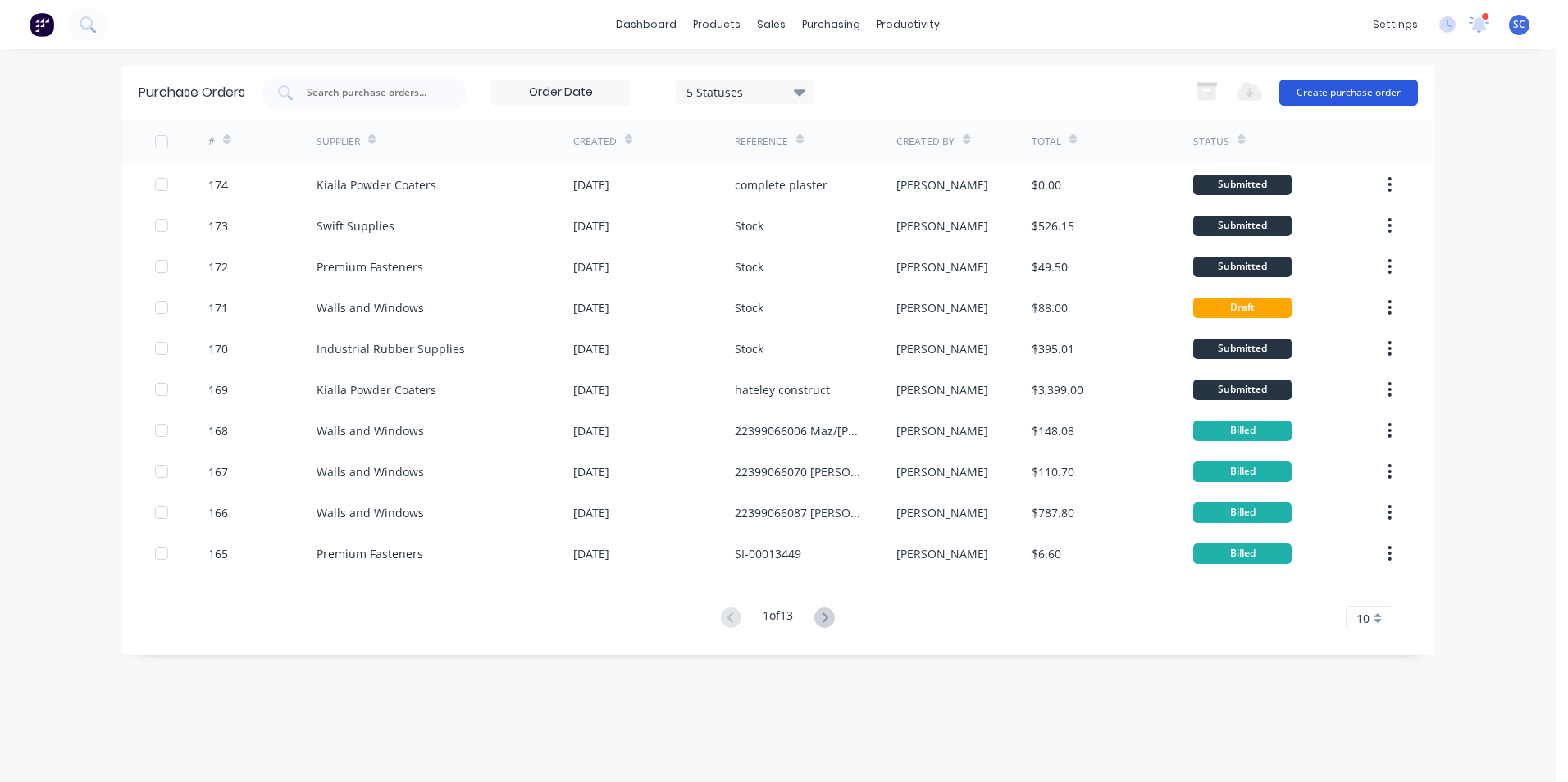
click at [1298, 93] on button "Create purchase order" at bounding box center [1348, 92] width 139 height 26
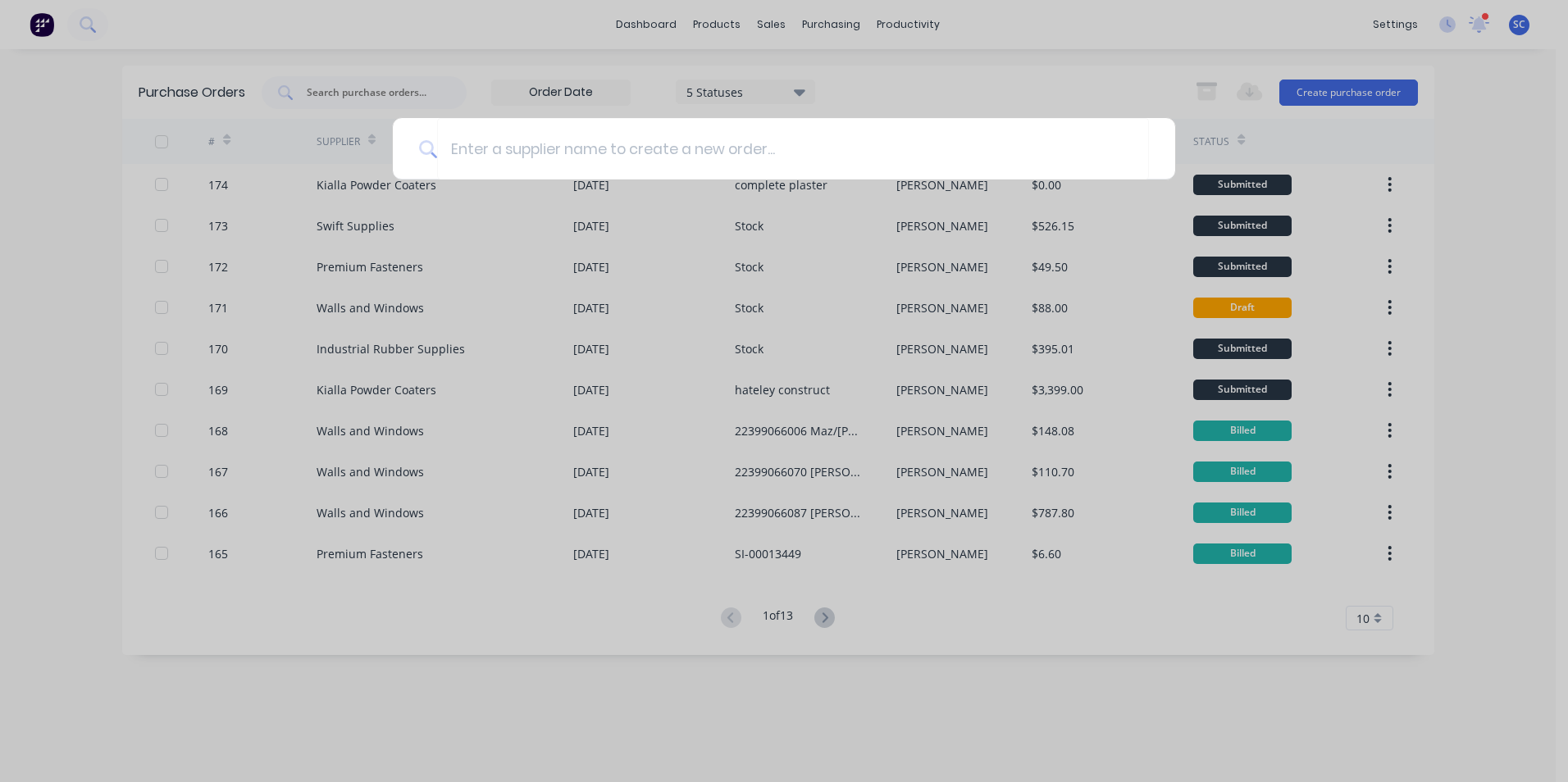
click at [732, 30] on div at bounding box center [784, 391] width 1568 height 782
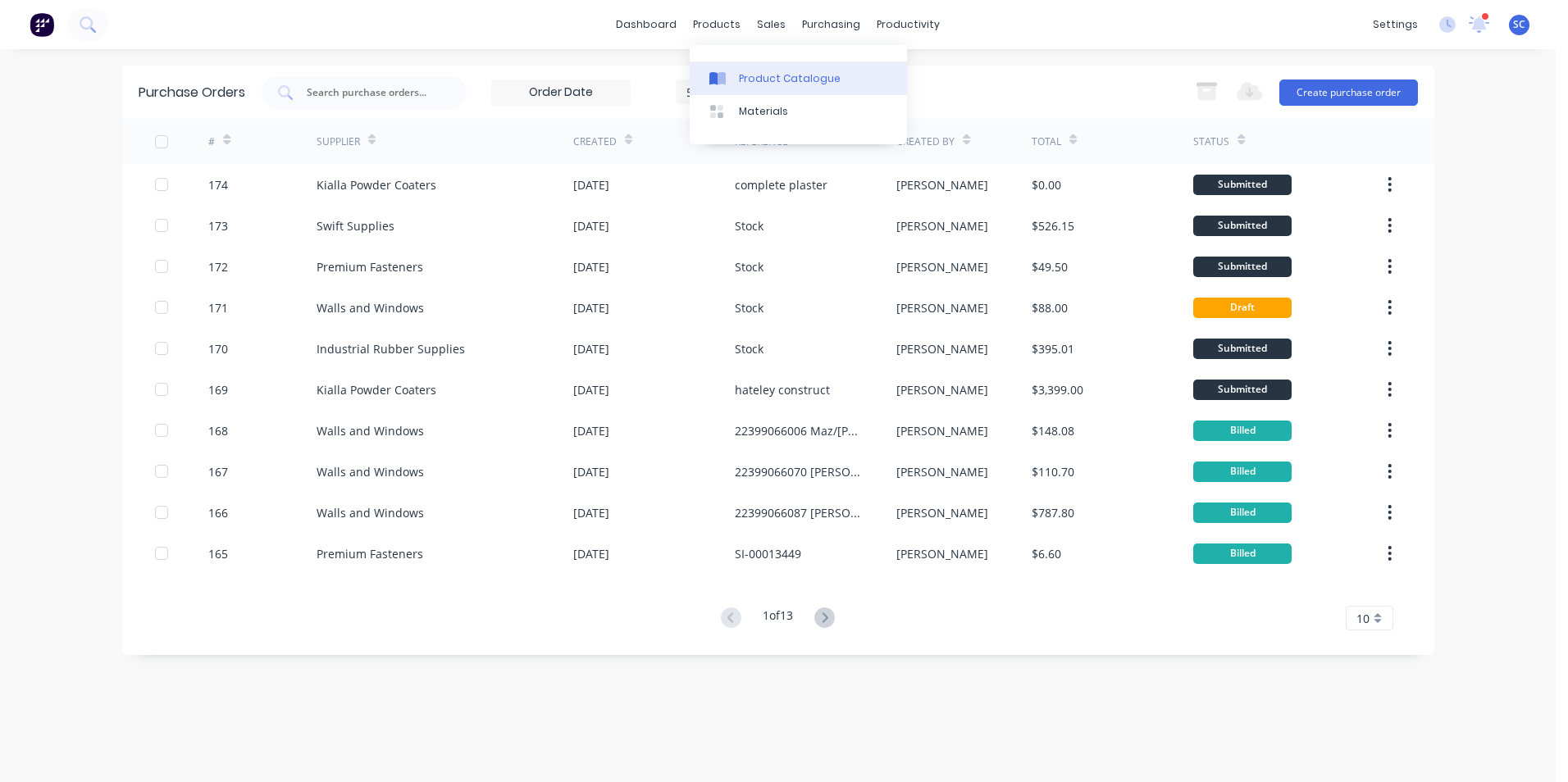
click at [760, 78] on div "Product Catalogue" at bounding box center [789, 79] width 102 height 15
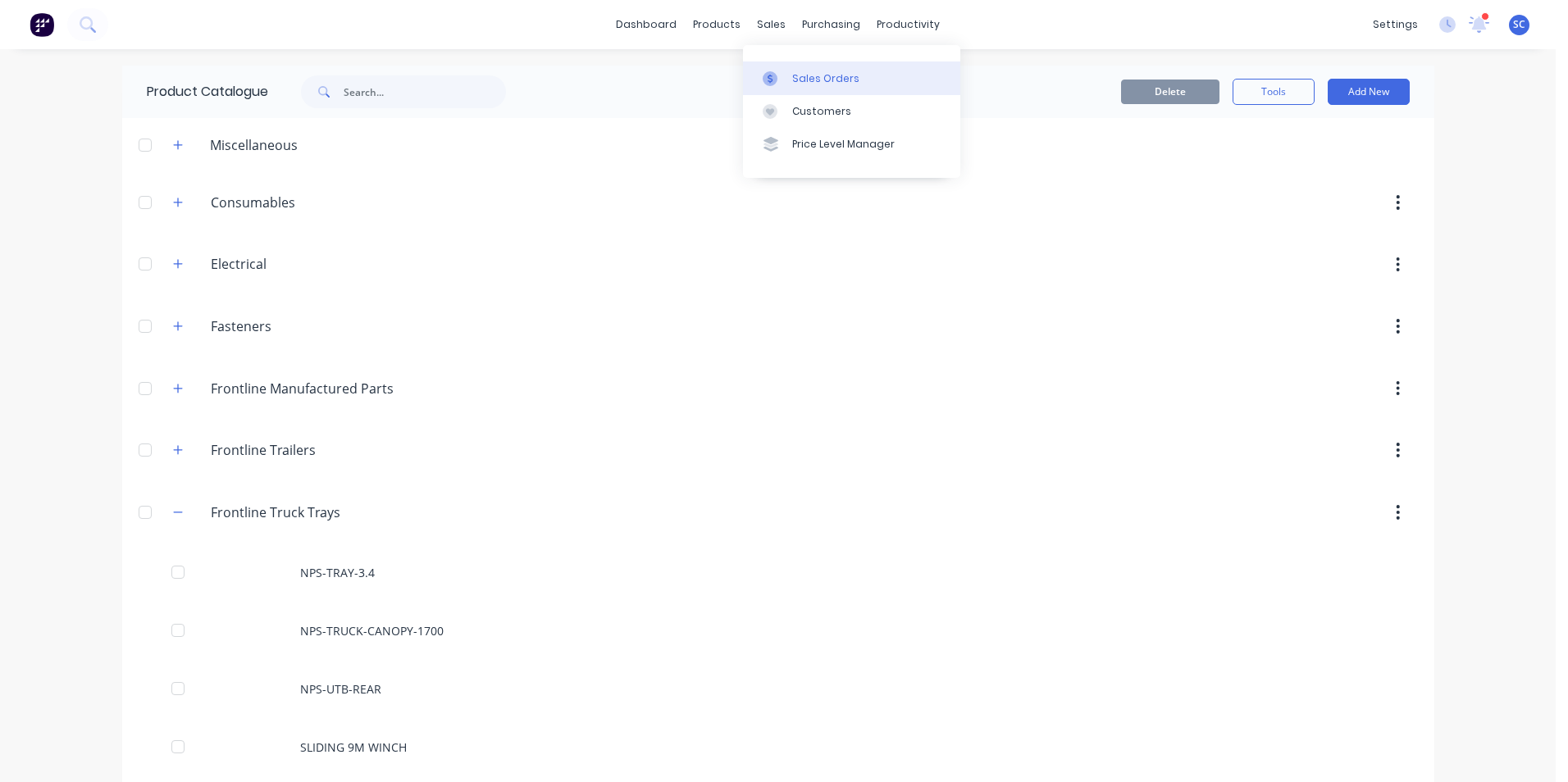
click at [784, 79] on div at bounding box center [775, 79] width 24 height 15
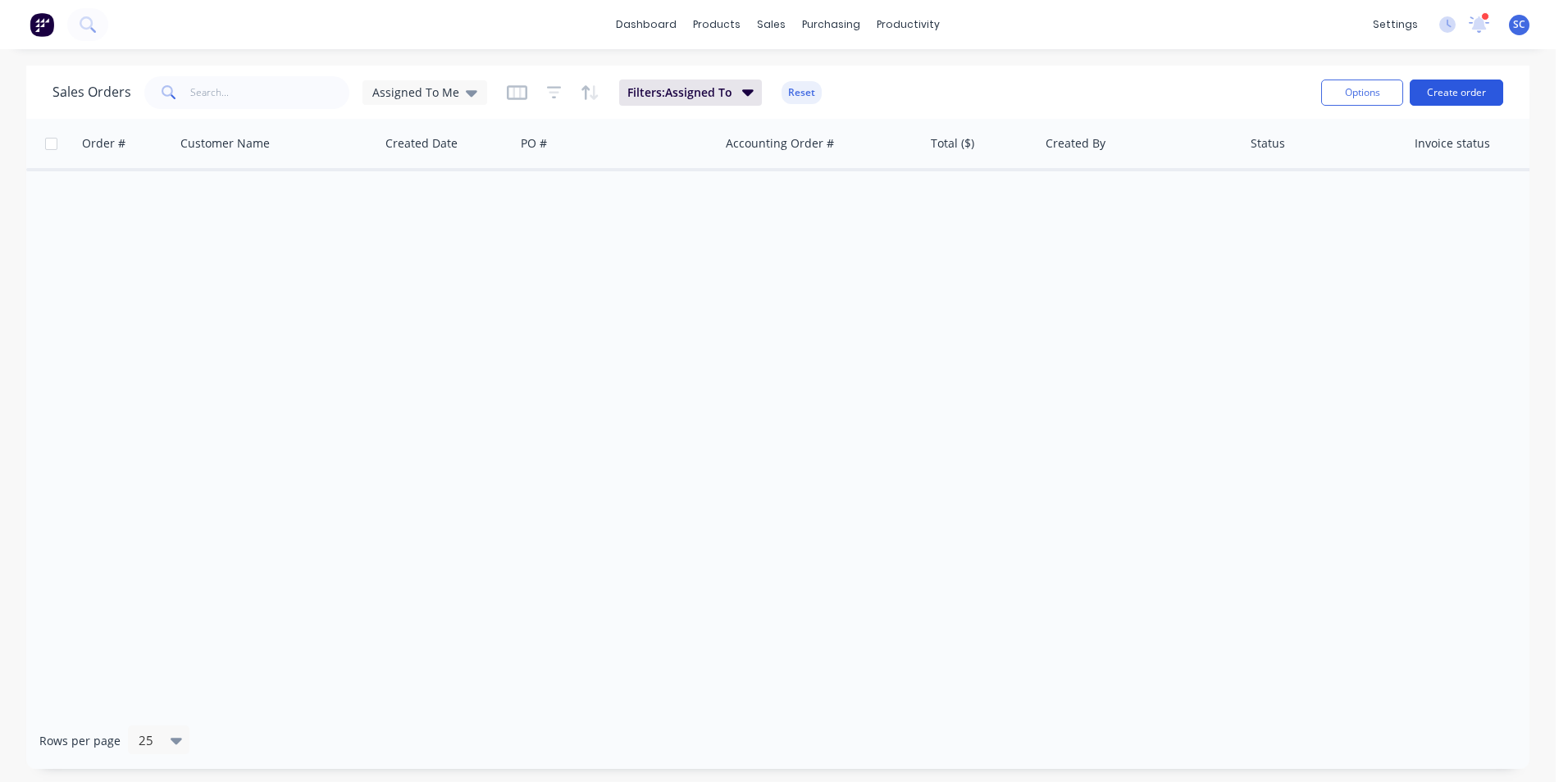
click at [1451, 86] on button "Create order" at bounding box center [1456, 92] width 93 height 26
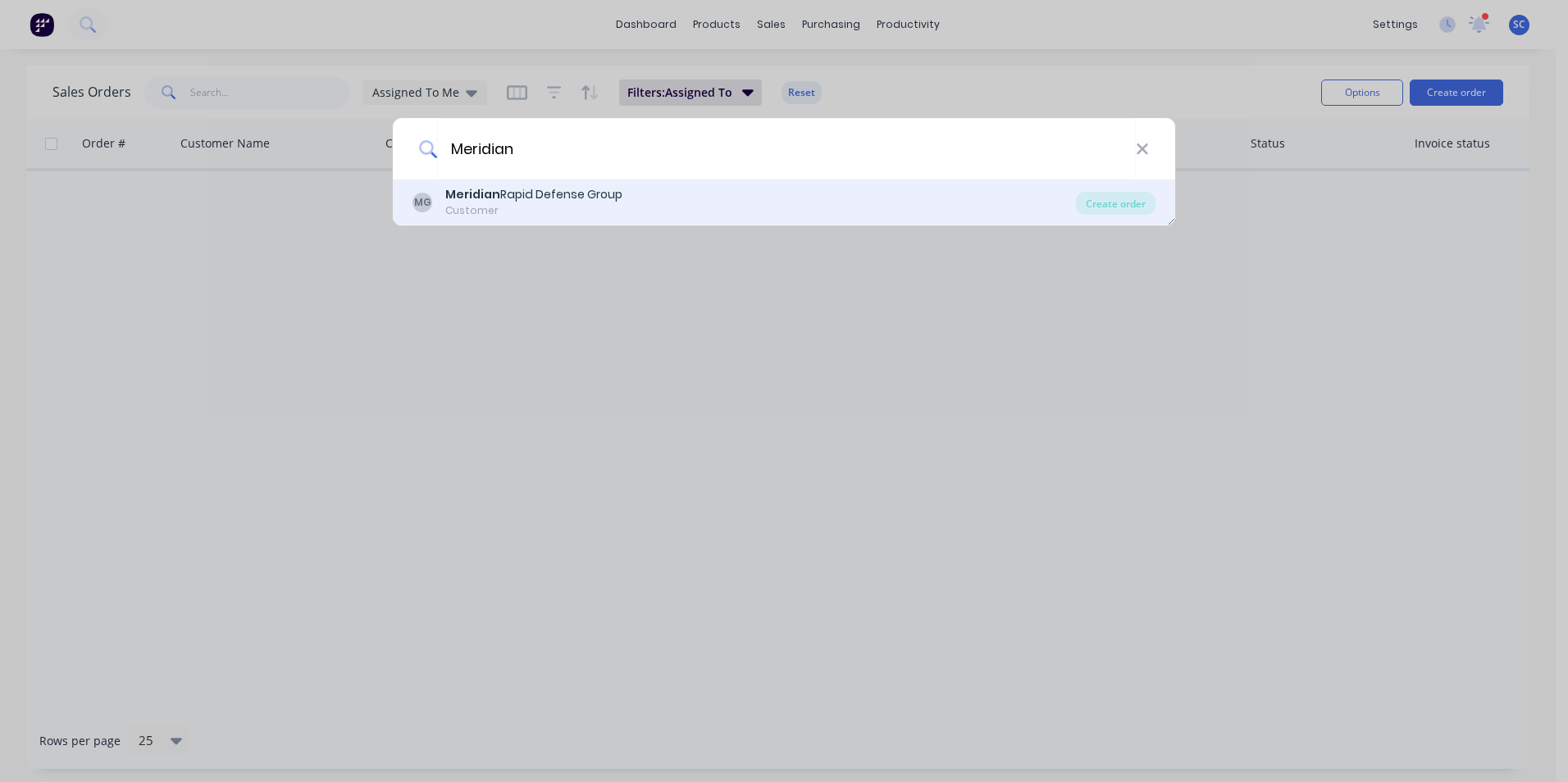
type input "Meridian"
click at [565, 203] on div "Meridian Rapid Defense Group" at bounding box center [534, 195] width 177 height 18
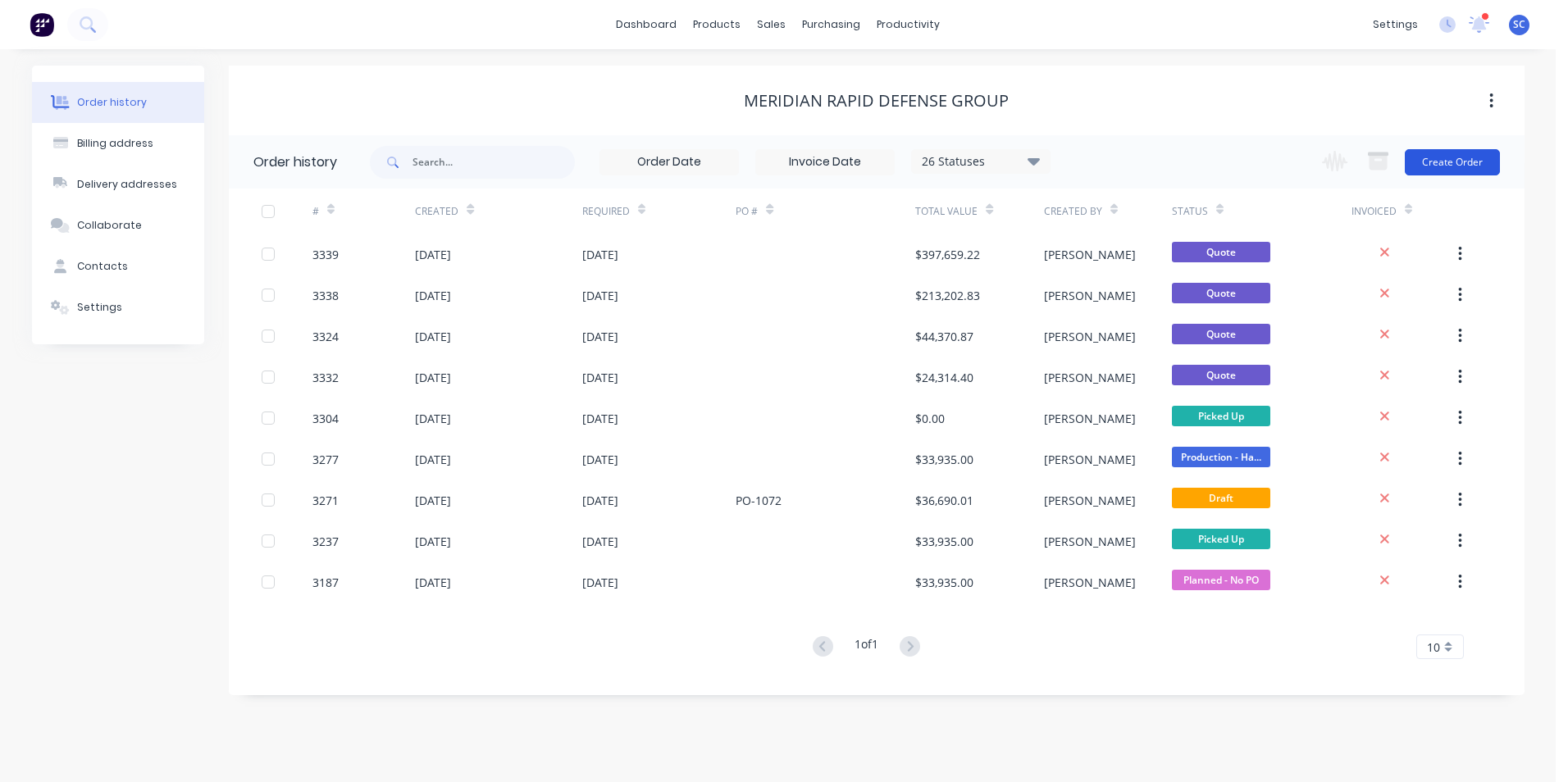
click at [1438, 173] on button "Create Order" at bounding box center [1452, 162] width 95 height 26
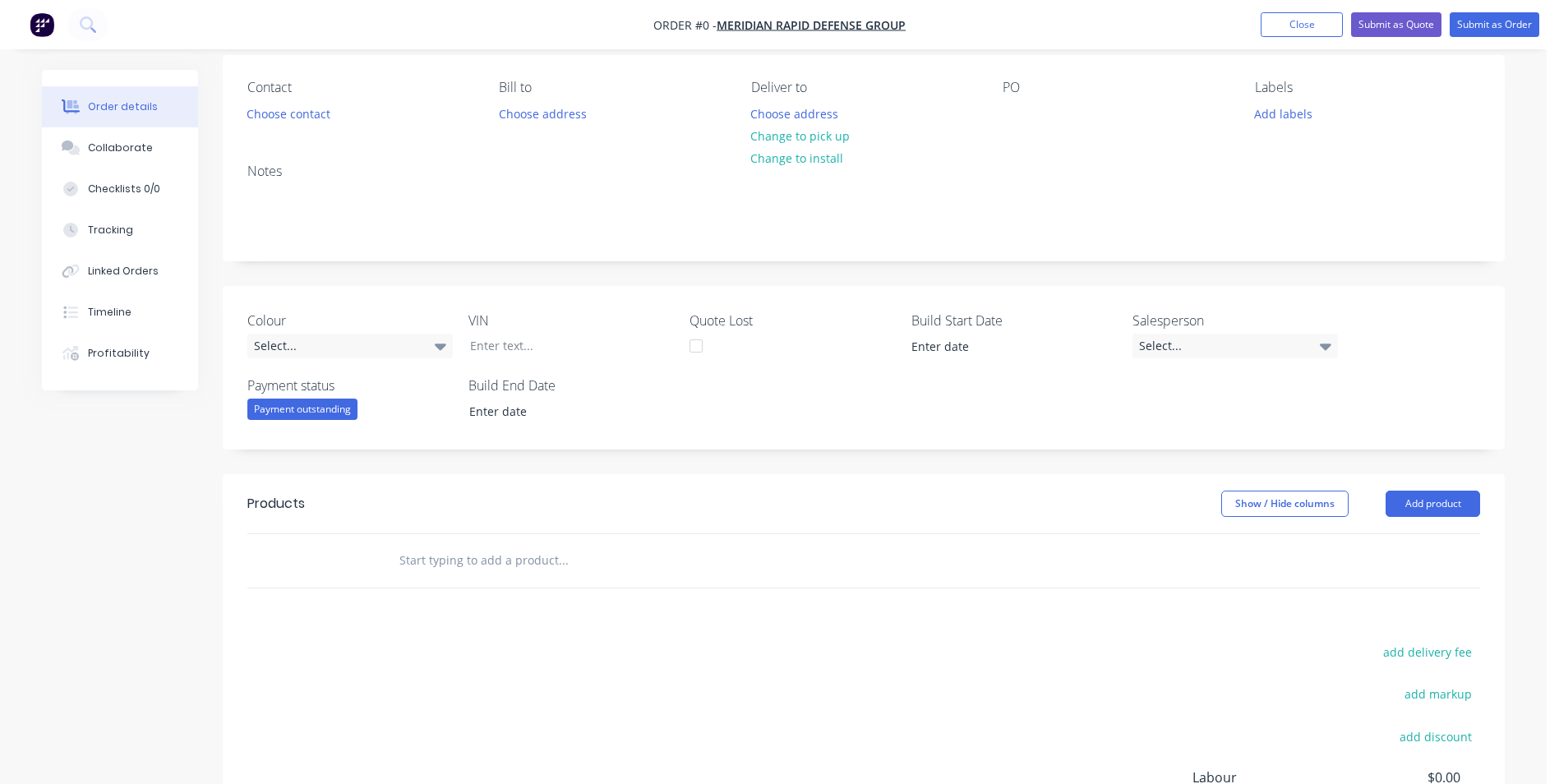
scroll to position [246, 0]
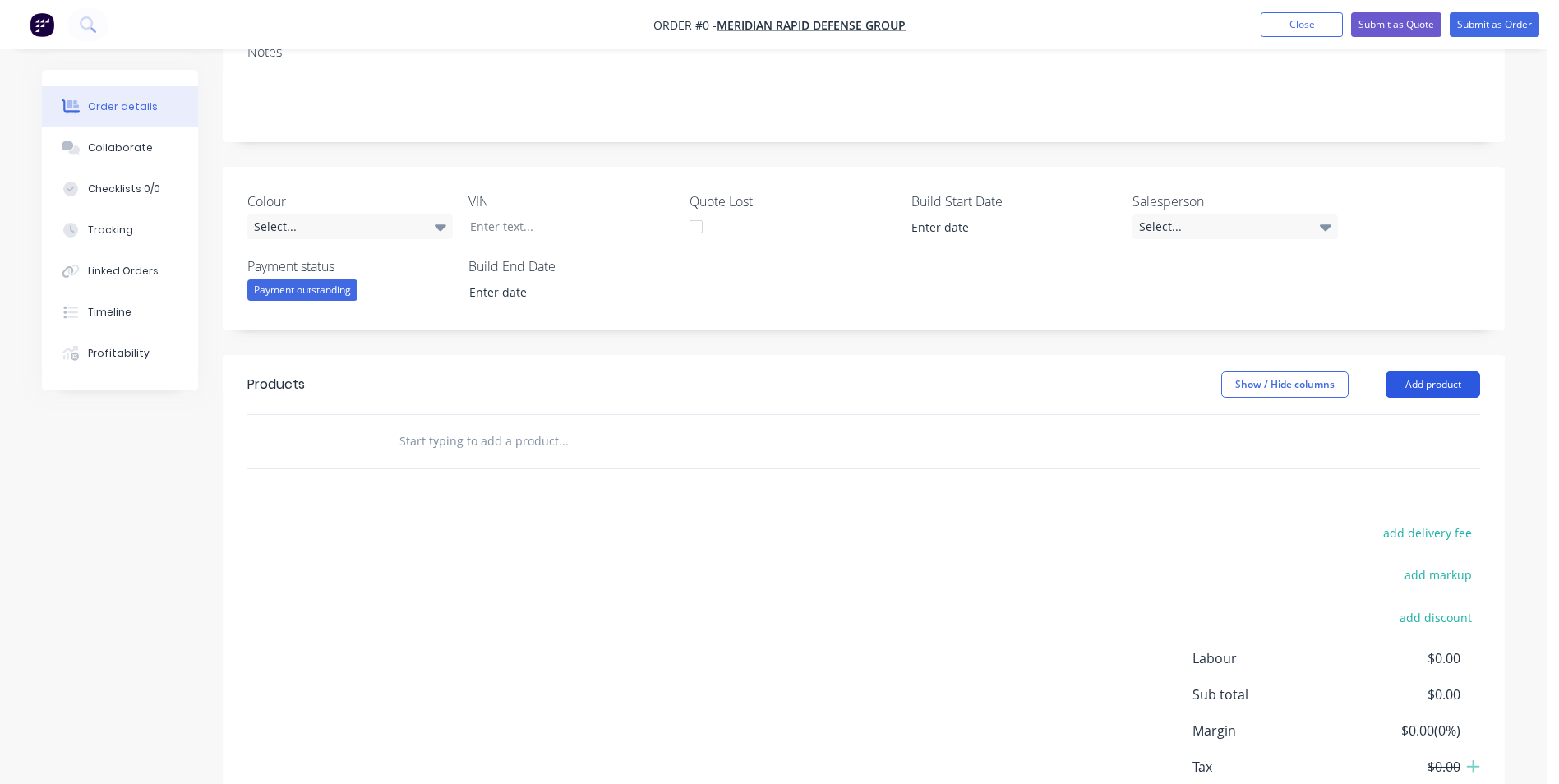
click at [1455, 384] on button "Add product" at bounding box center [1433, 384] width 94 height 26
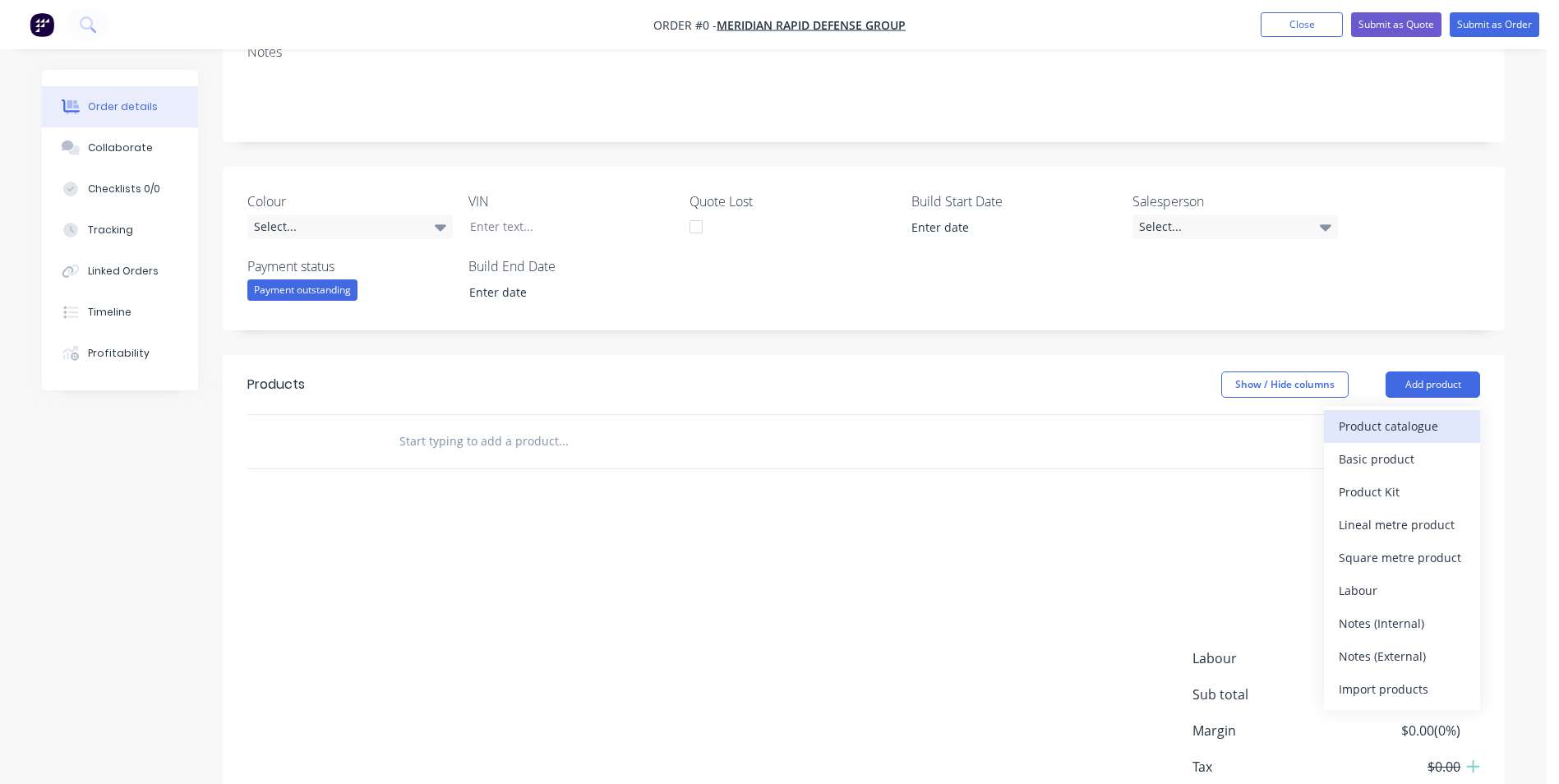
click at [1411, 421] on div "Product catalogue" at bounding box center [1403, 426] width 126 height 24
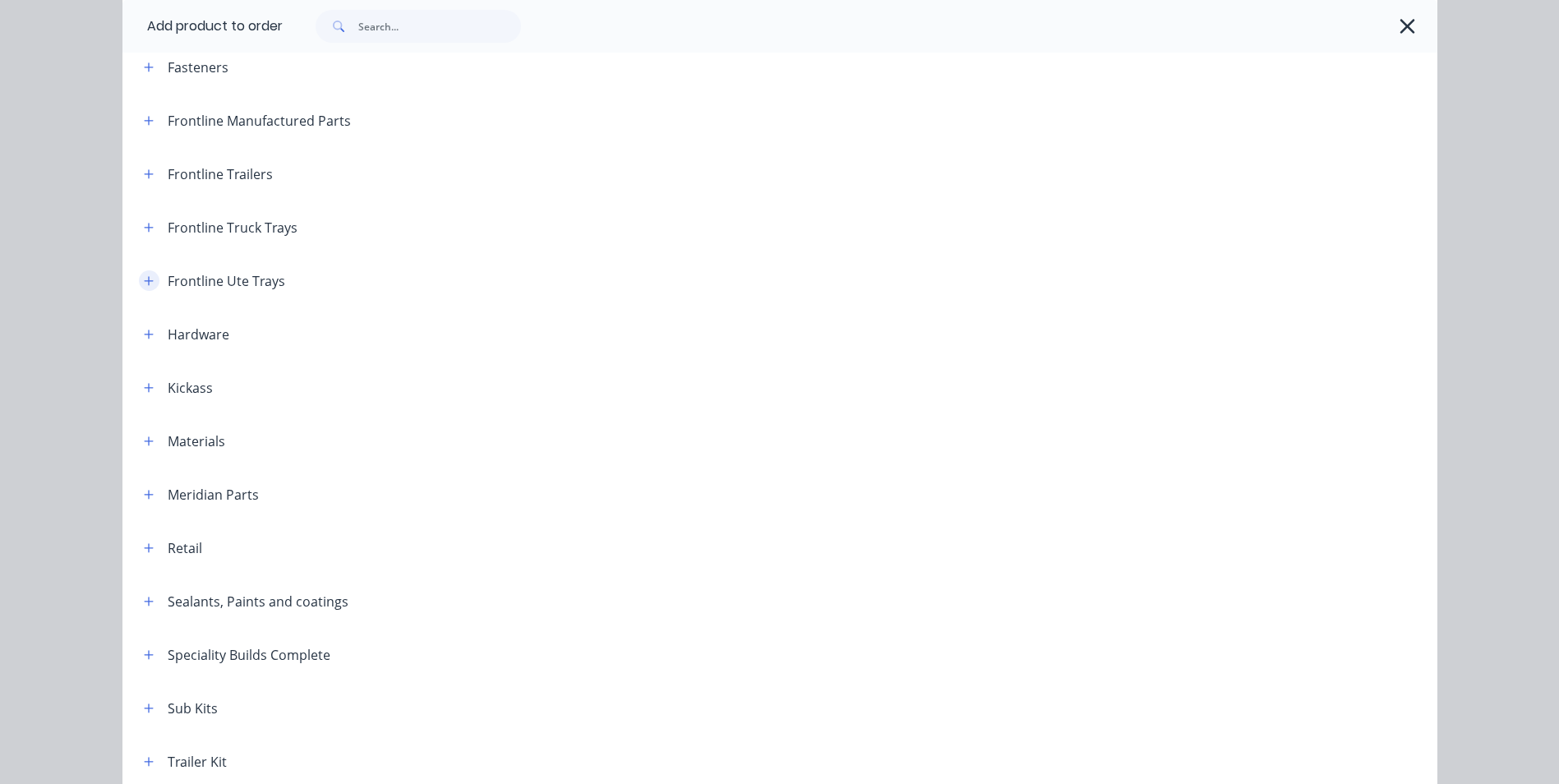
drag, startPoint x: 146, startPoint y: 281, endPoint x: 172, endPoint y: 305, distance: 35.4
click at [144, 281] on icon "button" at bounding box center [148, 280] width 9 height 9
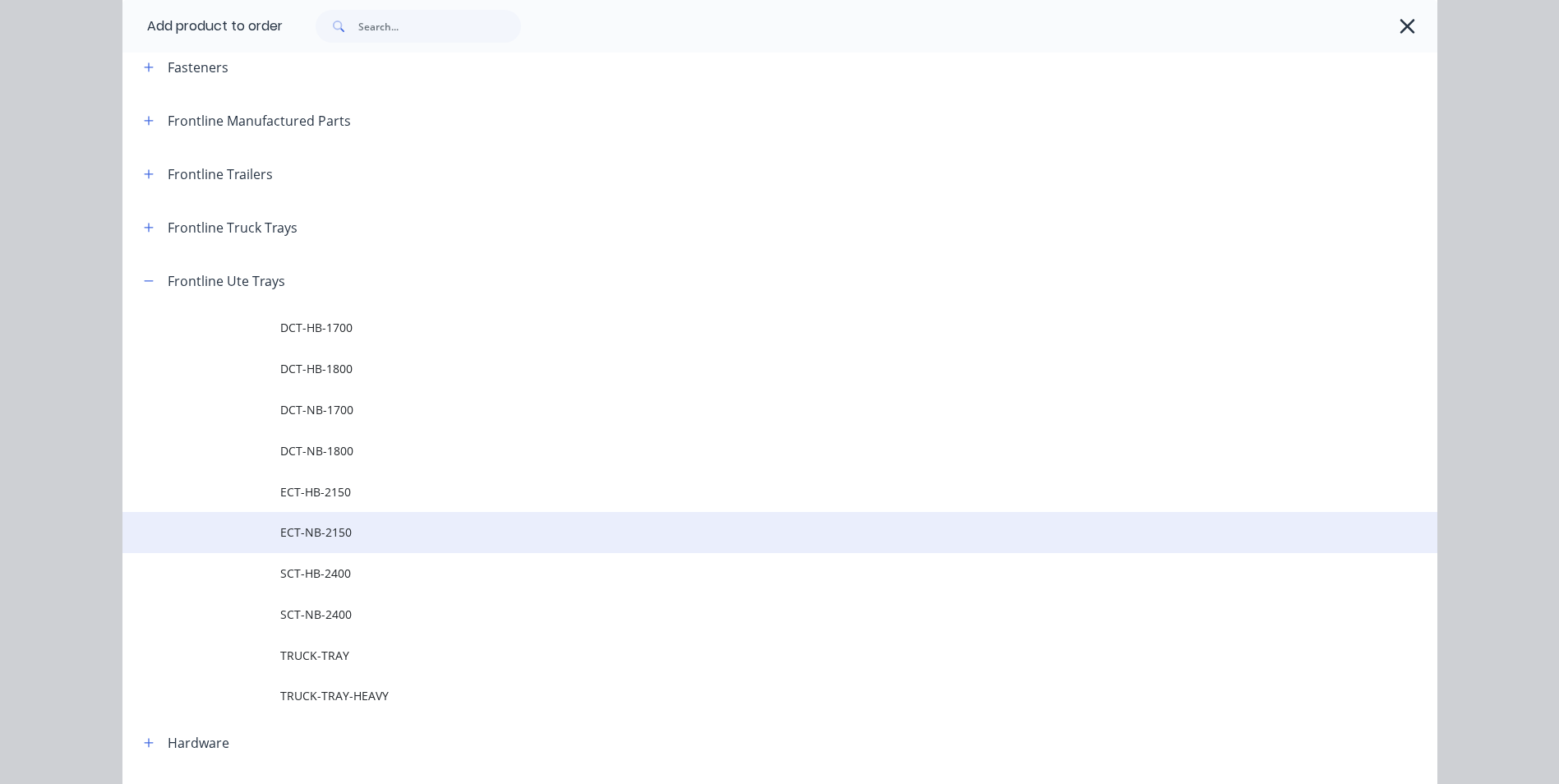
scroll to position [329, 0]
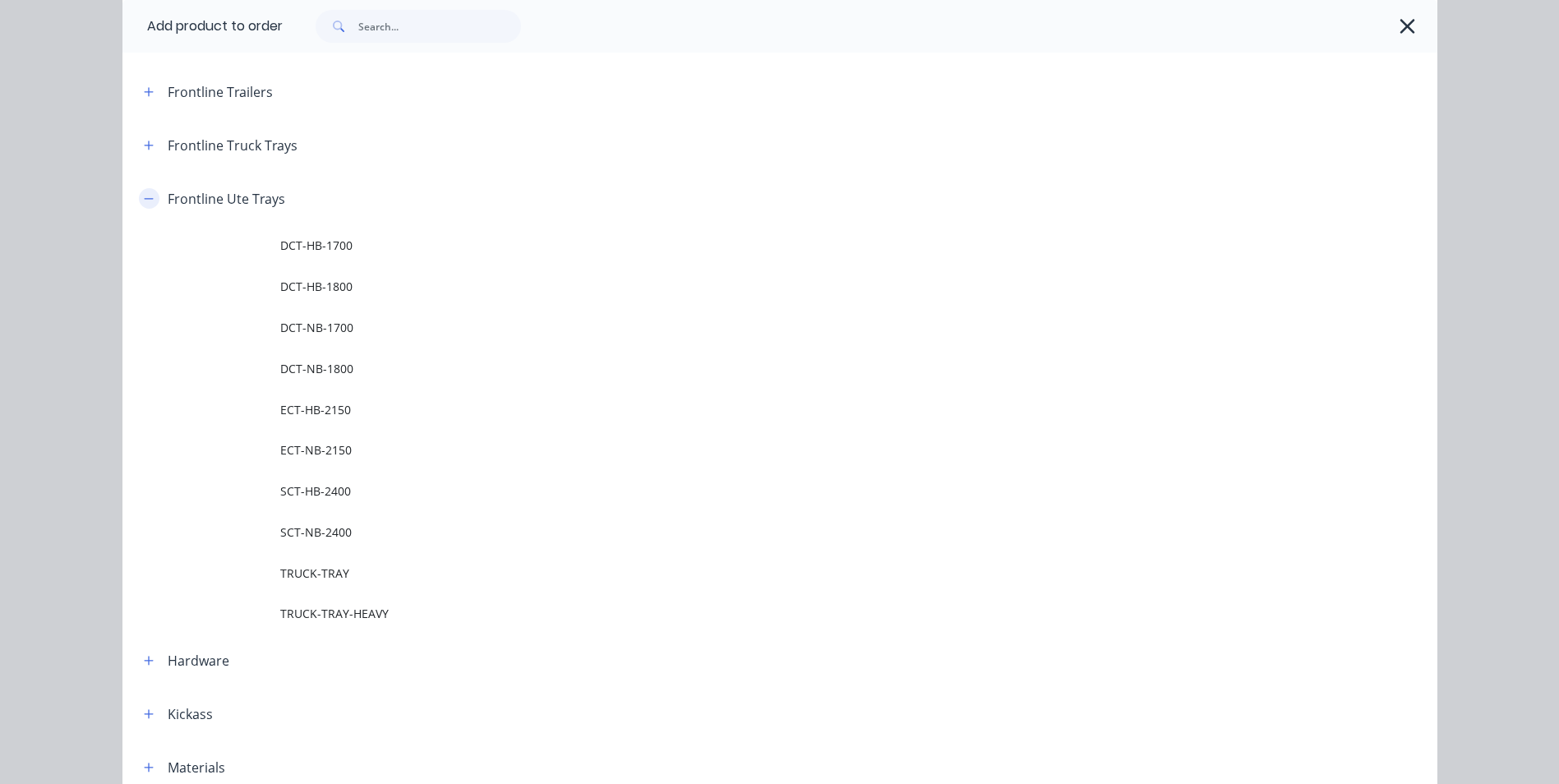
click at [144, 202] on icon "button" at bounding box center [149, 199] width 10 height 12
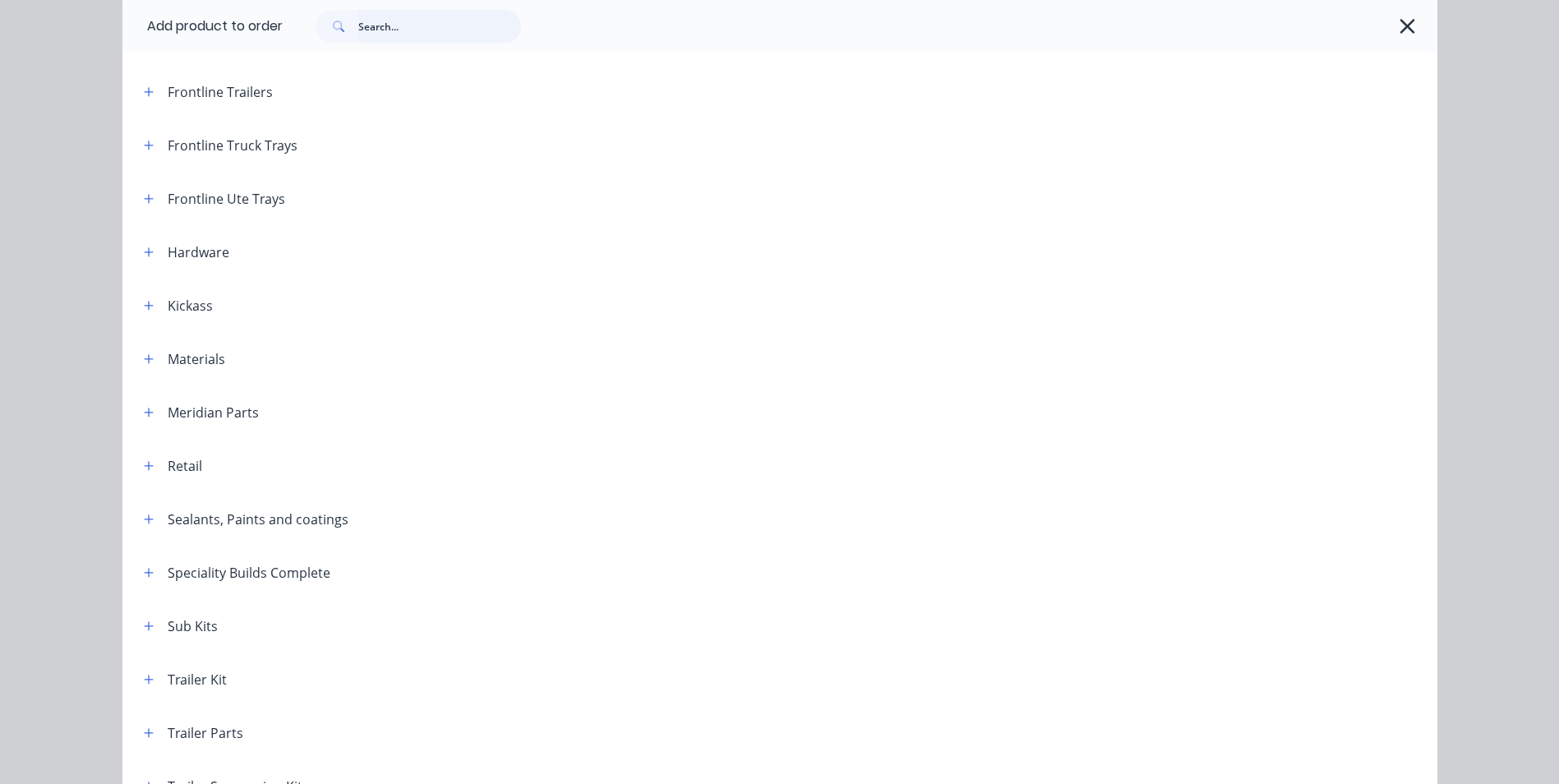
click at [361, 24] on input "text" at bounding box center [439, 26] width 162 height 33
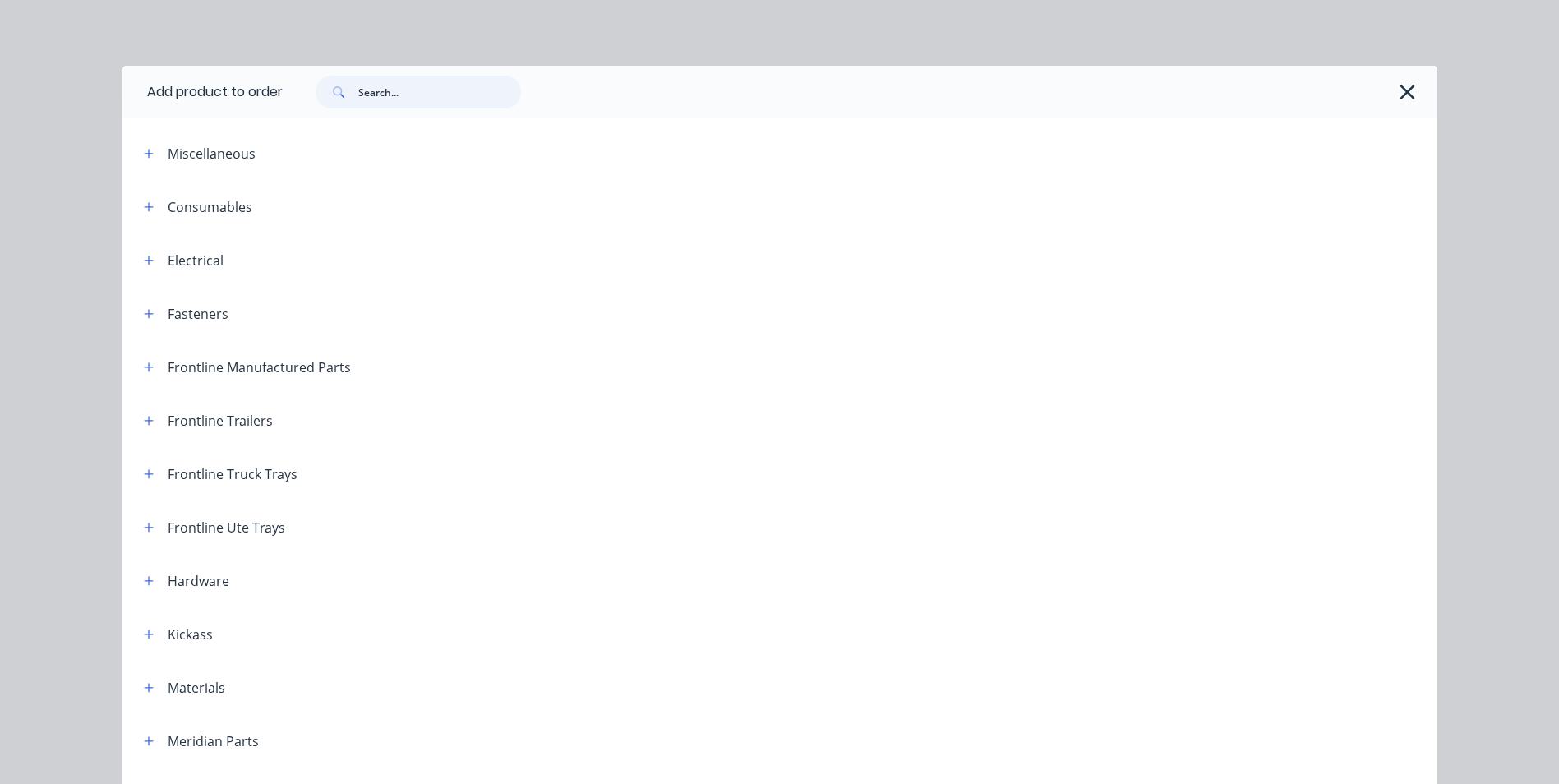
scroll to position [82, 0]
click at [377, 92] on input "text" at bounding box center [439, 92] width 162 height 33
click at [389, 93] on input "text" at bounding box center [439, 92] width 162 height 33
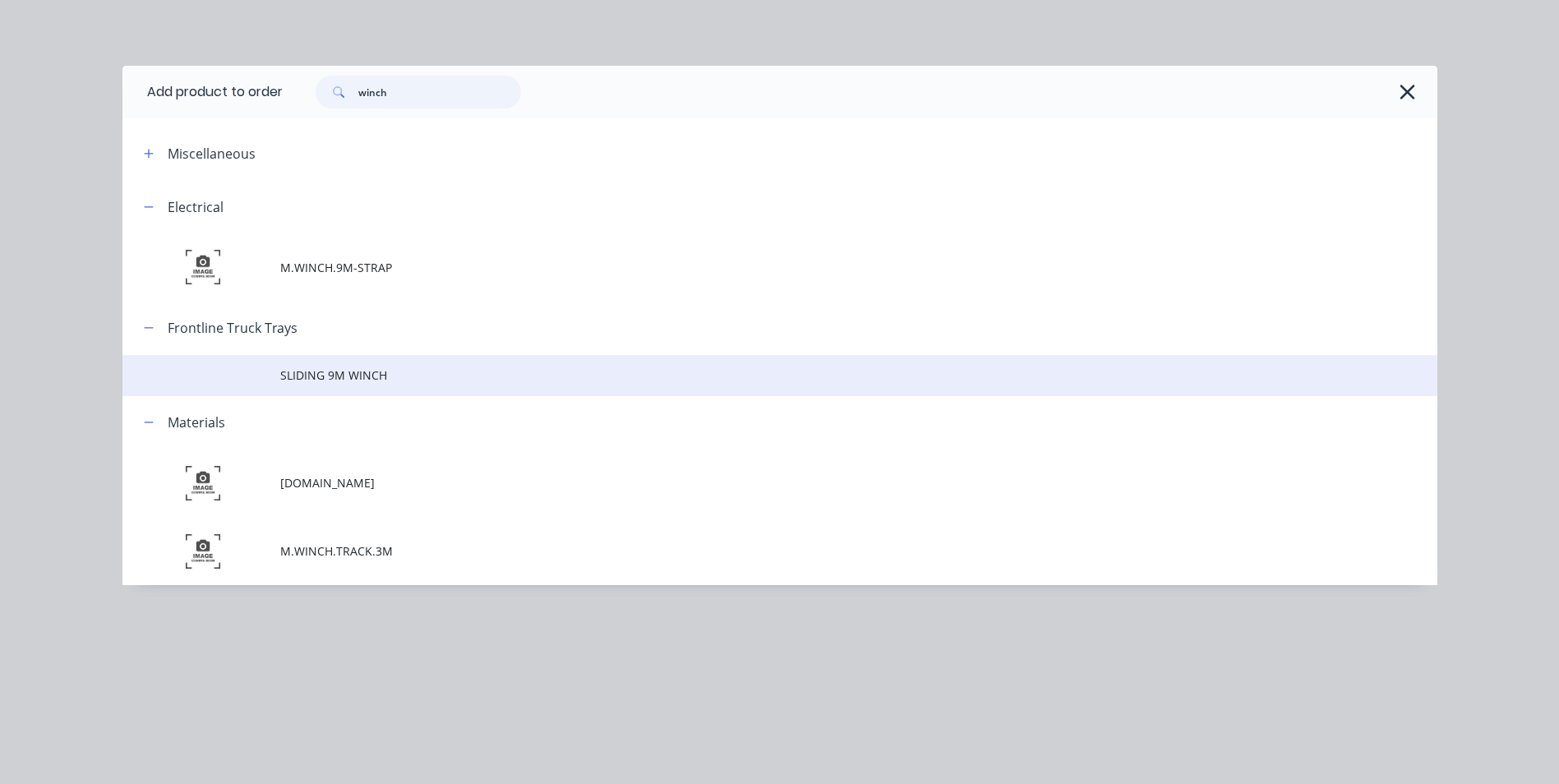
type input "winch"
click at [322, 382] on span "SLIDING 9M WINCH" at bounding box center [743, 375] width 925 height 18
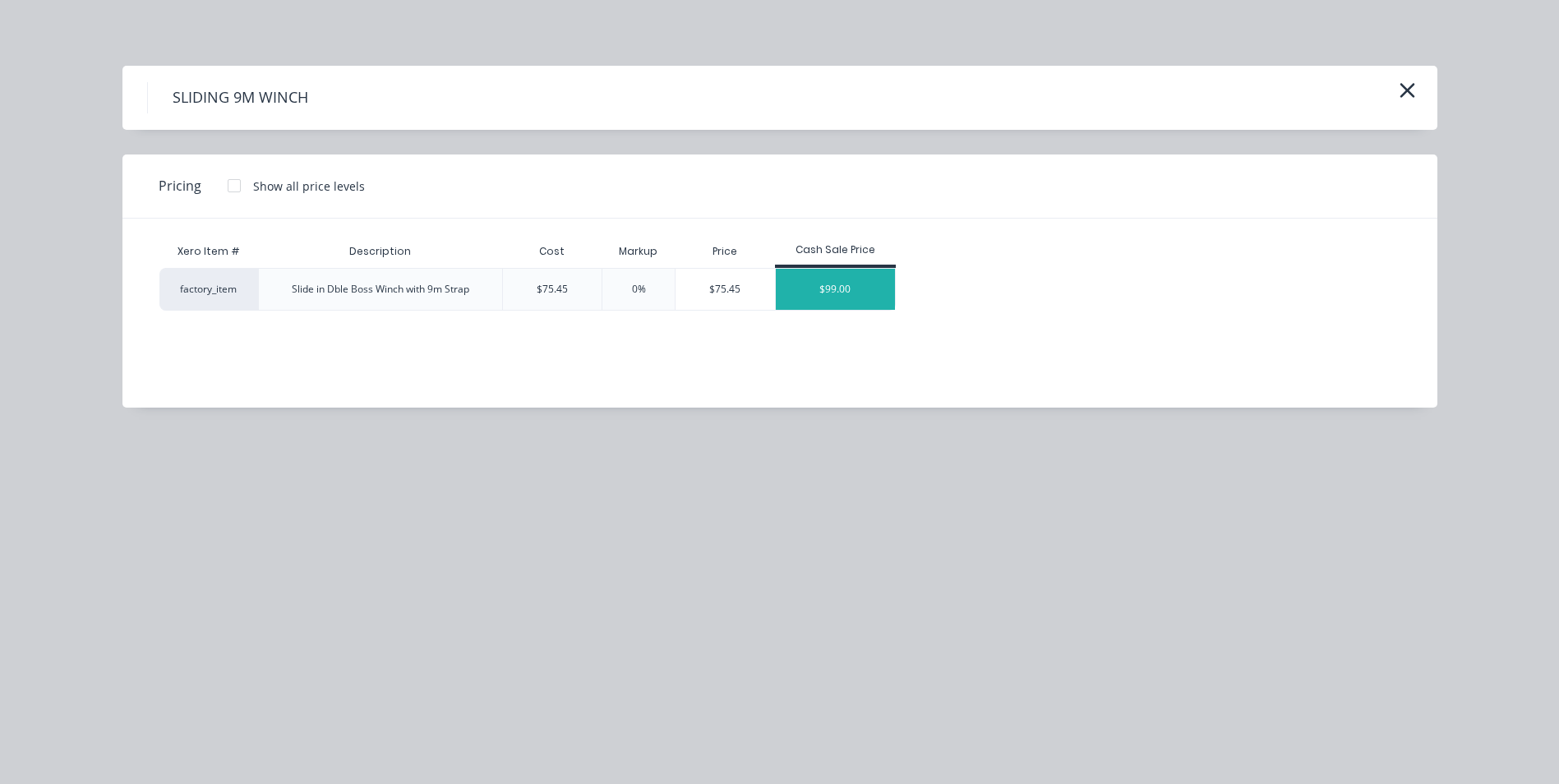
click at [822, 293] on div "$99.00" at bounding box center [835, 289] width 120 height 41
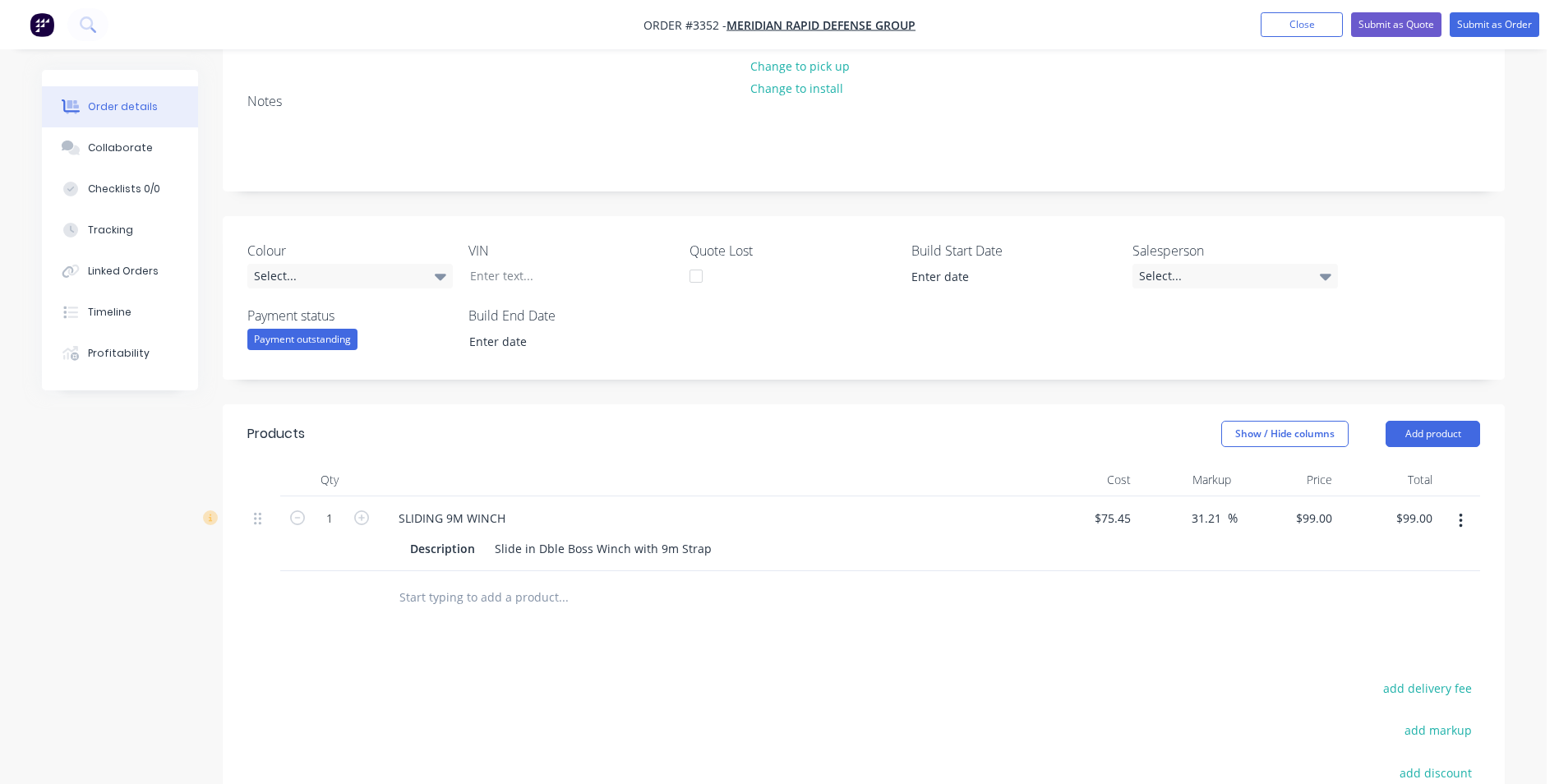
scroll to position [329, 0]
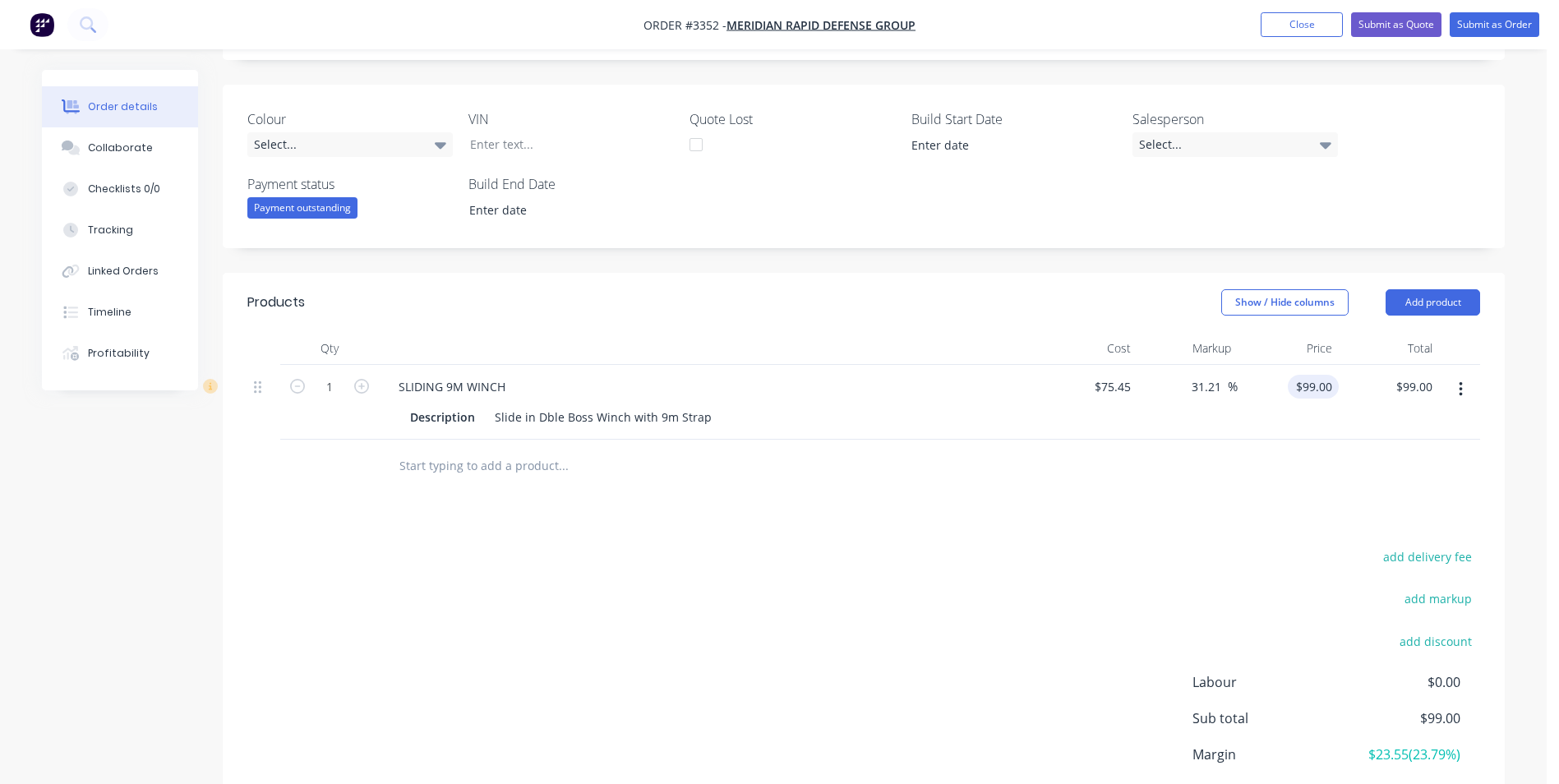
click at [1312, 391] on div "$99.00 $99.00" at bounding box center [1313, 387] width 51 height 24
click at [1306, 387] on div "99 $99.00" at bounding box center [1288, 402] width 101 height 75
type input "89"
type input "17.96"
type input "$89.00"
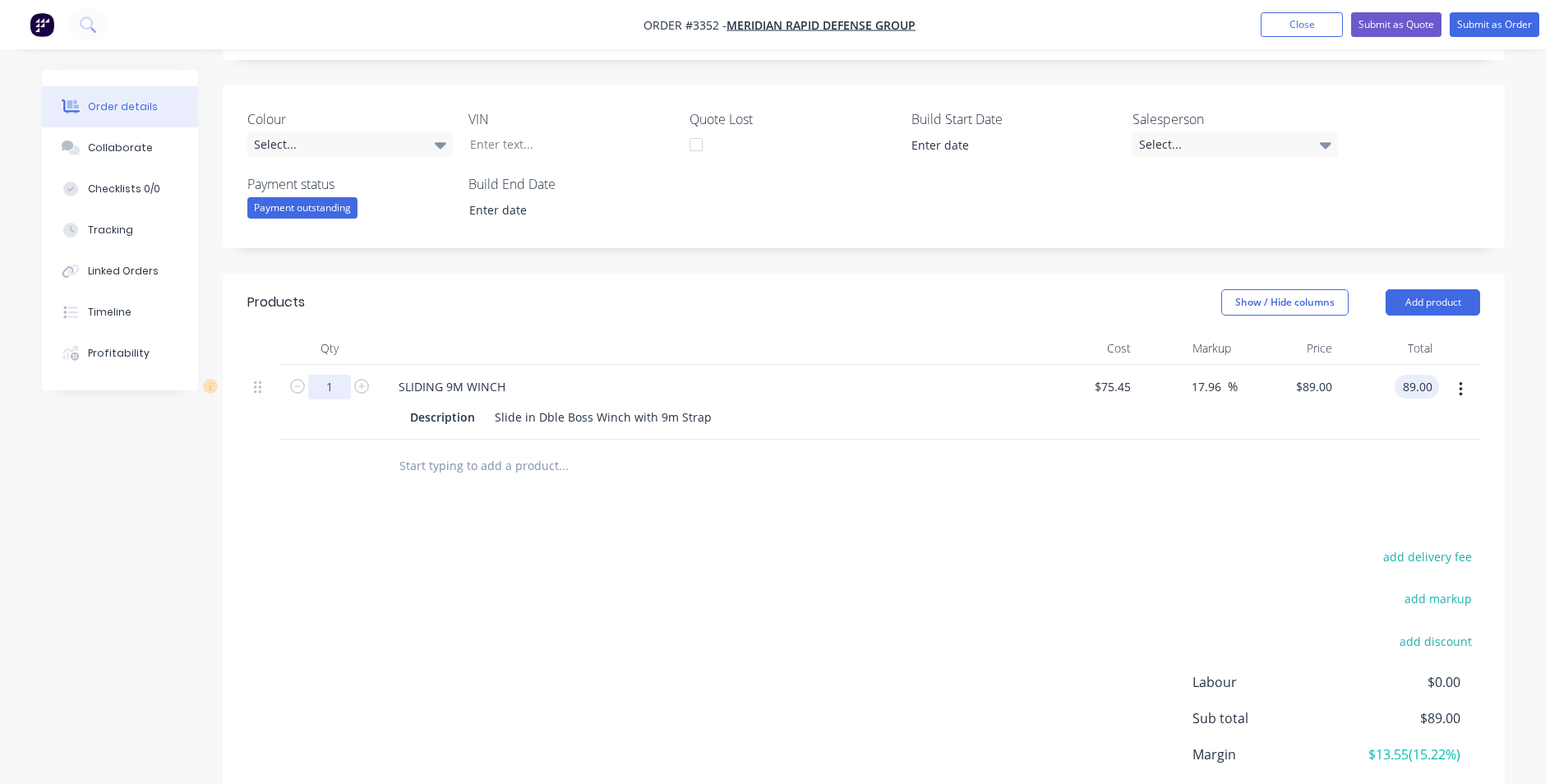
type input "$89.00"
click at [326, 391] on input "1" at bounding box center [329, 387] width 43 height 24
type input "4"
type input "$356.00"
click at [787, 260] on div "Created by [PERSON_NAME] Created [DATE] Required [DATE] Assigned to Add team me…" at bounding box center [864, 314] width 1282 height 1147
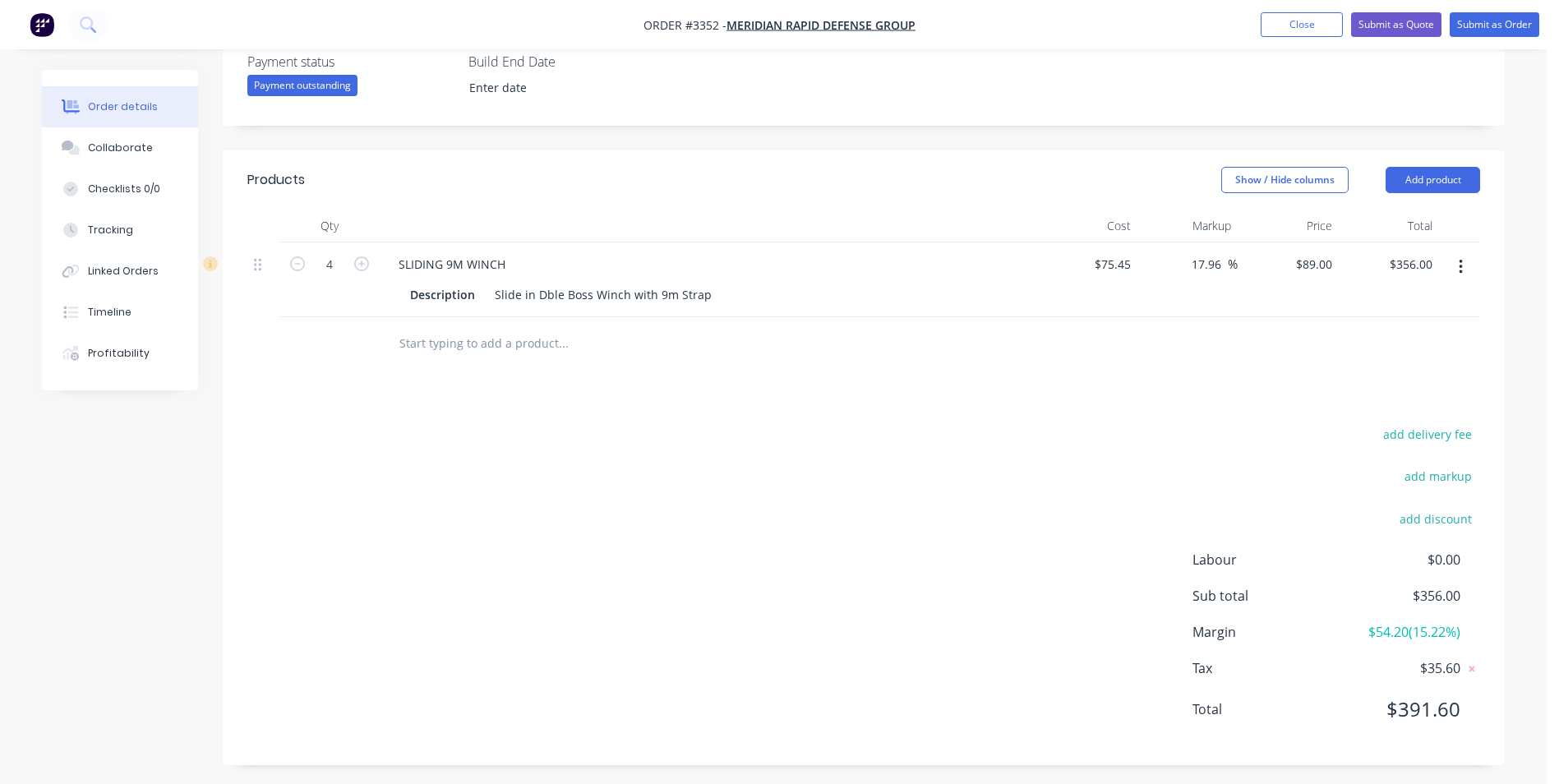
scroll to position [457, 0]
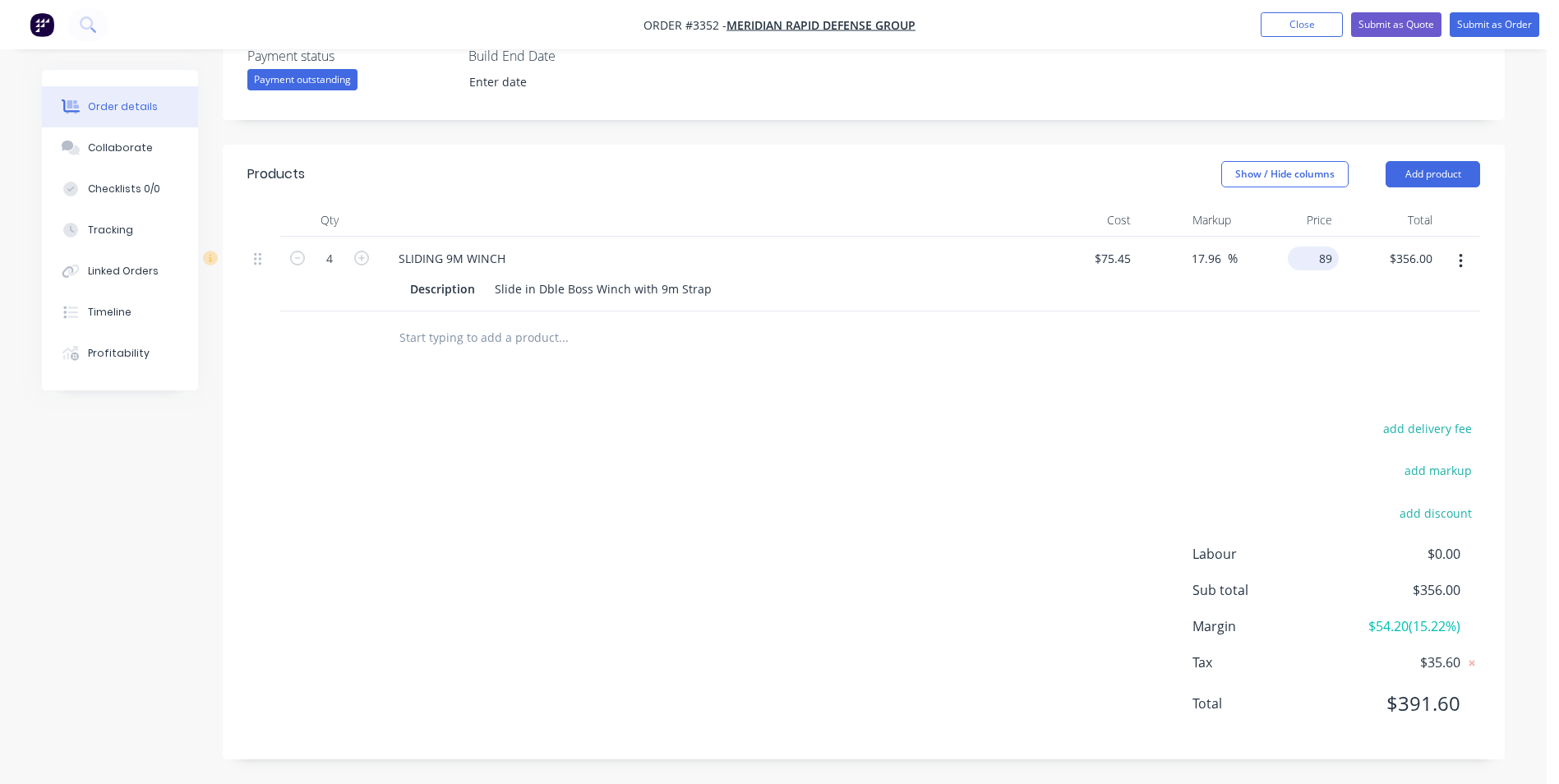
click at [1326, 260] on input "89" at bounding box center [1317, 258] width 45 height 24
type input "89.09"
type input "18.08"
type input "$89.09"
type input "$356.36"
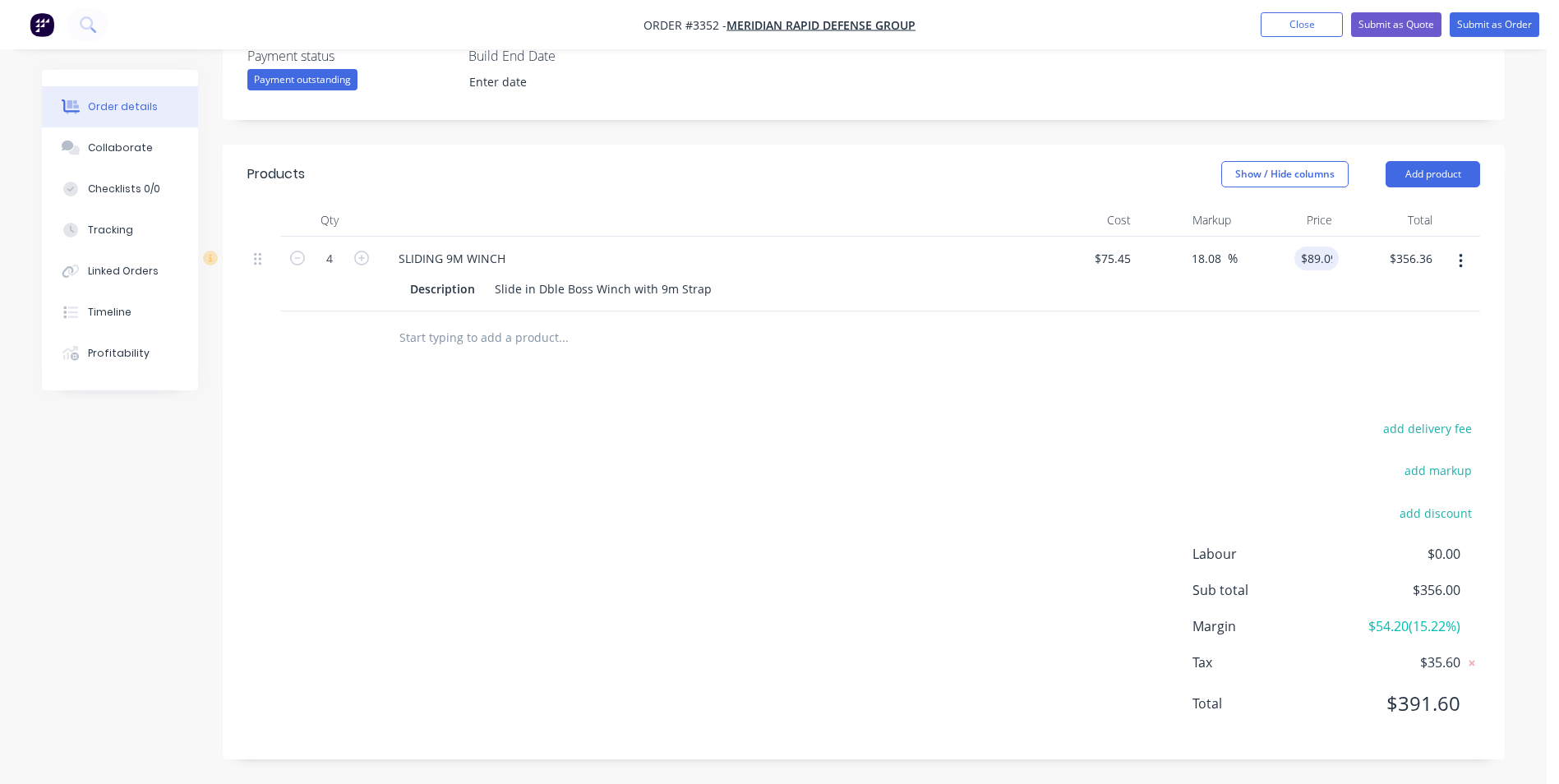
click at [1229, 325] on div at bounding box center [864, 338] width 1233 height 54
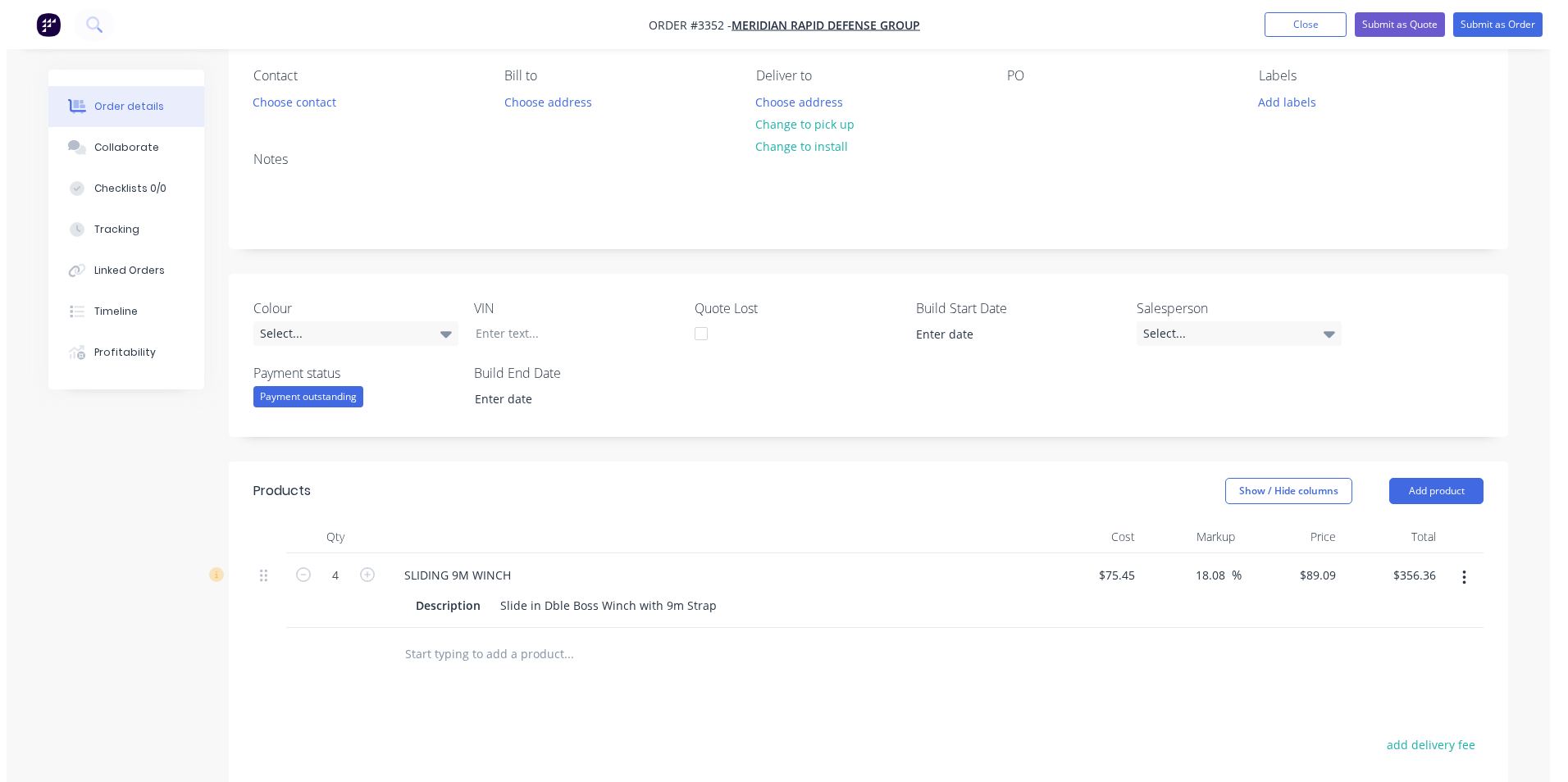
scroll to position [0, 0]
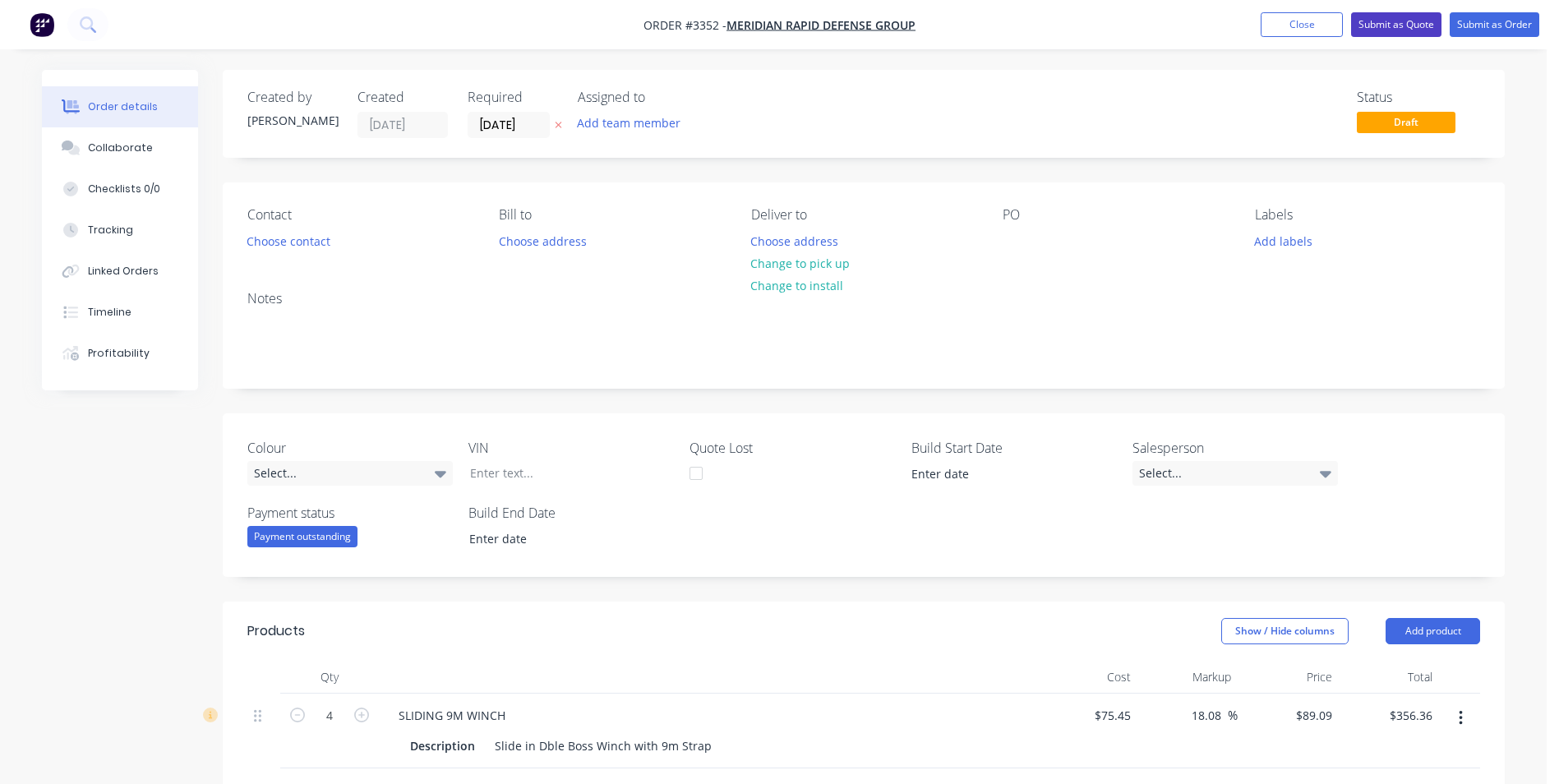
click at [1398, 19] on button "Submit as Quote" at bounding box center [1396, 24] width 90 height 24
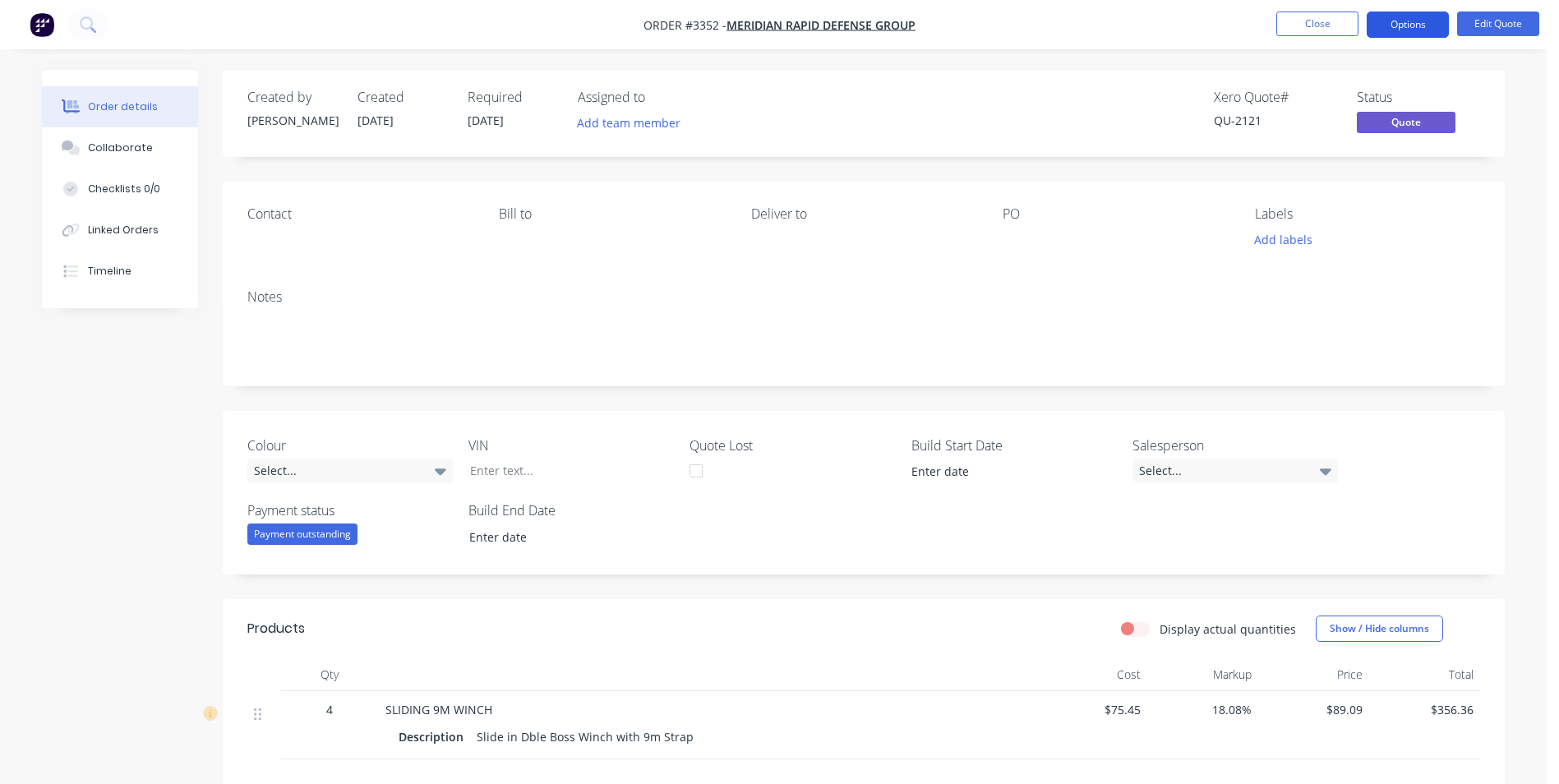
click at [1420, 24] on button "Options" at bounding box center [1408, 24] width 82 height 26
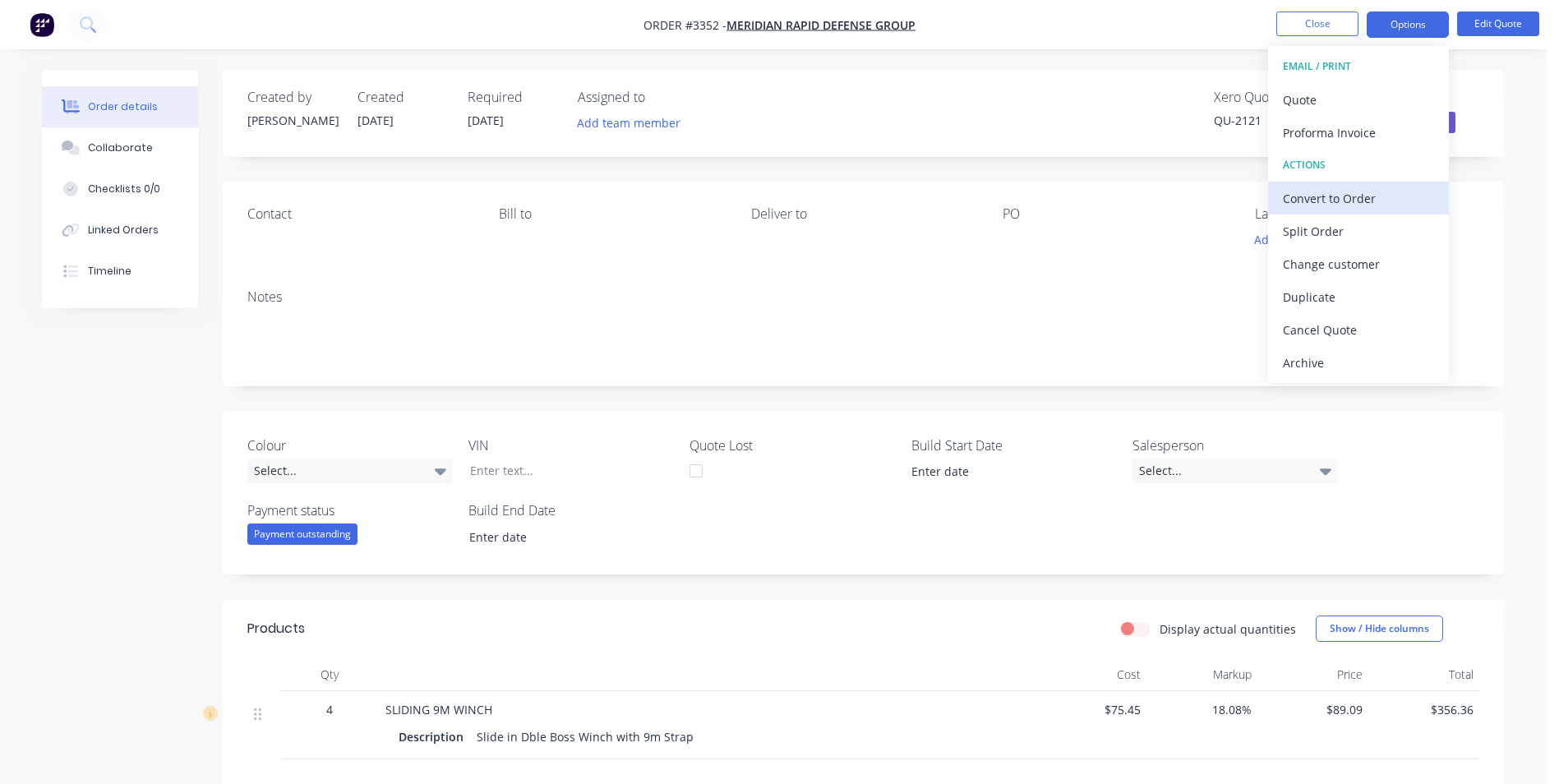
click at [1308, 202] on div "Convert to Order" at bounding box center [1359, 199] width 151 height 24
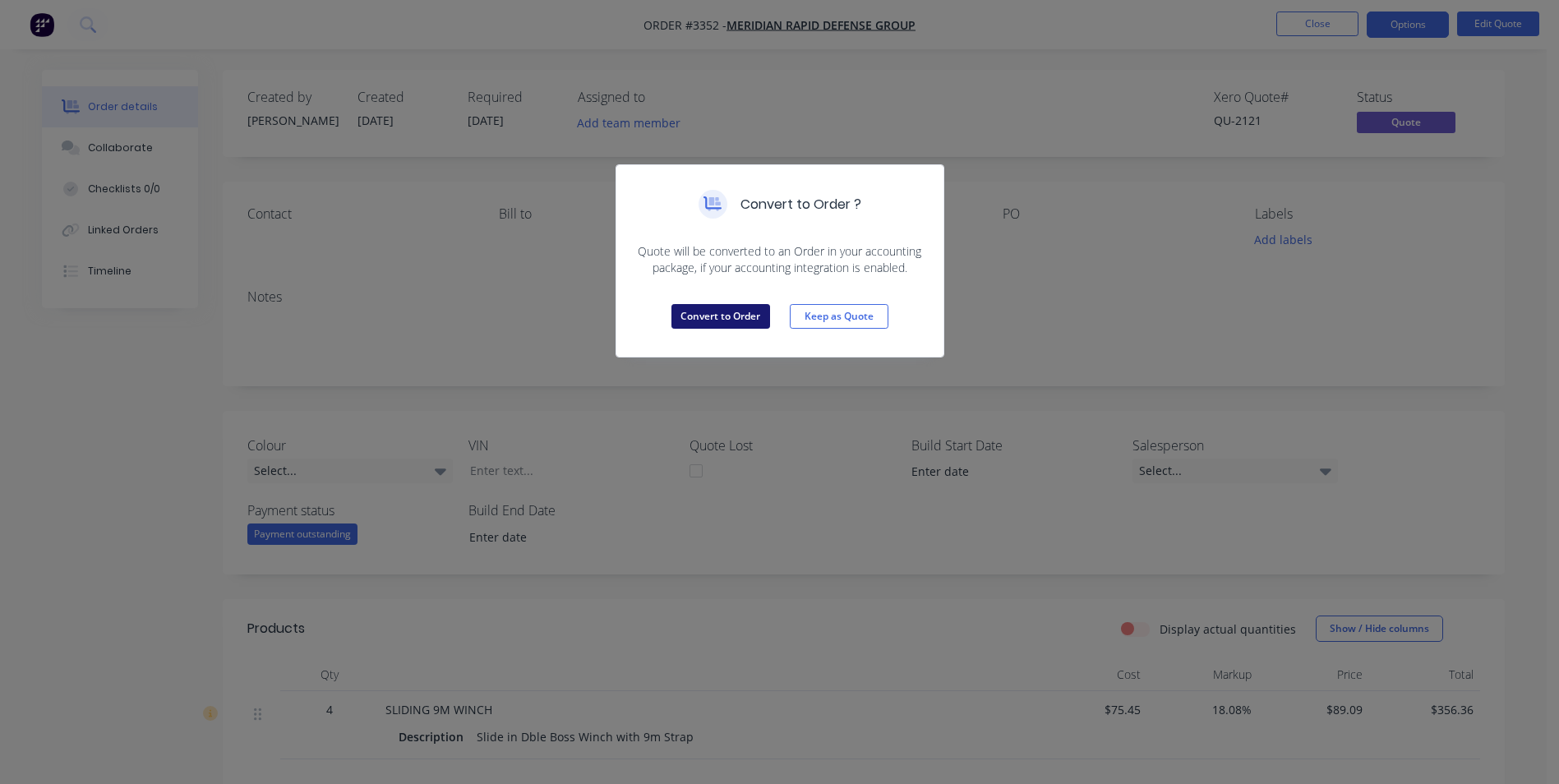
click at [714, 318] on button "Convert to Order" at bounding box center [720, 315] width 98 height 24
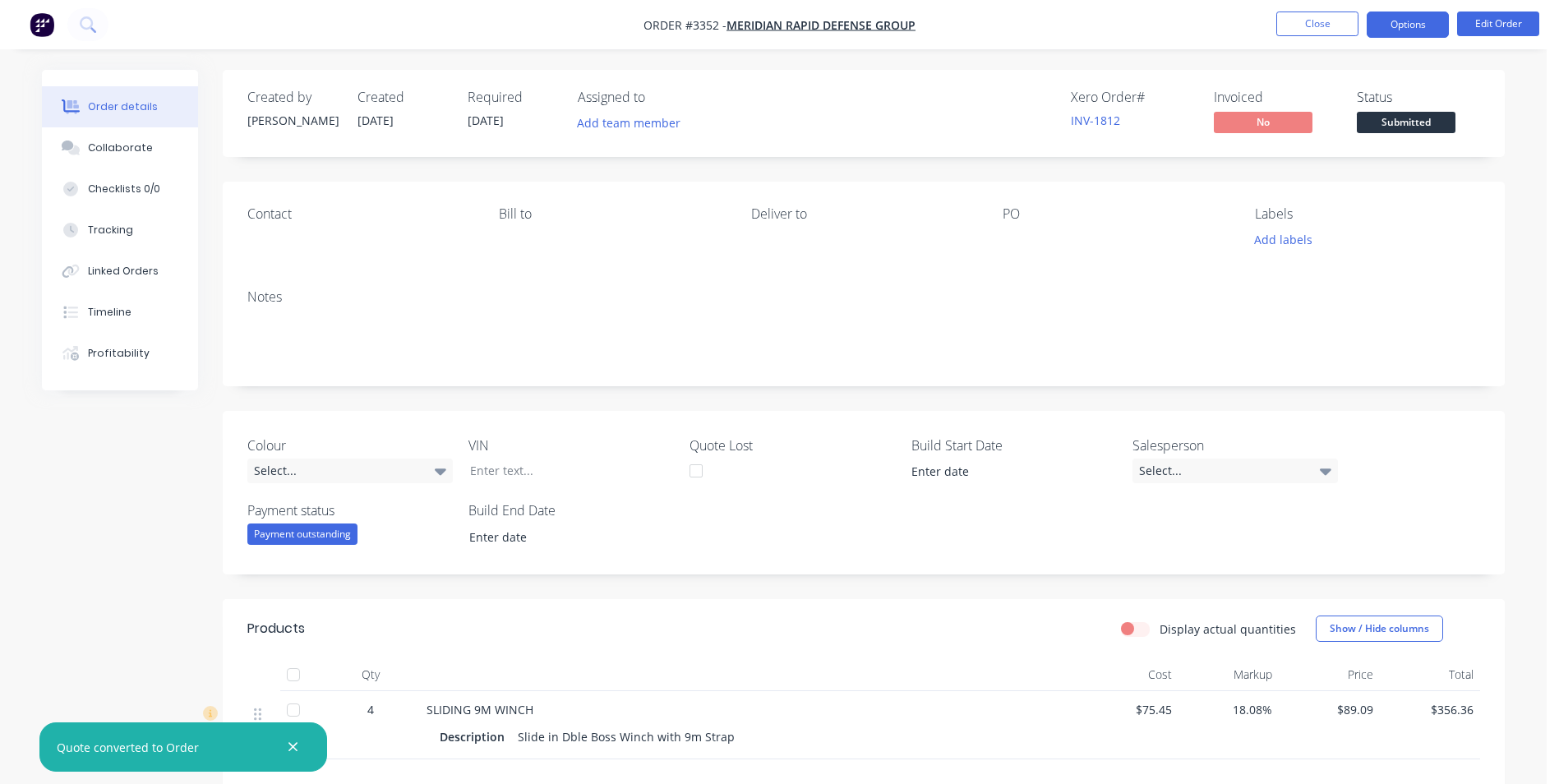
click at [1399, 16] on button "Options" at bounding box center [1408, 24] width 82 height 26
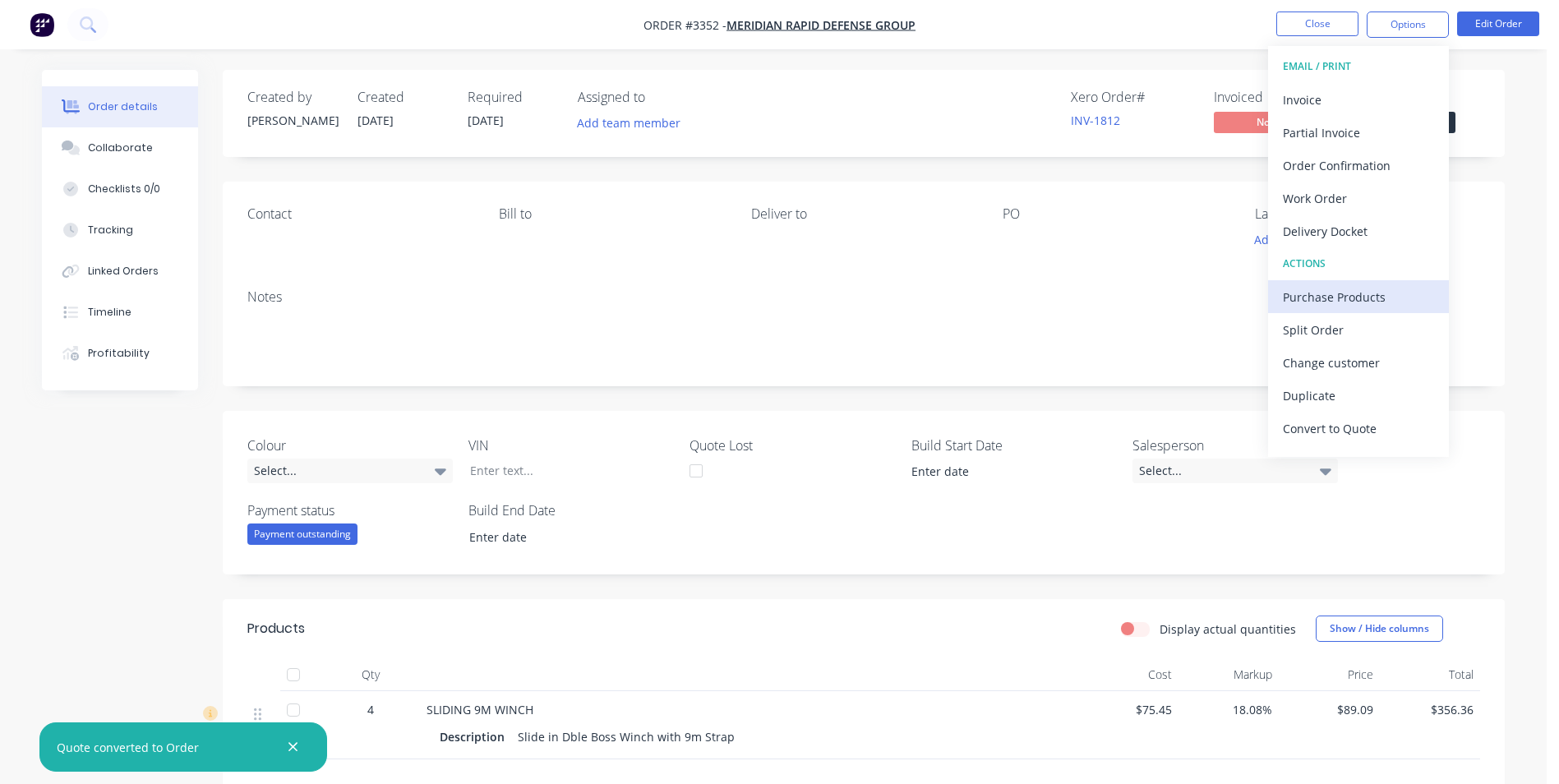
click at [1310, 300] on div "Purchase Products" at bounding box center [1359, 297] width 151 height 24
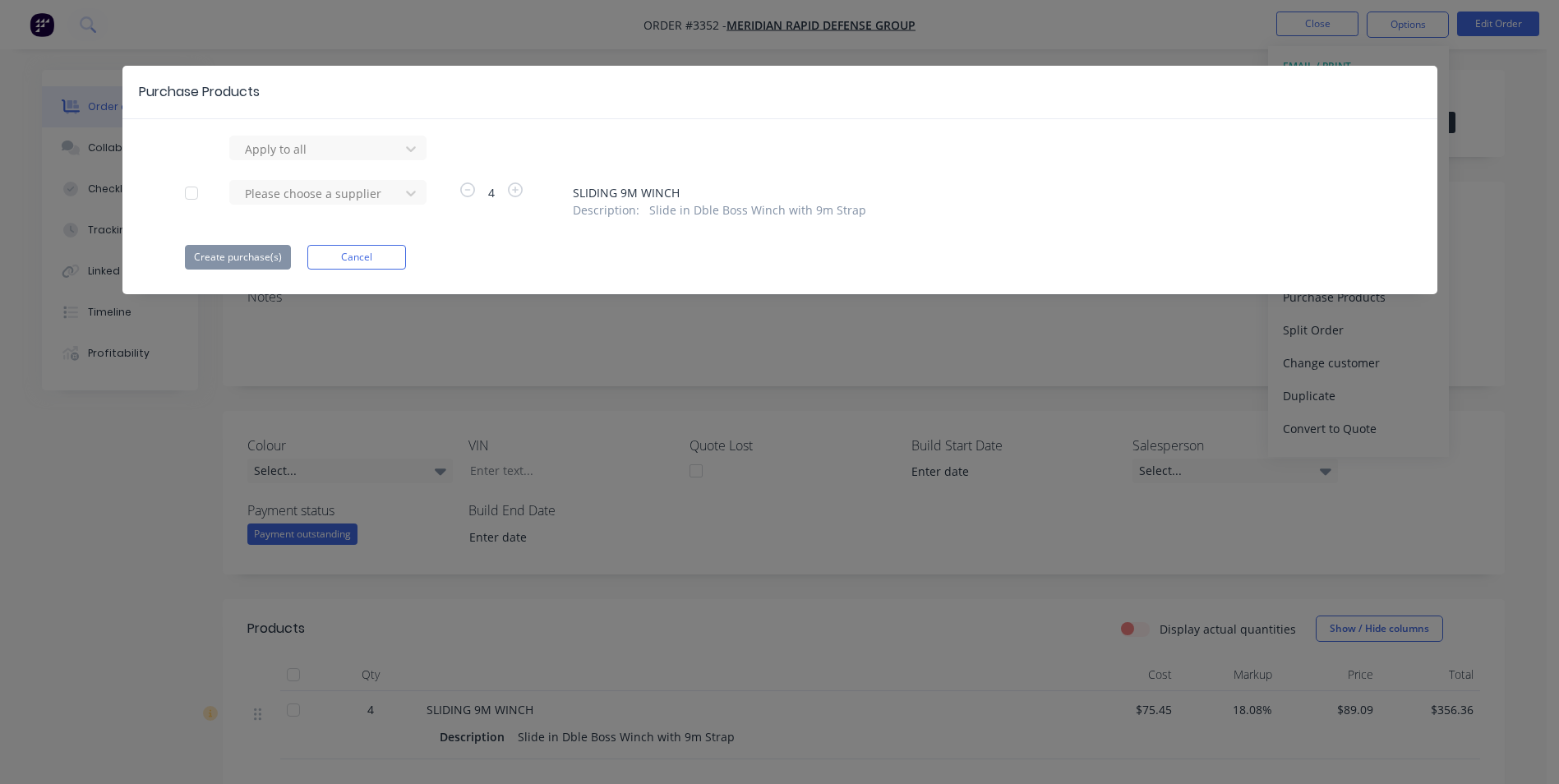
click at [195, 193] on div at bounding box center [191, 193] width 33 height 33
click at [320, 196] on div at bounding box center [317, 193] width 148 height 20
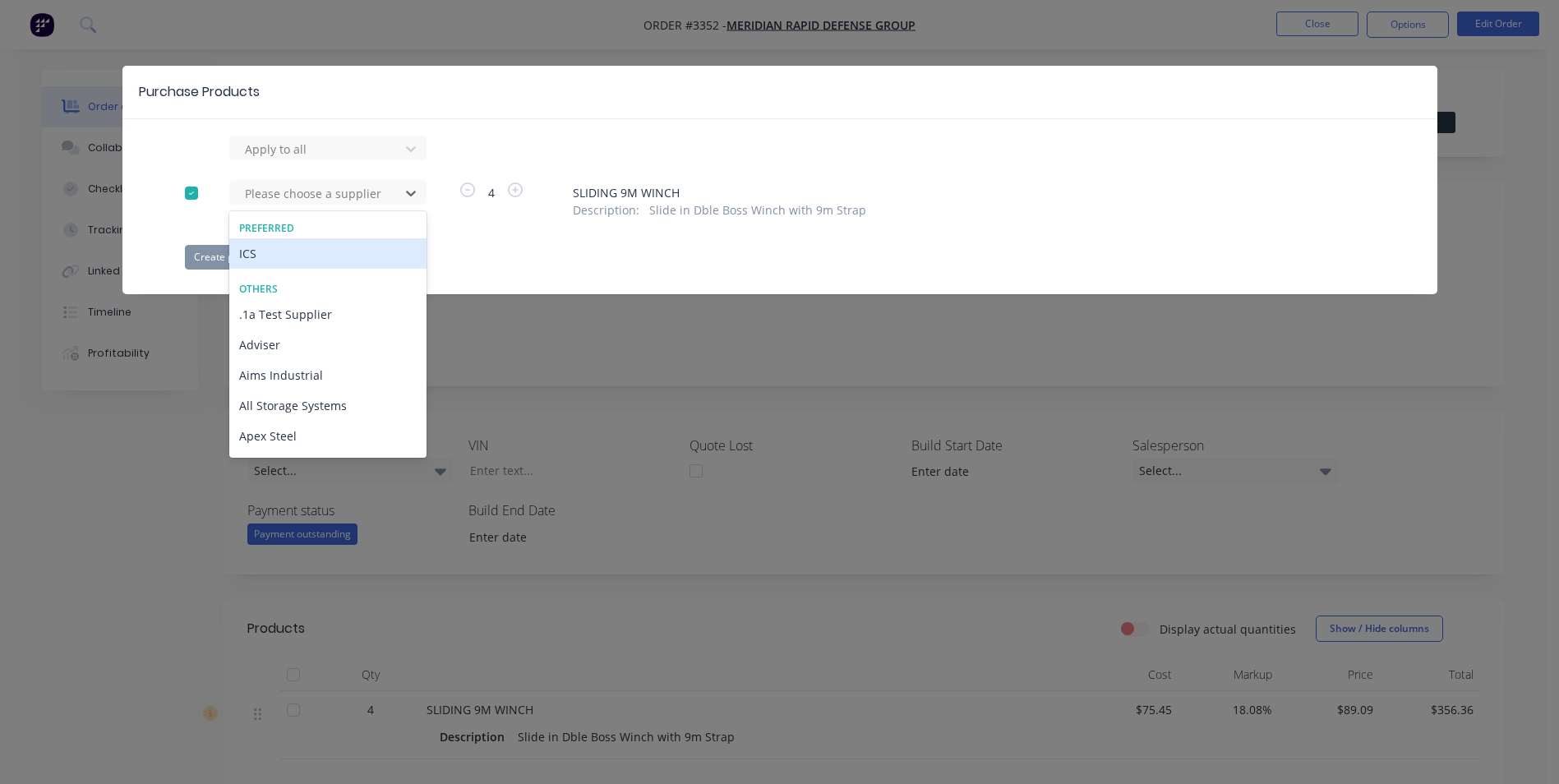
click at [273, 258] on div "ICS" at bounding box center [328, 253] width 197 height 30
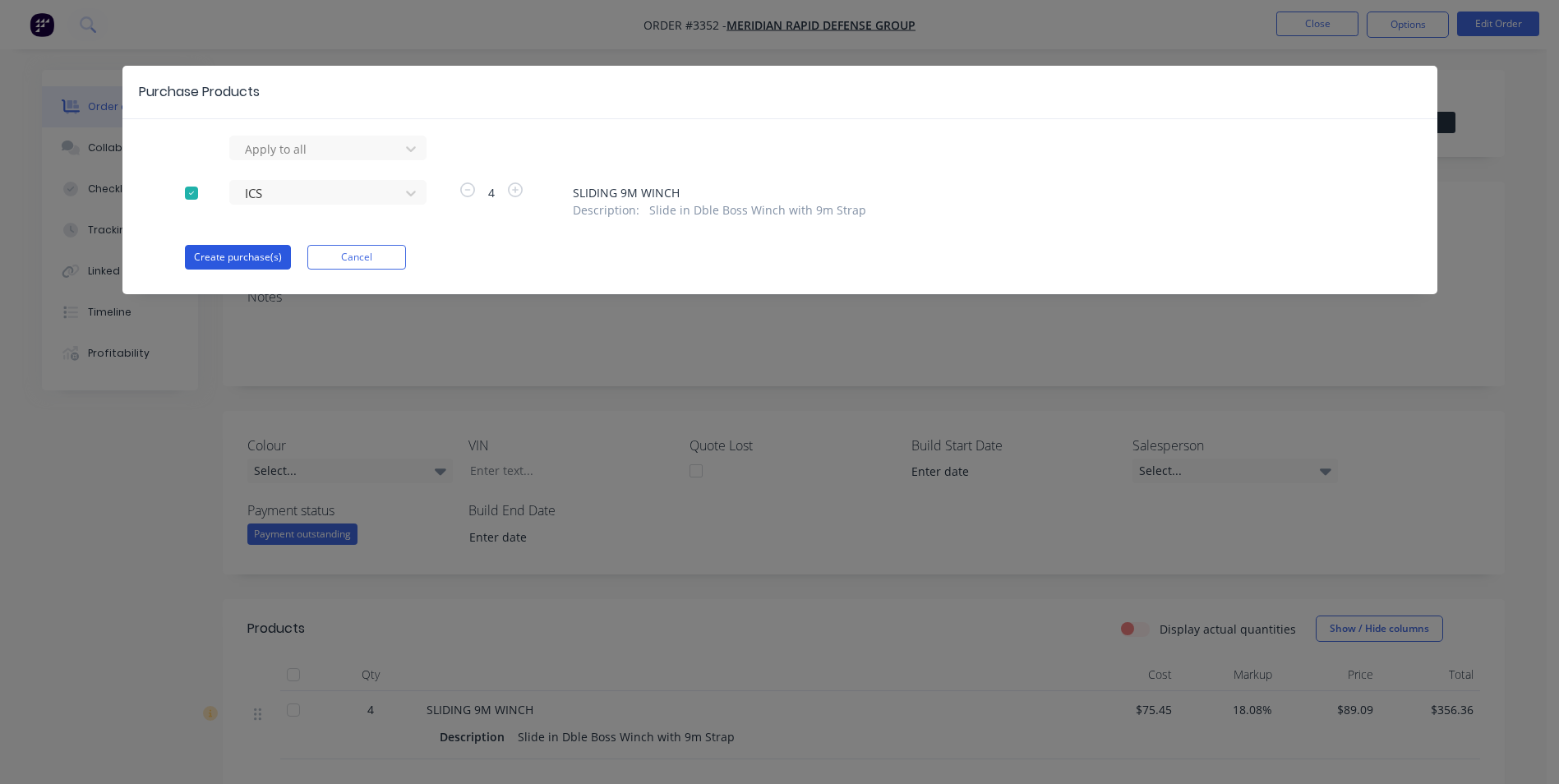
click at [232, 254] on button "Create purchase(s)" at bounding box center [238, 257] width 106 height 24
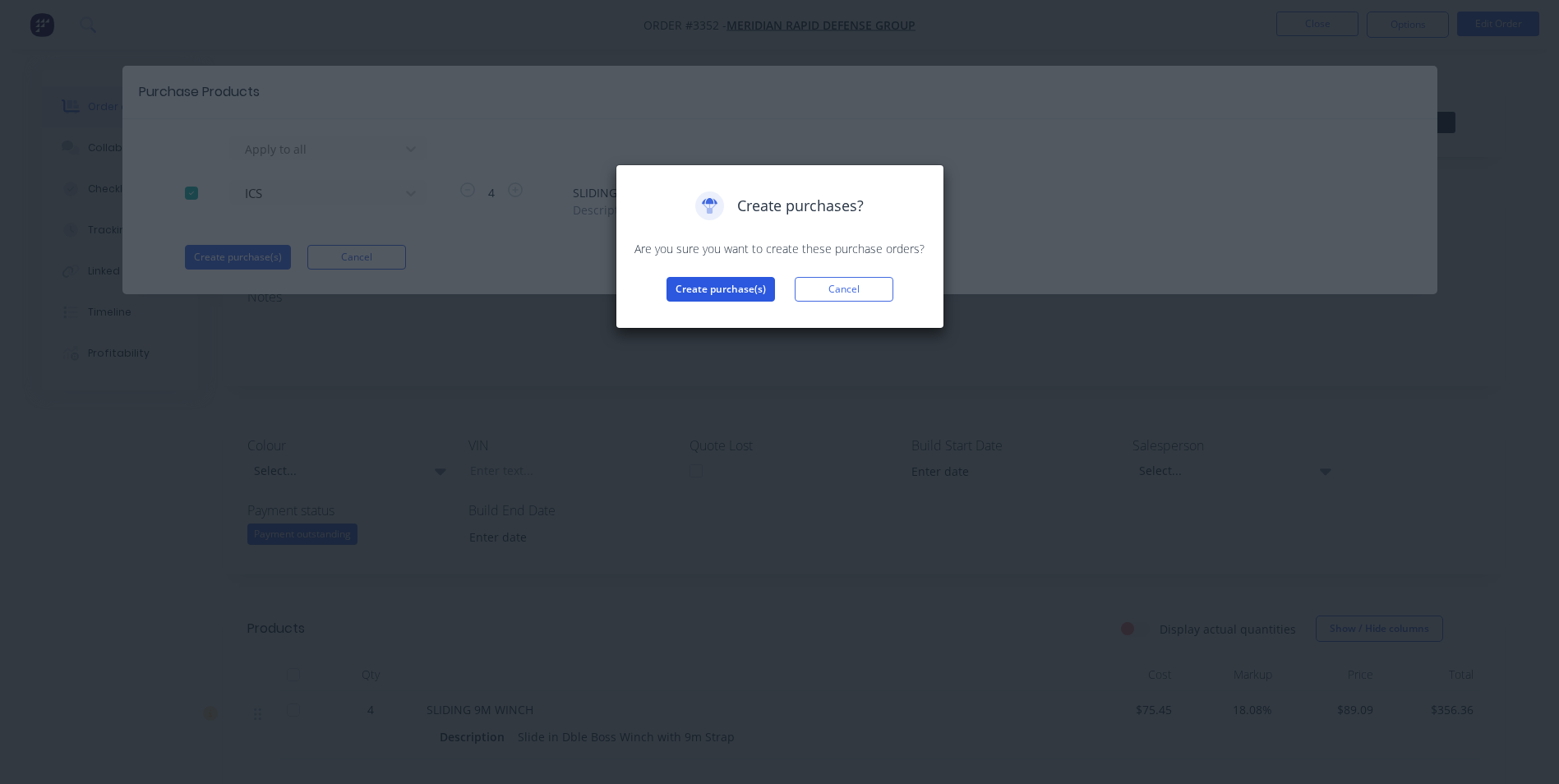
click at [729, 287] on button "Create purchase(s)" at bounding box center [720, 289] width 109 height 24
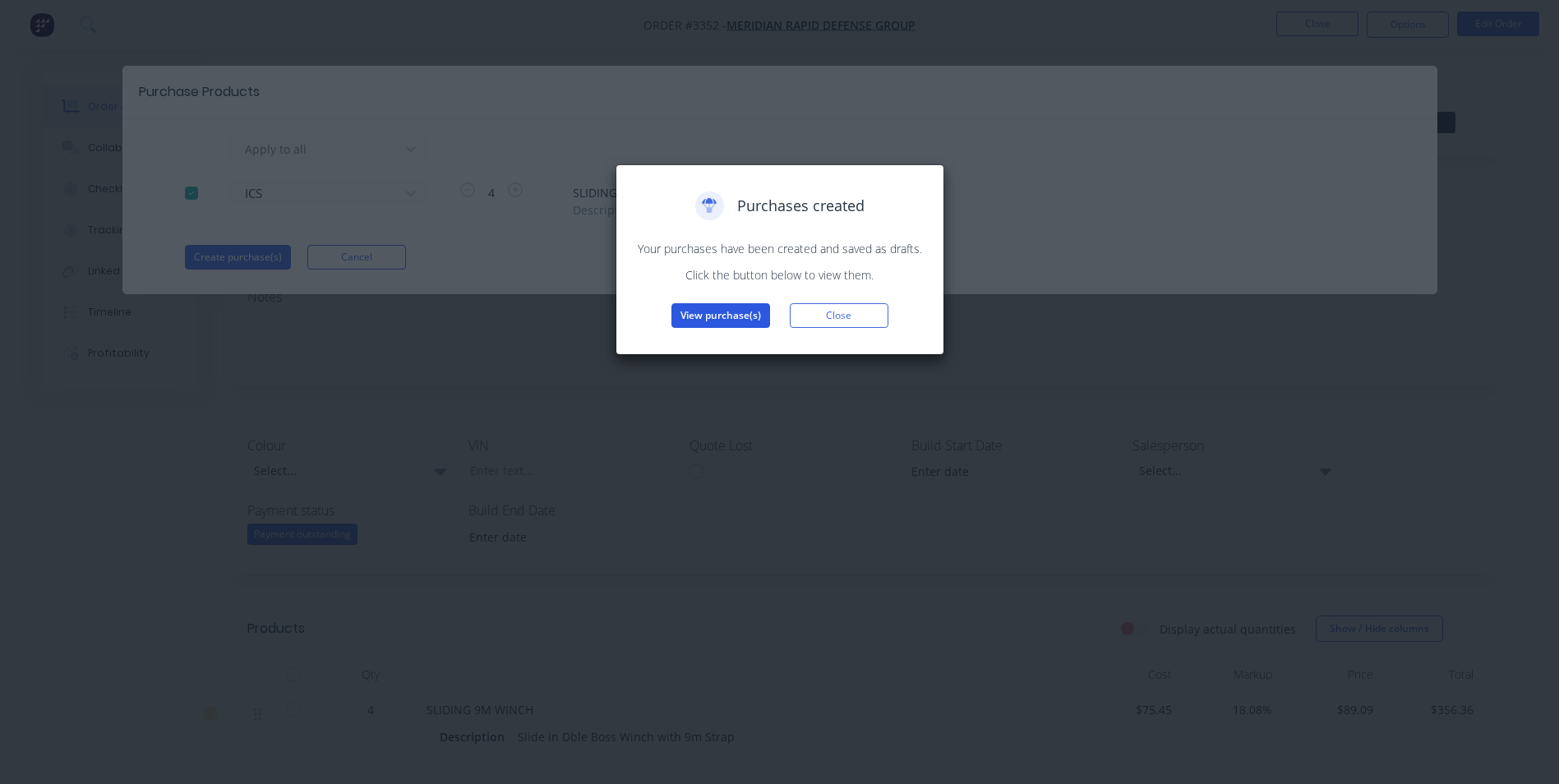
click at [739, 314] on button "View purchase(s)" at bounding box center [720, 315] width 98 height 24
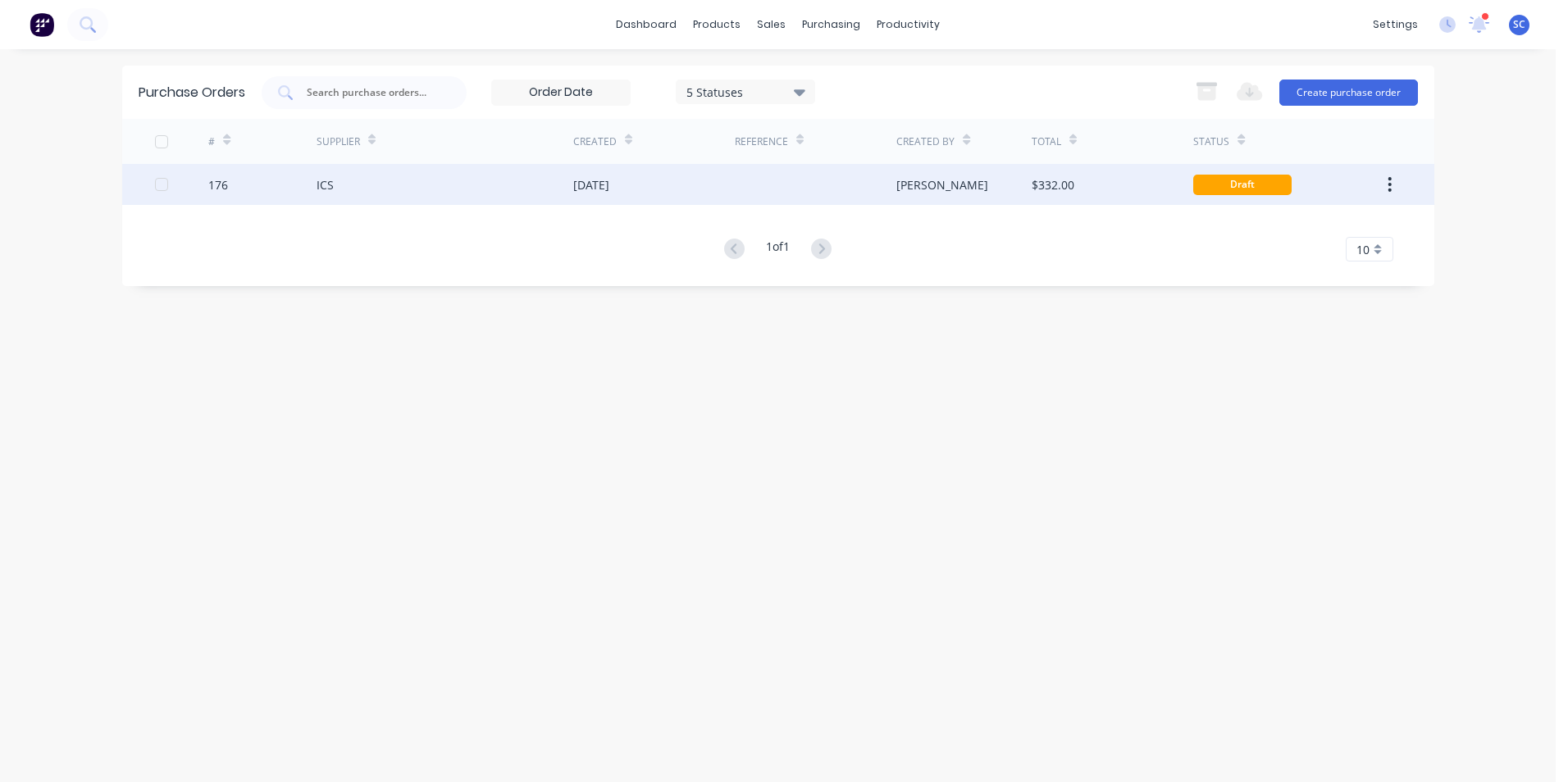
click at [1079, 185] on div "$332.00" at bounding box center [1112, 184] width 161 height 41
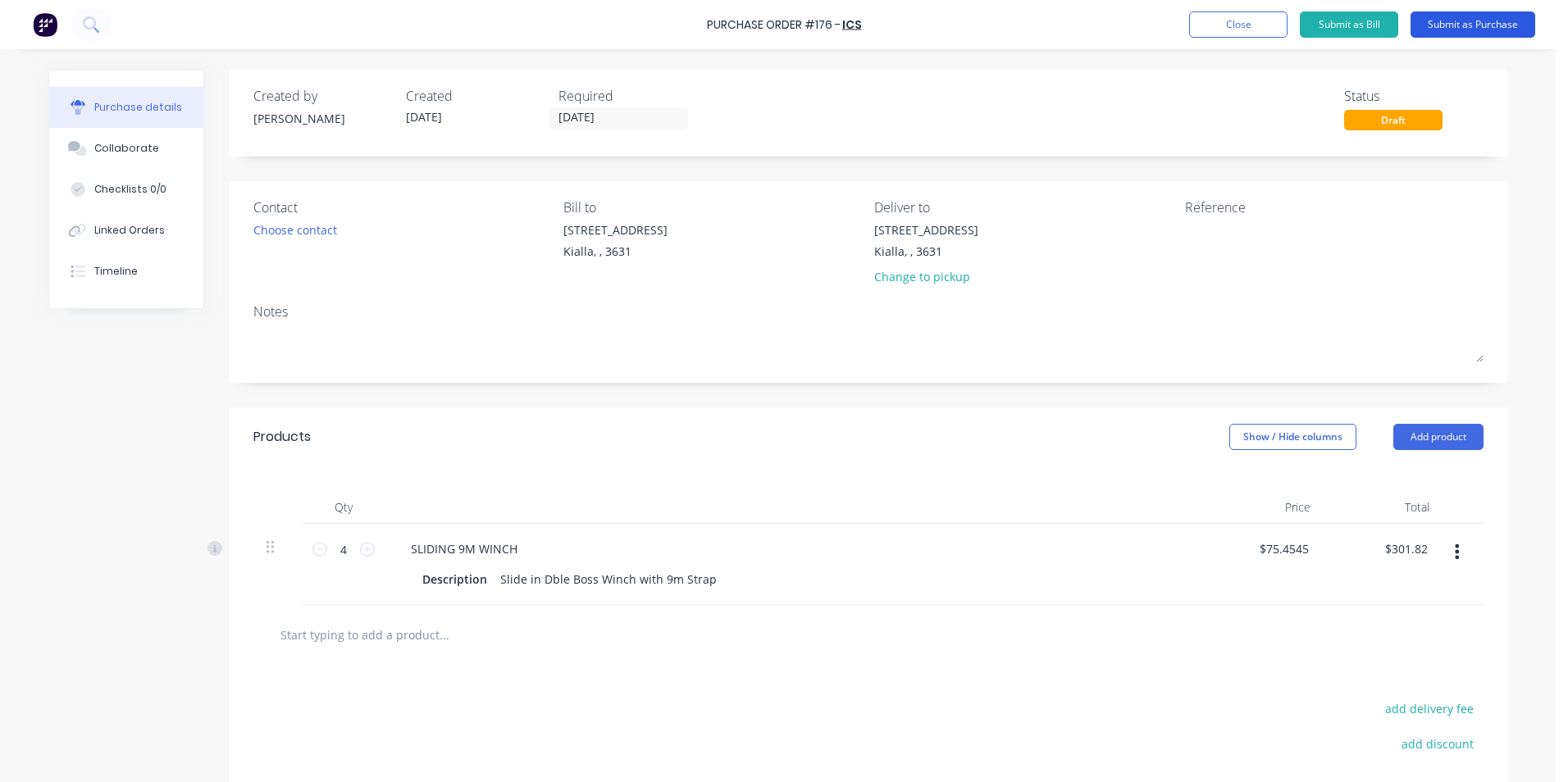
click at [1458, 29] on button "Submit as Purchase" at bounding box center [1472, 24] width 125 height 26
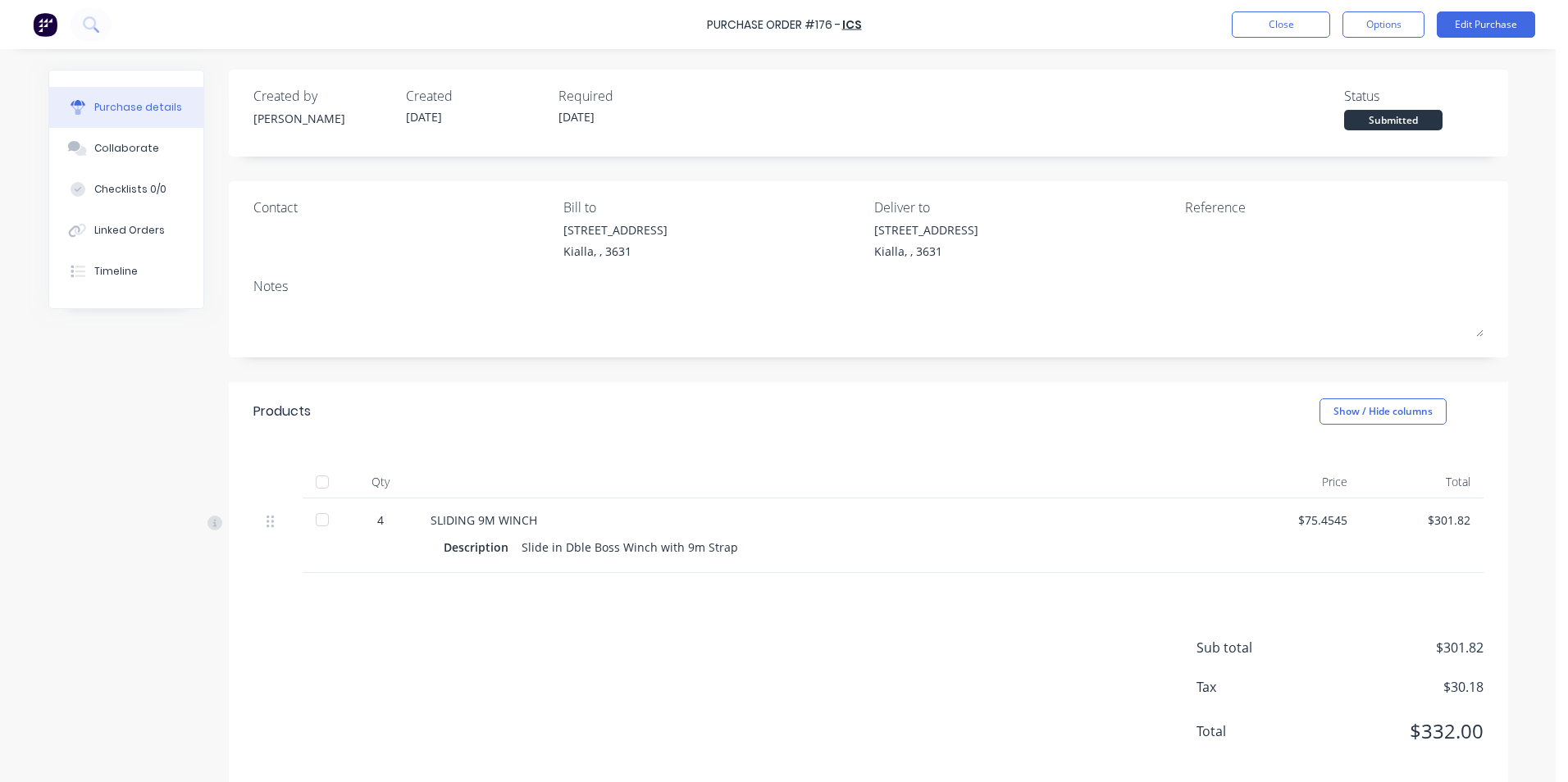
scroll to position [24, 0]
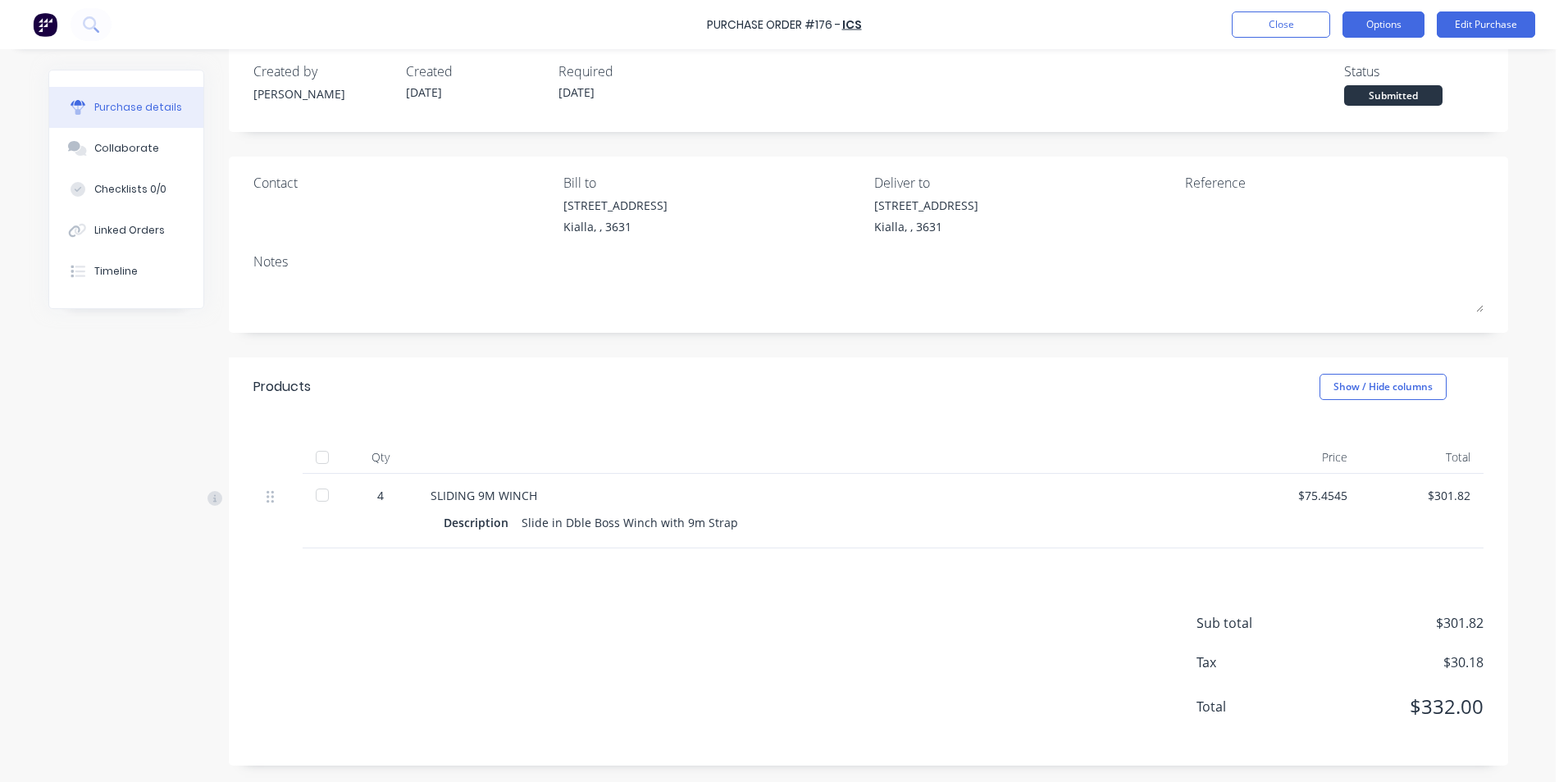
click at [1364, 22] on button "Options" at bounding box center [1383, 24] width 82 height 26
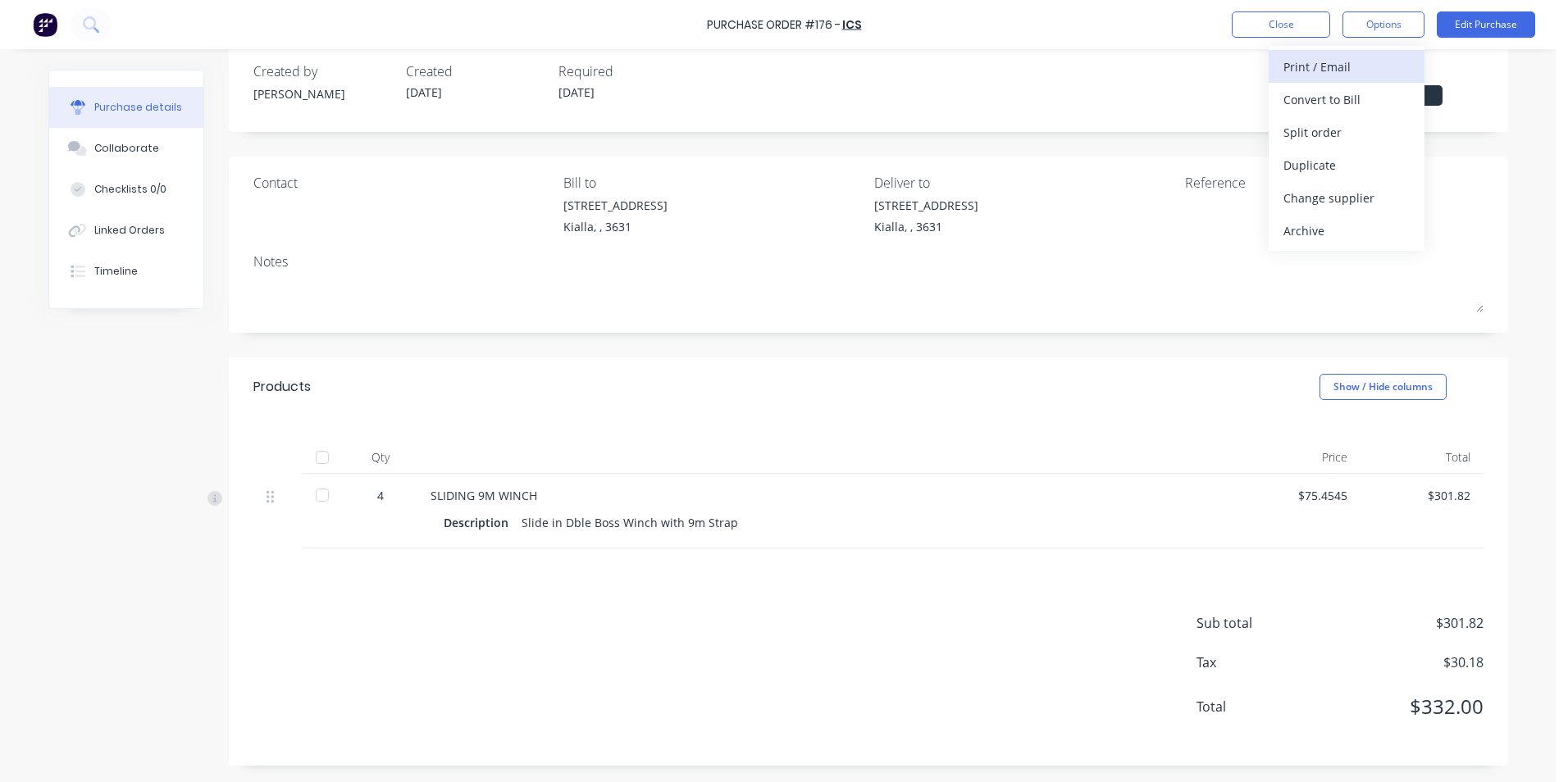
click at [1317, 62] on div "Print / Email" at bounding box center [1346, 66] width 126 height 23
click at [1304, 105] on div "With pricing" at bounding box center [1346, 100] width 126 height 23
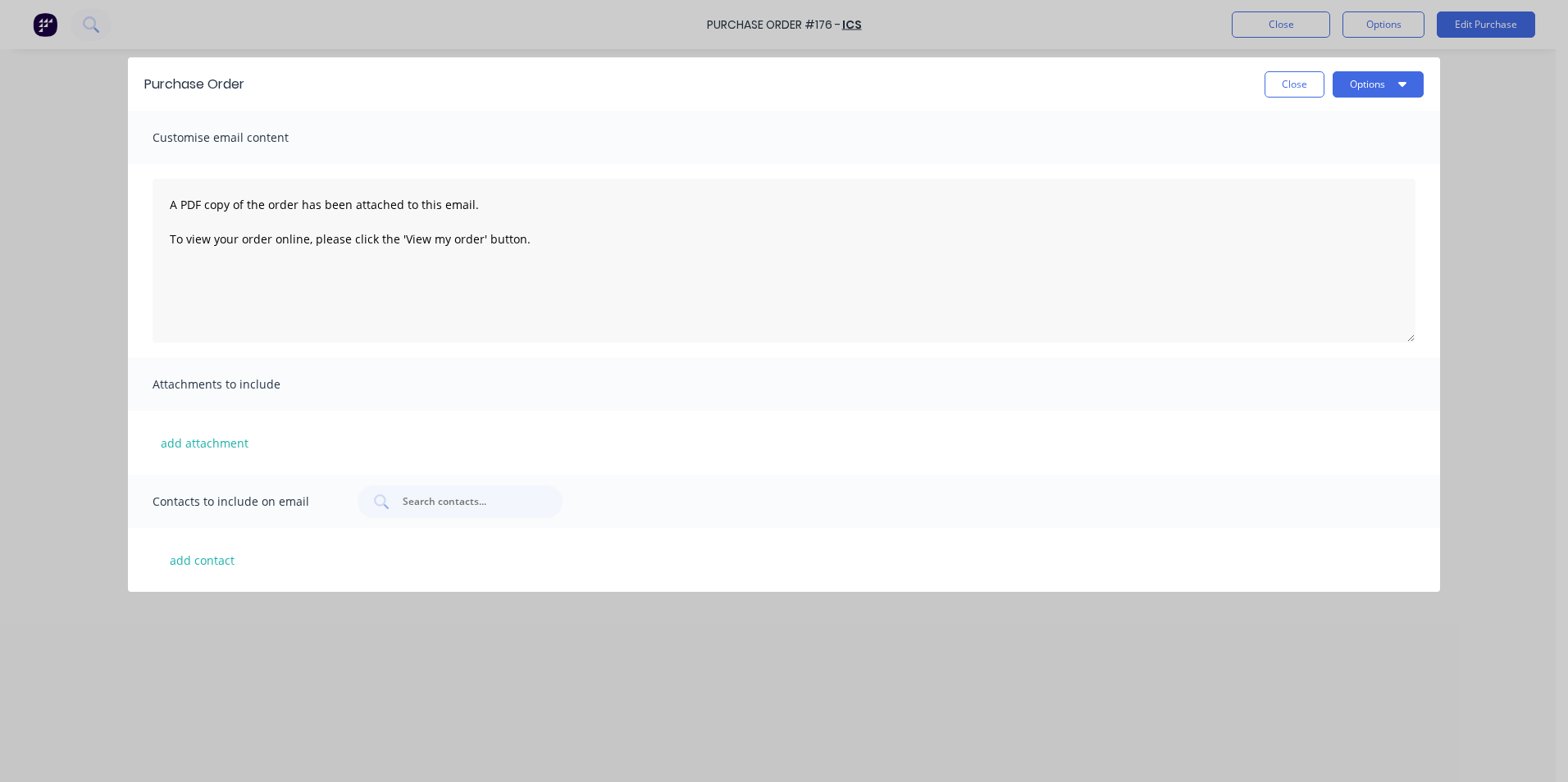
scroll to position [0, 0]
click at [201, 564] on button "add contact" at bounding box center [201, 560] width 98 height 24
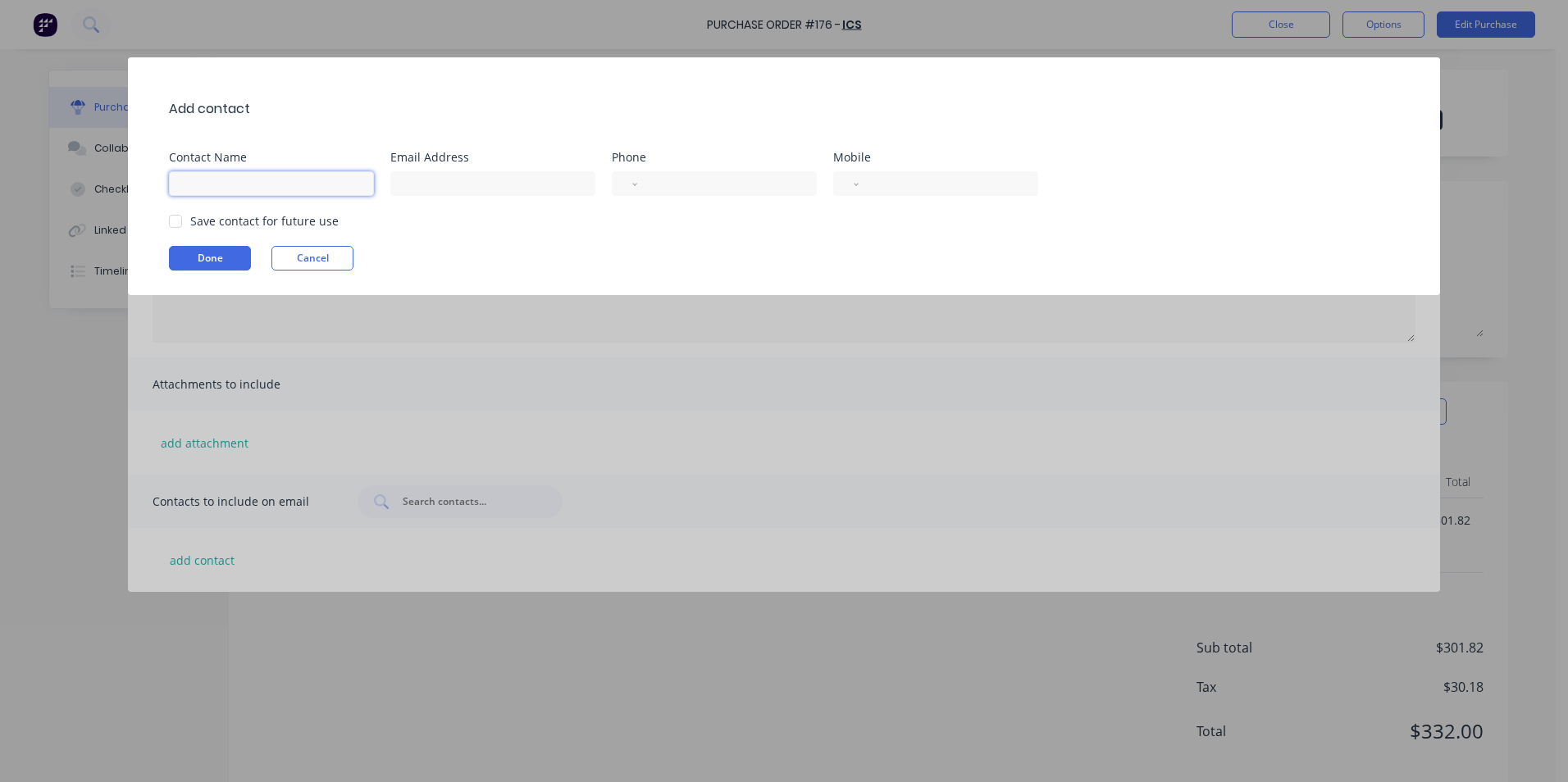
click at [284, 184] on input at bounding box center [271, 183] width 205 height 24
type input "[PERSON_NAME]"
click at [412, 185] on input at bounding box center [493, 183] width 205 height 24
type input "[PERSON_NAME][EMAIL_ADDRESS][DOMAIN_NAME]"
click at [923, 182] on input "tel" at bounding box center [946, 184] width 151 height 18
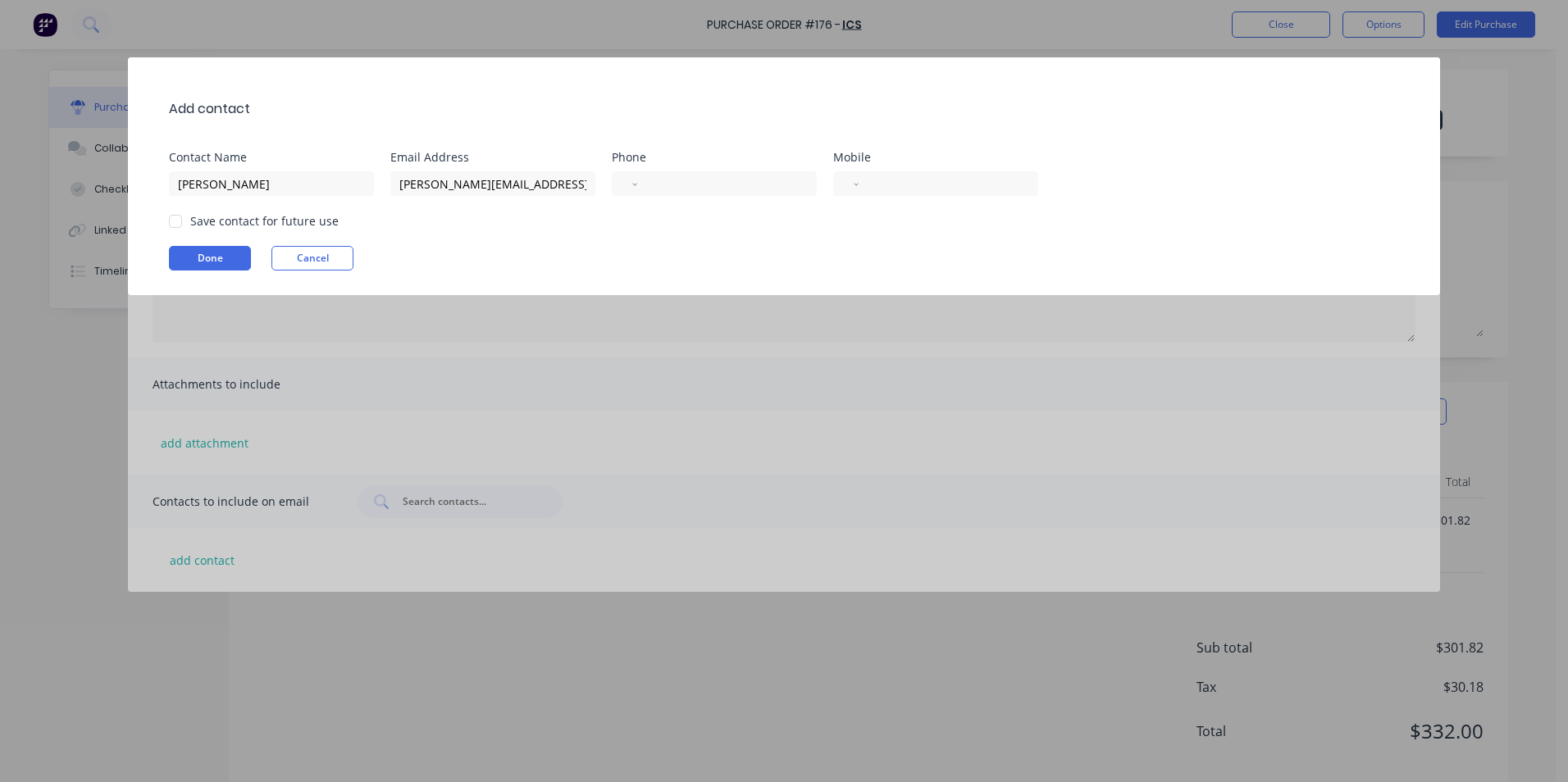
click at [199, 222] on div "Save contact for future use" at bounding box center [264, 221] width 149 height 18
drag, startPoint x: 199, startPoint y: 222, endPoint x: 191, endPoint y: 289, distance: 67.5
click at [175, 219] on div at bounding box center [175, 221] width 33 height 33
click at [201, 258] on button "Done" at bounding box center [210, 258] width 82 height 24
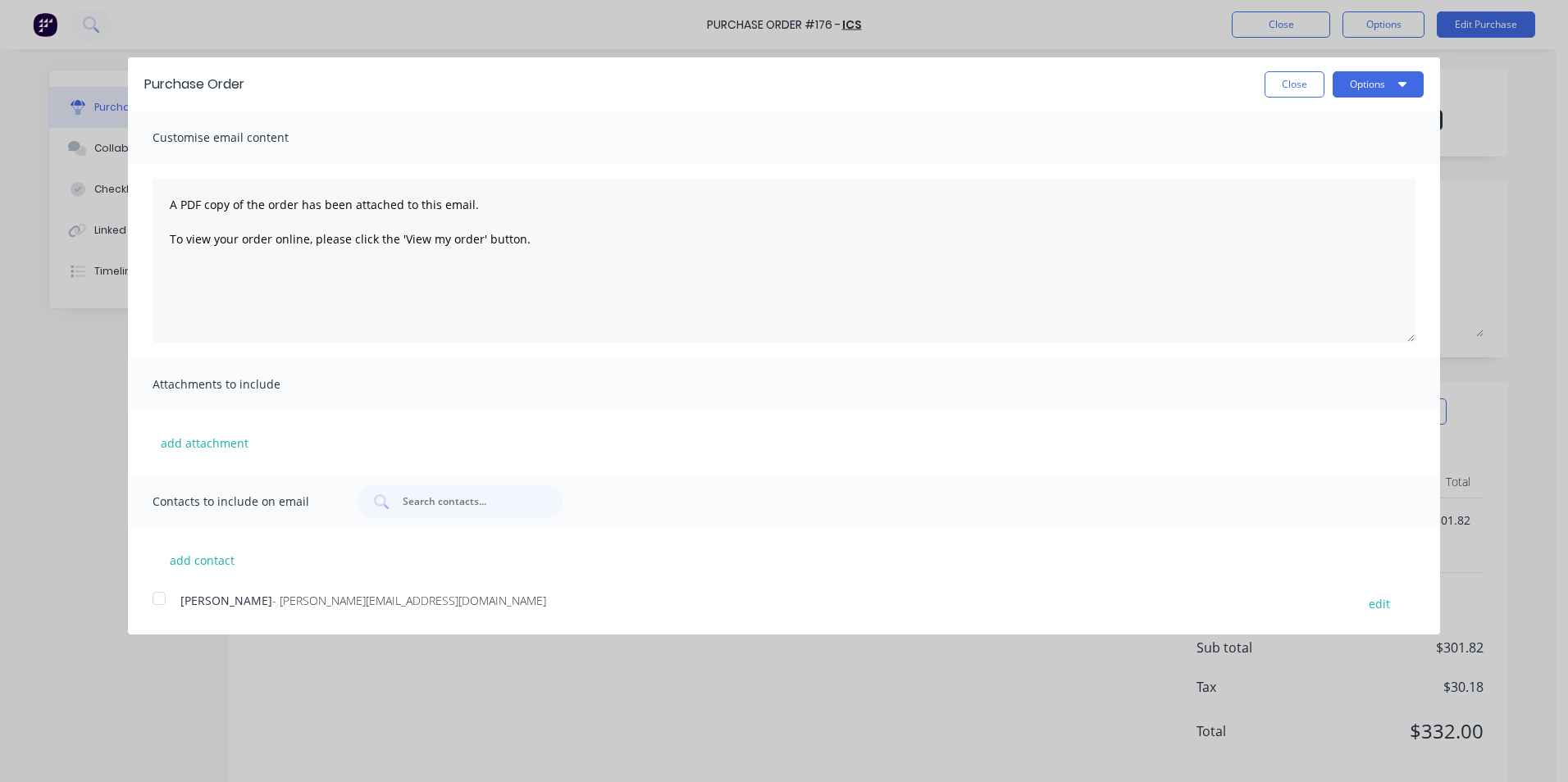
click at [158, 597] on div at bounding box center [159, 598] width 33 height 33
click at [1369, 86] on button "Options" at bounding box center [1378, 84] width 91 height 26
click at [1305, 158] on div "Email" at bounding box center [1346, 159] width 126 height 23
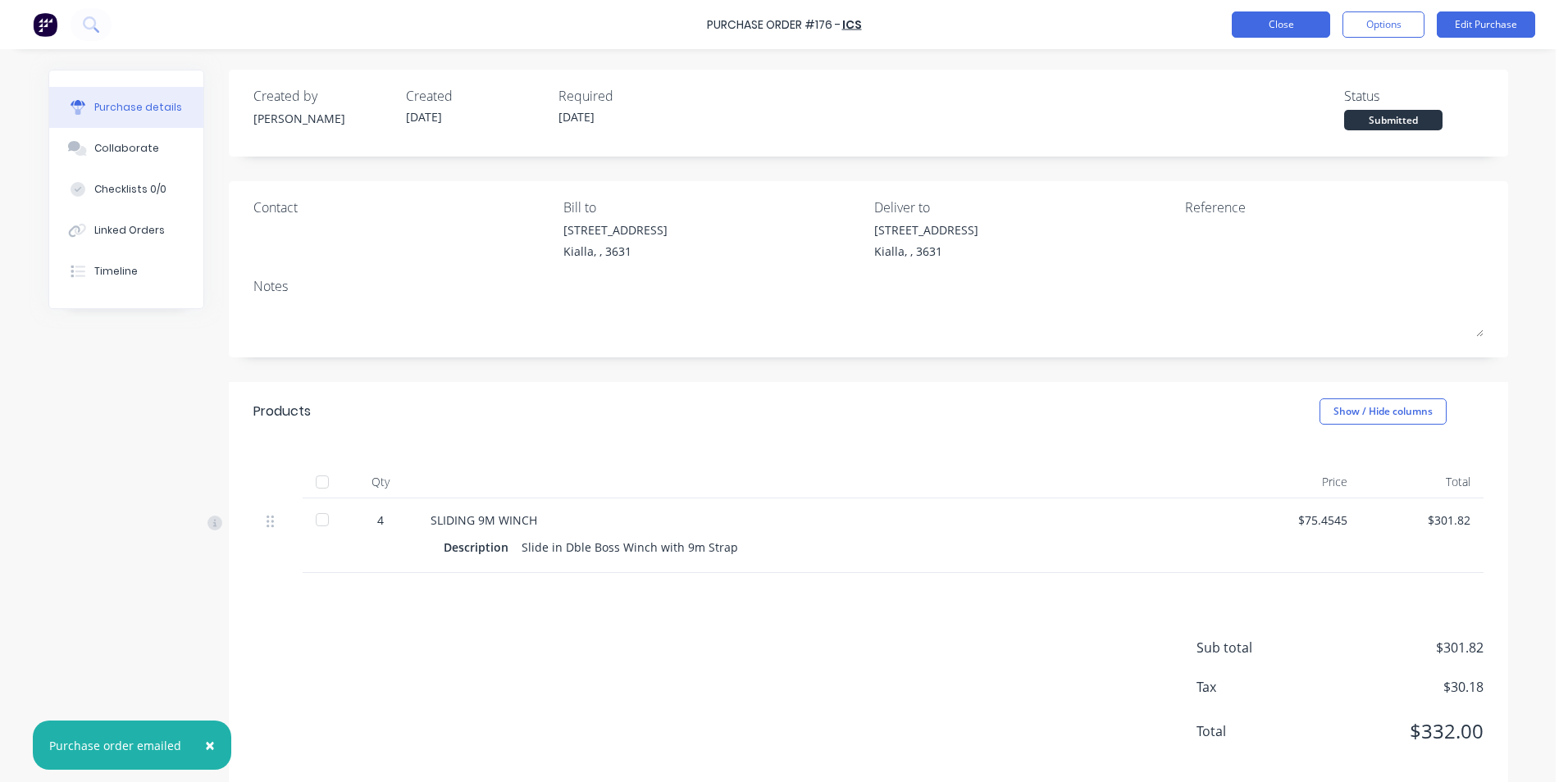
click at [1303, 29] on button "Close" at bounding box center [1280, 24] width 98 height 26
